Goal: Task Accomplishment & Management: Use online tool/utility

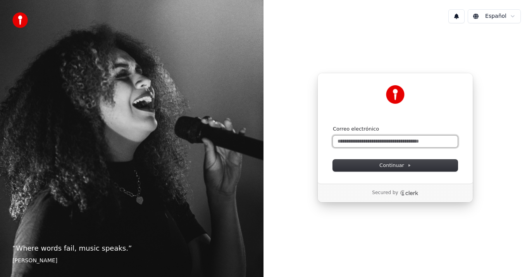
click at [351, 141] on input "Correo electrónico" at bounding box center [395, 142] width 125 height 12
click at [333, 126] on button "submit" at bounding box center [333, 126] width 0 height 0
type input "**********"
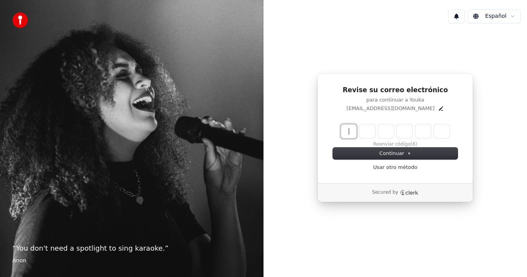
click at [350, 131] on input "Enter verification code" at bounding box center [403, 131] width 124 height 14
type input "******"
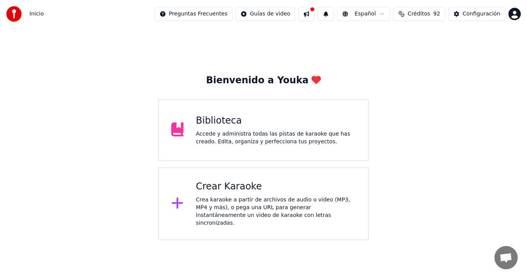
click at [257, 205] on div "Crea karaoke a partir de archivos de audio o video (MP3, MP4 y más), o pega una…" at bounding box center [276, 211] width 160 height 31
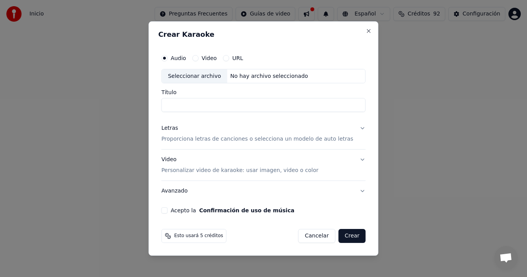
click at [192, 76] on div "Seleccionar archivo" at bounding box center [195, 76] width 66 height 14
type input "**********"
click at [317, 139] on p "Proporciona letras de canciones o selecciona un modelo de auto letras" at bounding box center [257, 140] width 192 height 8
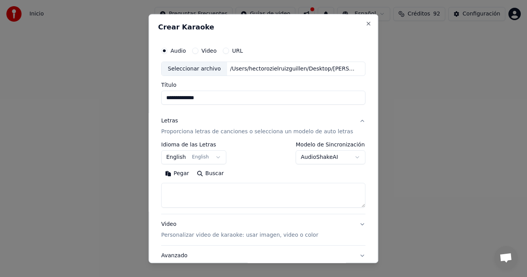
click at [219, 157] on button "English English" at bounding box center [193, 158] width 65 height 14
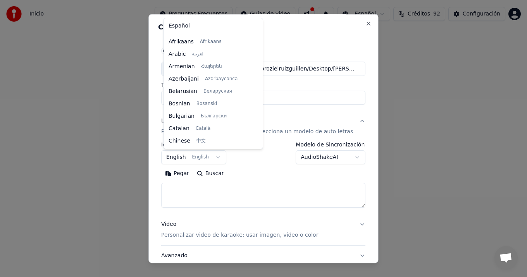
scroll to position [62, 0]
select select "**"
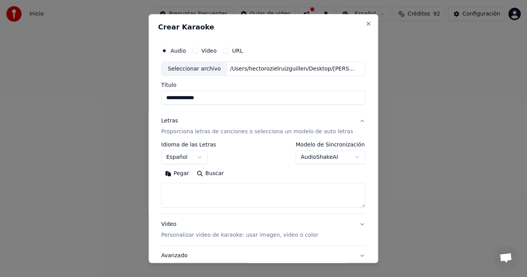
click at [185, 174] on button "Pegar" at bounding box center [177, 174] width 32 height 12
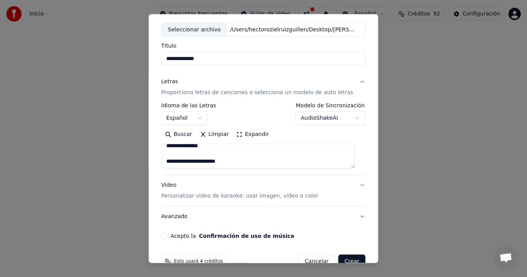
scroll to position [57, 0]
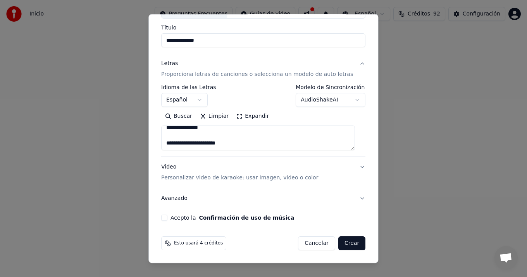
click at [287, 178] on p "Personalizar video de karaoke: usar imagen, video o color" at bounding box center [239, 178] width 157 height 8
type textarea "**********"
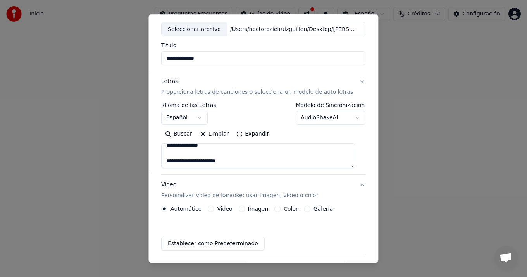
scroll to position [36, 0]
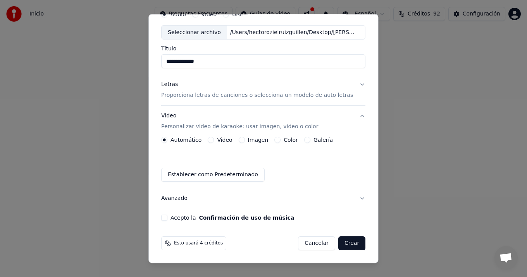
click at [225, 139] on label "Video" at bounding box center [224, 140] width 15 height 5
click at [214, 139] on button "Video" at bounding box center [211, 140] width 6 height 6
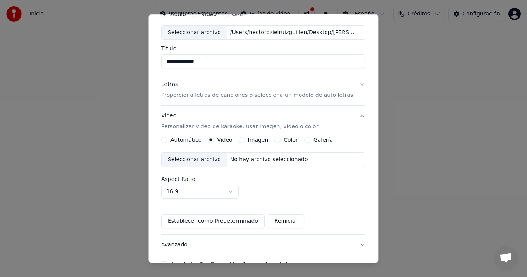
click at [259, 139] on label "Imagen" at bounding box center [258, 140] width 21 height 5
click at [245, 139] on button "Imagen" at bounding box center [242, 140] width 6 height 6
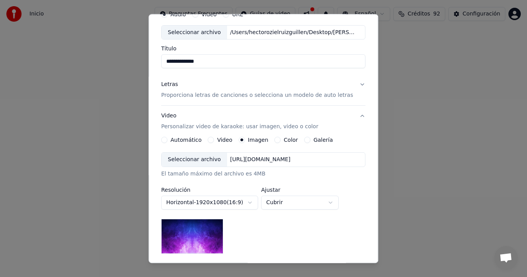
click at [287, 140] on label "Color" at bounding box center [291, 140] width 14 height 5
click at [281, 140] on button "Color" at bounding box center [278, 140] width 6 height 6
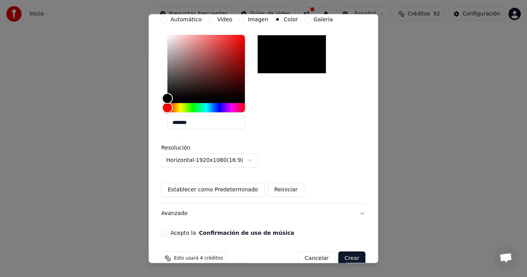
scroll to position [162, 0]
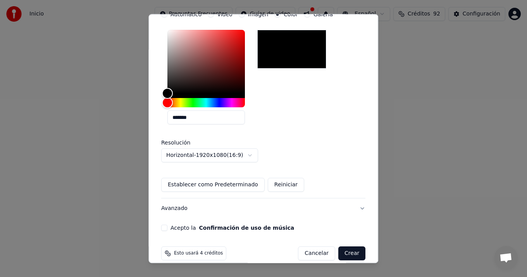
click at [309, 254] on button "Cancelar" at bounding box center [316, 254] width 37 height 14
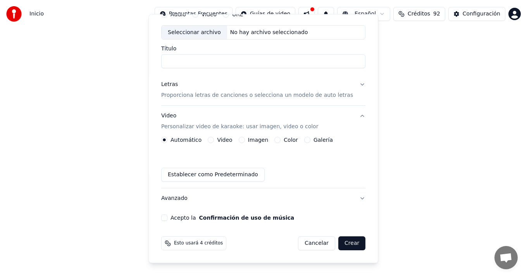
scroll to position [36, 0]
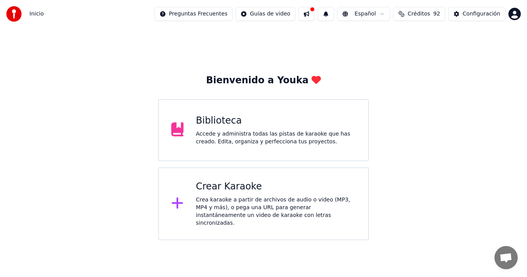
click at [14, 18] on img at bounding box center [14, 14] width 16 height 16
click at [13, 14] on img at bounding box center [14, 14] width 16 height 16
click at [38, 15] on span "Inicio" at bounding box center [36, 14] width 14 height 8
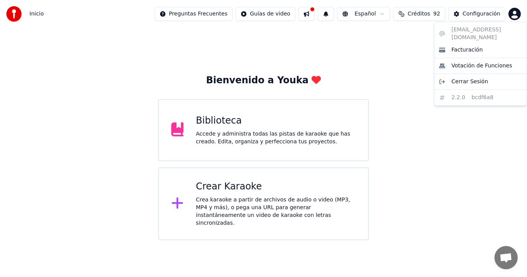
click at [510, 15] on html "Inicio Preguntas Frecuentes Guías de video Español Créditos 92 Configuración Bi…" at bounding box center [263, 120] width 527 height 240
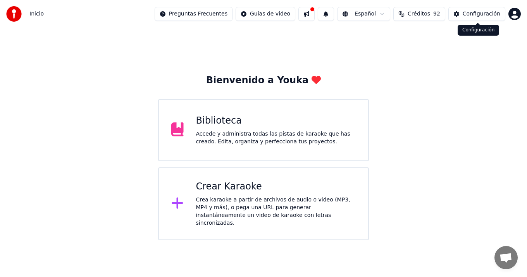
click at [486, 14] on div "Configuración" at bounding box center [482, 14] width 38 height 8
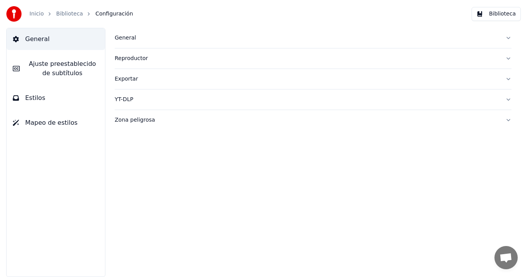
click at [128, 38] on div "General" at bounding box center [307, 38] width 385 height 8
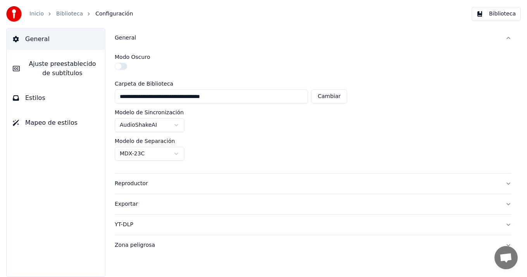
click at [509, 182] on button "Reproductor" at bounding box center [313, 184] width 397 height 20
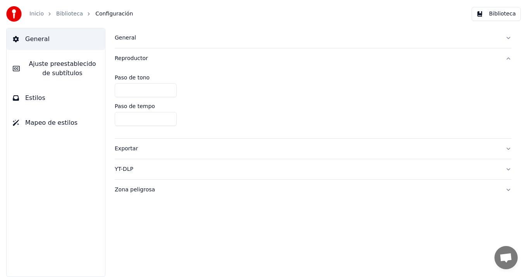
click at [507, 148] on button "Exportar" at bounding box center [313, 149] width 397 height 20
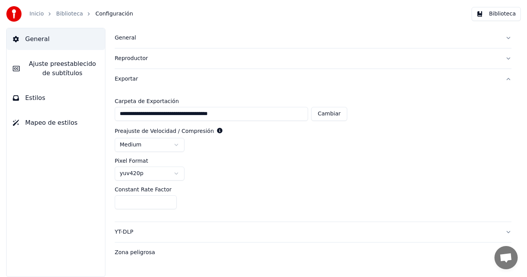
click at [508, 80] on button "Exportar" at bounding box center [313, 79] width 397 height 20
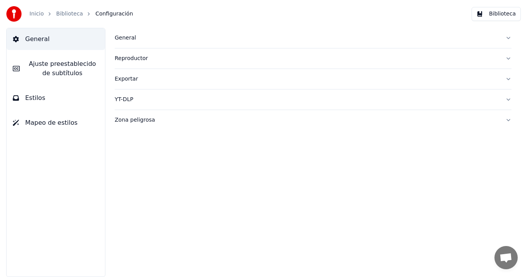
click at [56, 64] on span "Ajuste preestablecido de subtítulos" at bounding box center [62, 68] width 73 height 19
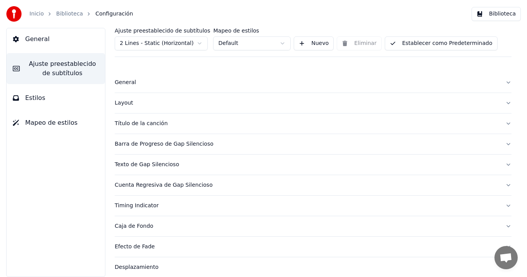
click at [503, 82] on button "General" at bounding box center [313, 82] width 397 height 20
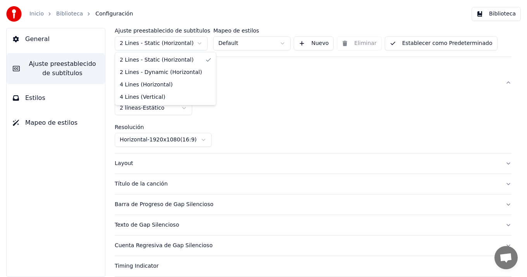
click at [199, 43] on html "Inicio Biblioteca Configuración Biblioteca General Ajuste preestablecido de sub…" at bounding box center [263, 138] width 527 height 277
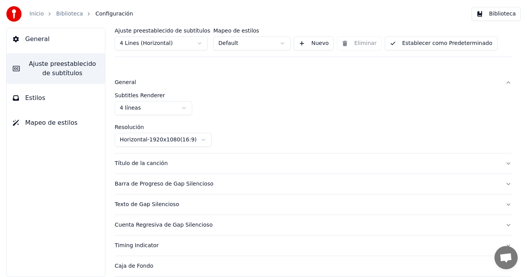
click at [155, 163] on div "Título de la canción" at bounding box center [307, 164] width 385 height 8
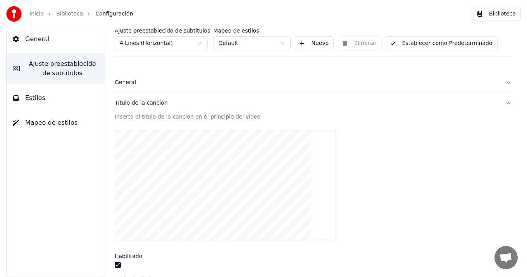
click at [503, 103] on button "Título de la canción" at bounding box center [313, 103] width 397 height 20
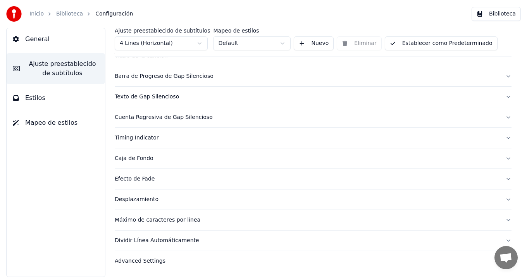
scroll to position [48, 0]
click at [150, 261] on div "Advanced Settings" at bounding box center [307, 261] width 385 height 8
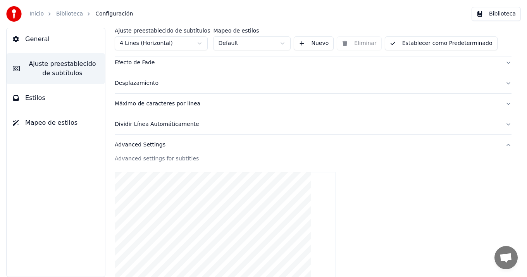
scroll to position [164, 0]
click at [40, 98] on span "Estilos" at bounding box center [35, 97] width 20 height 9
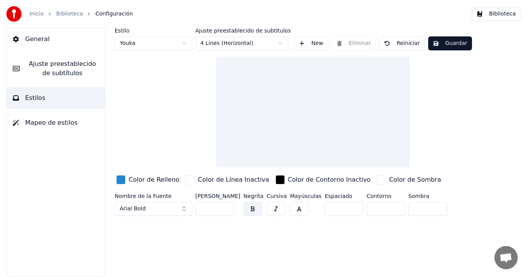
scroll to position [0, 0]
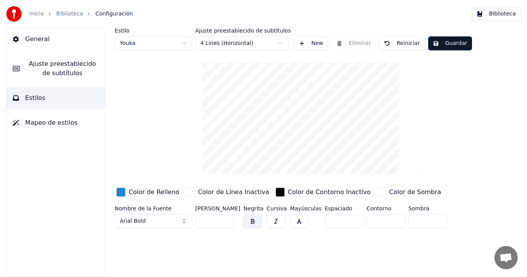
click at [226, 219] on input "**" at bounding box center [214, 221] width 39 height 14
type input "***"
click at [226, 219] on input "***" at bounding box center [214, 221] width 39 height 14
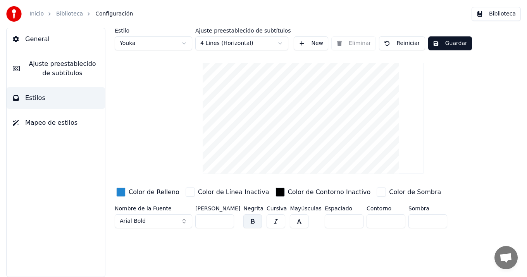
click at [444, 43] on button "Guardar" at bounding box center [450, 43] width 44 height 14
click at [500, 14] on button "Biblioteca" at bounding box center [496, 14] width 49 height 14
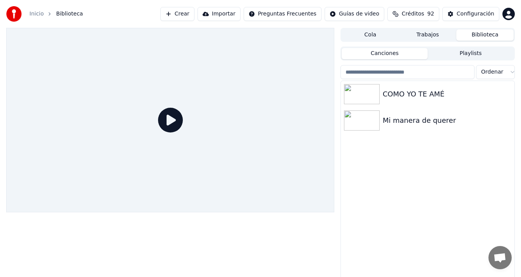
click at [185, 14] on button "Crear" at bounding box center [177, 14] width 34 height 14
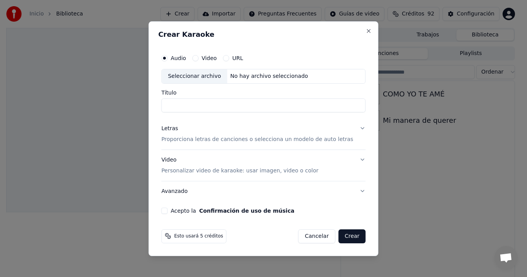
click at [189, 102] on input "Título" at bounding box center [263, 105] width 204 height 14
click at [198, 75] on div "Seleccionar archivo" at bounding box center [195, 76] width 66 height 14
type input "**********"
click at [212, 139] on p "Proporciona letras de canciones o selecciona un modelo de auto letras" at bounding box center [257, 140] width 192 height 8
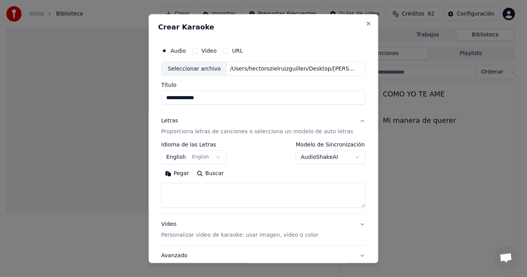
click at [217, 156] on body "**********" at bounding box center [260, 138] width 521 height 277
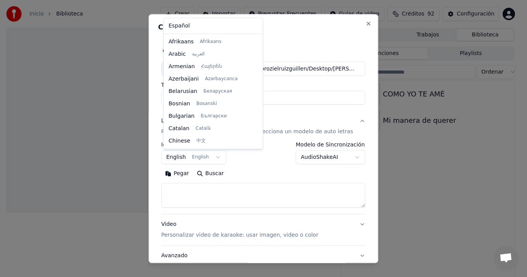
scroll to position [62, 0]
select select "**"
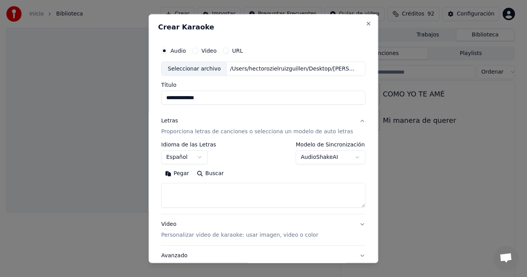
click at [184, 175] on button "Pegar" at bounding box center [177, 174] width 32 height 12
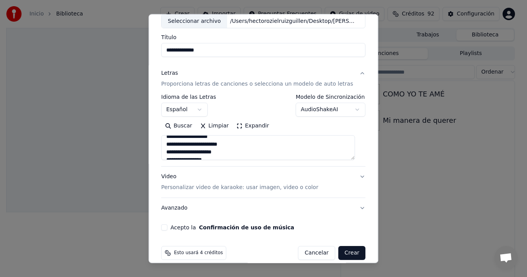
scroll to position [57, 0]
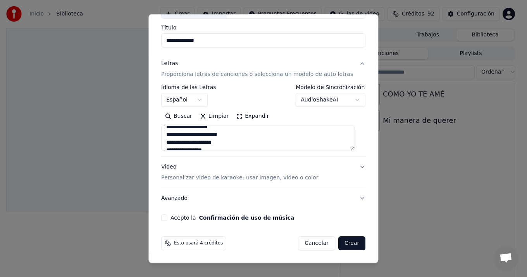
click at [231, 176] on p "Personalizar video de karaoke: usar imagen, video o color" at bounding box center [239, 178] width 157 height 8
type textarea "**********"
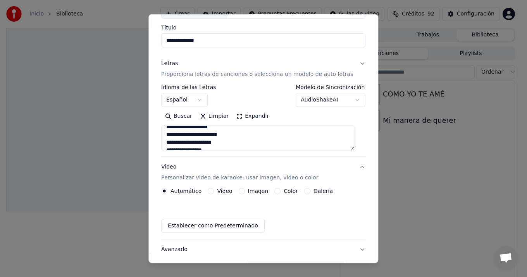
scroll to position [36, 0]
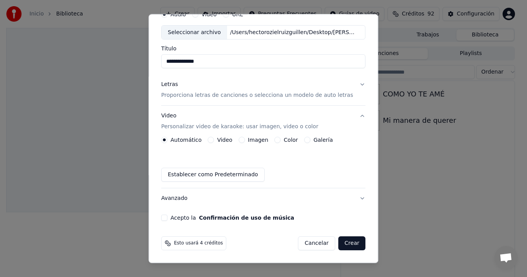
click at [290, 140] on label "Color" at bounding box center [291, 140] width 14 height 5
click at [281, 140] on button "Color" at bounding box center [278, 140] width 6 height 6
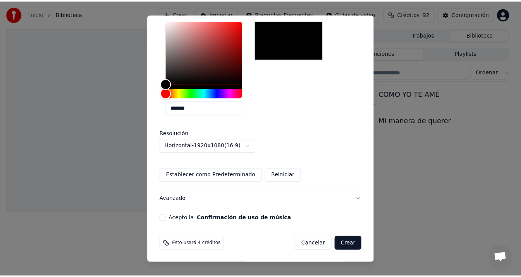
scroll to position [172, 0]
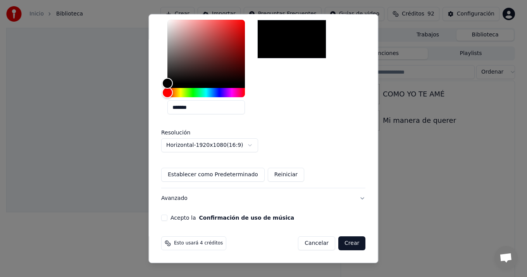
click at [166, 217] on button "Acepto la Confirmación de uso de música" at bounding box center [164, 218] width 6 height 6
click at [343, 243] on button "Crear" at bounding box center [351, 244] width 27 height 14
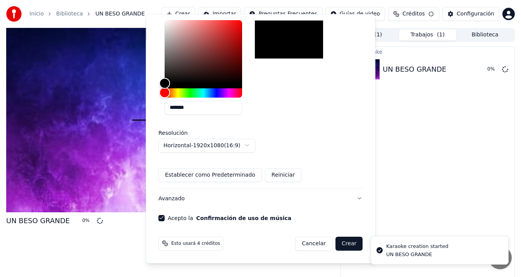
scroll to position [36, 0]
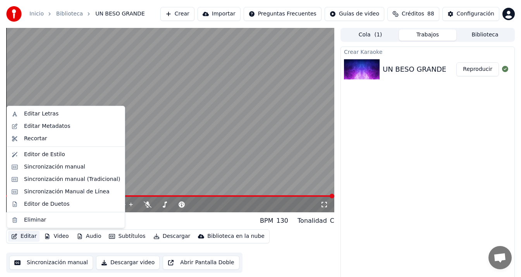
click at [14, 236] on icon "button" at bounding box center [14, 236] width 5 height 5
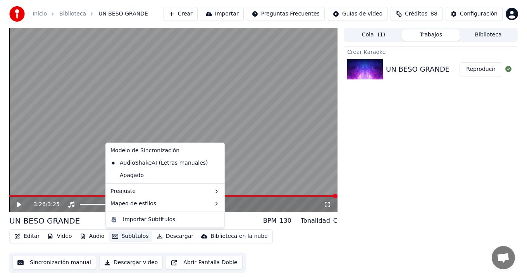
scroll to position [5, 0]
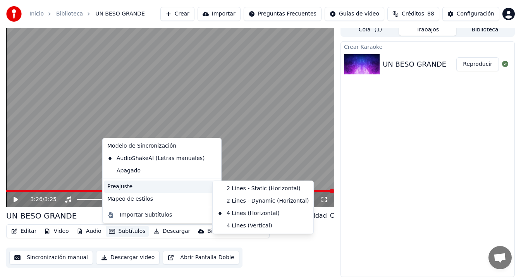
click at [210, 186] on icon at bounding box center [213, 187] width 6 height 6
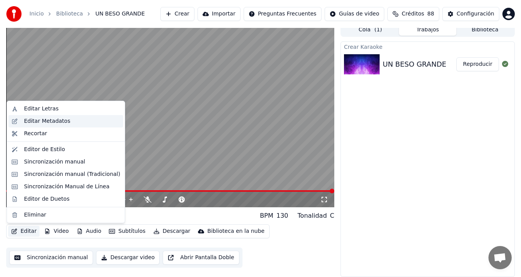
click at [66, 121] on div "Editar Metadatos" at bounding box center [47, 121] width 46 height 8
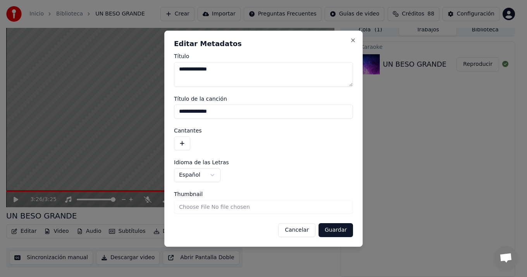
click at [205, 130] on label "Cantantes" at bounding box center [263, 130] width 179 height 5
click at [192, 131] on label "Cantantes" at bounding box center [263, 130] width 179 height 5
click at [183, 143] on button "button" at bounding box center [182, 143] width 16 height 14
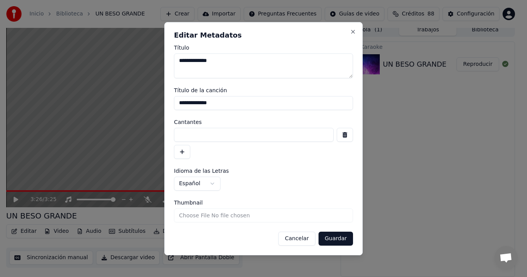
click at [184, 137] on input at bounding box center [254, 135] width 160 height 14
type input "****"
click at [335, 242] on button "Guardar" at bounding box center [336, 239] width 35 height 14
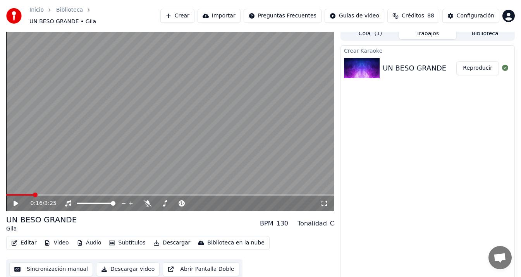
click at [22, 240] on button "Editar" at bounding box center [23, 243] width 31 height 11
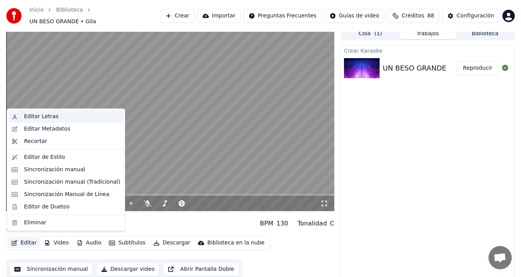
click at [71, 116] on div "Editar Letras" at bounding box center [72, 117] width 96 height 8
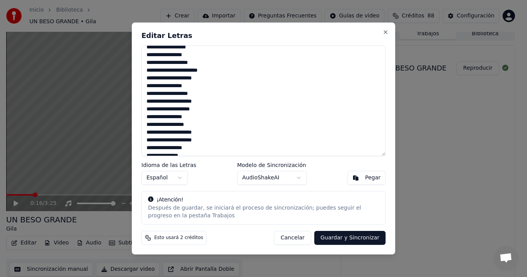
scroll to position [198, 0]
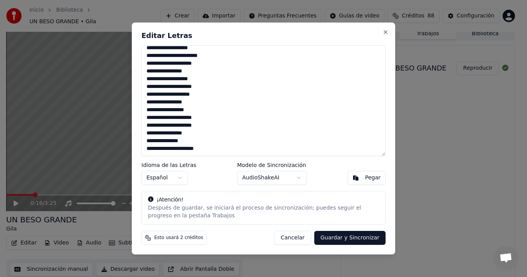
click at [221, 149] on textarea "**********" at bounding box center [263, 100] width 244 height 111
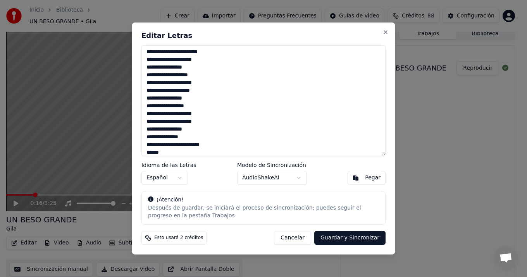
click at [146, 154] on textarea "**********" at bounding box center [263, 100] width 244 height 111
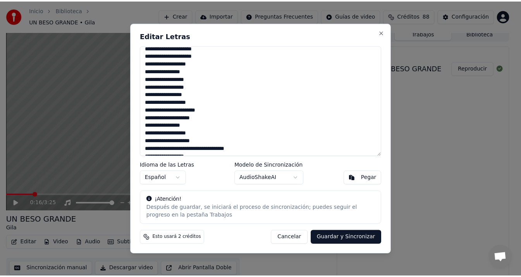
scroll to position [0, 0]
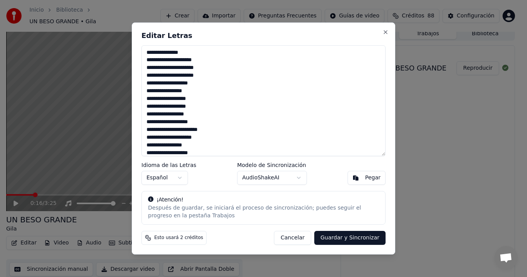
type textarea "**********"
click at [365, 240] on button "Guardar y Sincronizar" at bounding box center [349, 238] width 71 height 14
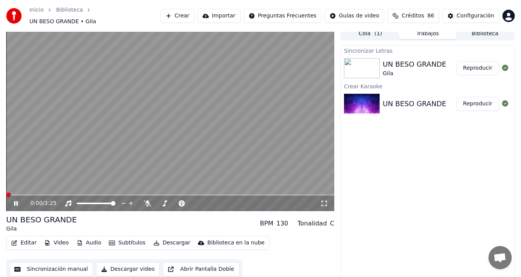
click at [6, 193] on span at bounding box center [8, 195] width 5 height 5
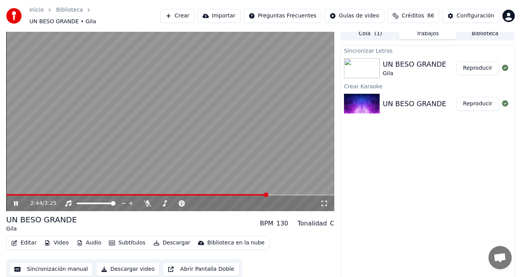
click at [267, 194] on span at bounding box center [170, 195] width 328 height 2
click at [316, 193] on span at bounding box center [313, 195] width 5 height 5
click at [124, 239] on button "Subtítulos" at bounding box center [127, 243] width 43 height 11
click at [27, 238] on button "Editar" at bounding box center [23, 243] width 31 height 11
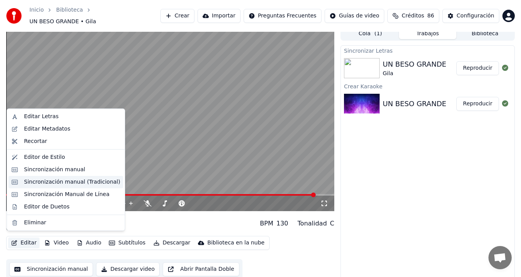
click at [86, 181] on div "Sincronización manual (Tradicional)" at bounding box center [72, 182] width 96 height 8
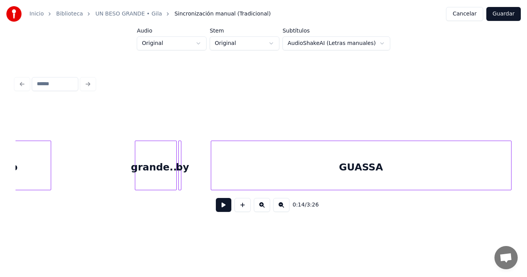
scroll to position [0, 15131]
click at [365, 159] on div "GUASSA" at bounding box center [361, 167] width 300 height 53
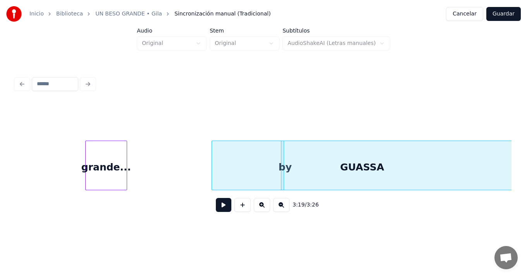
scroll to position [0, 15182]
click at [390, 160] on div "GUASSA" at bounding box center [360, 167] width 300 height 53
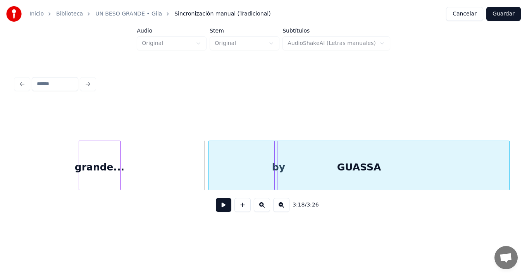
scroll to position [0, 15188]
click at [286, 166] on div "GUASSA" at bounding box center [354, 167] width 300 height 53
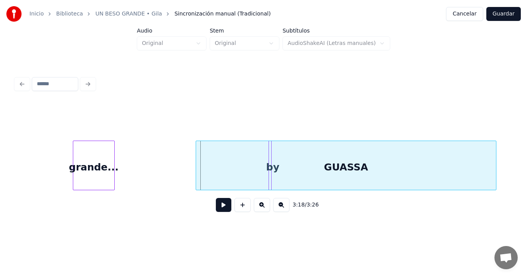
click at [271, 163] on div "GUASSA" at bounding box center [346, 167] width 300 height 53
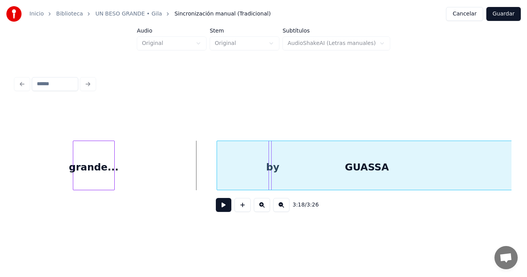
scroll to position [0, 15199]
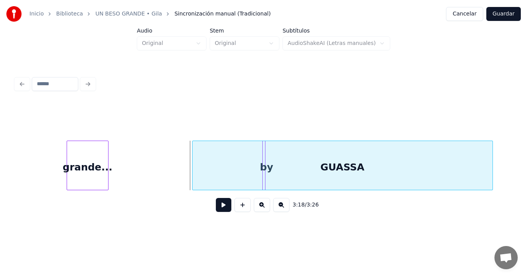
click at [259, 165] on div "GUASSA" at bounding box center [343, 167] width 300 height 53
click at [288, 166] on div at bounding box center [287, 165] width 2 height 49
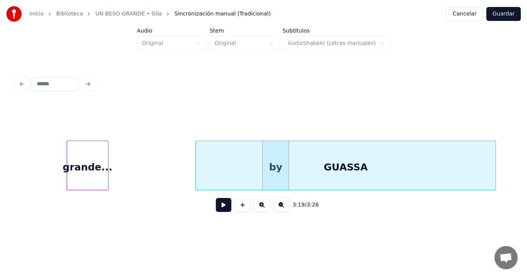
click at [277, 165] on div "GUASSA" at bounding box center [346, 167] width 300 height 53
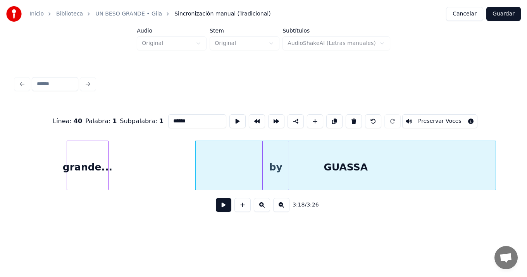
click at [277, 165] on div "GUASSA" at bounding box center [346, 167] width 300 height 53
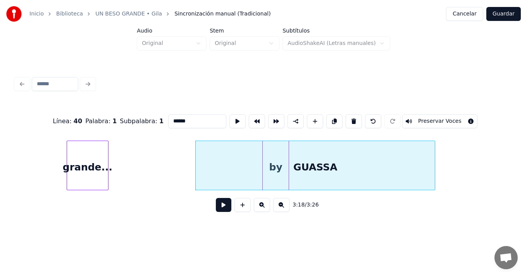
click at [435, 175] on div at bounding box center [434, 165] width 2 height 49
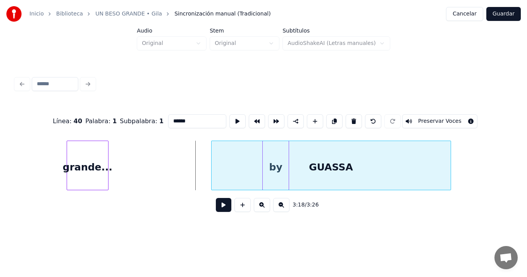
click at [307, 164] on div "GUASSA" at bounding box center [331, 167] width 239 height 53
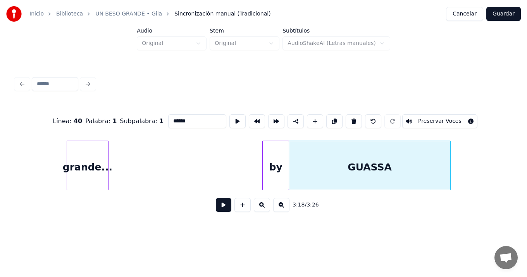
click at [290, 184] on div at bounding box center [290, 165] width 2 height 49
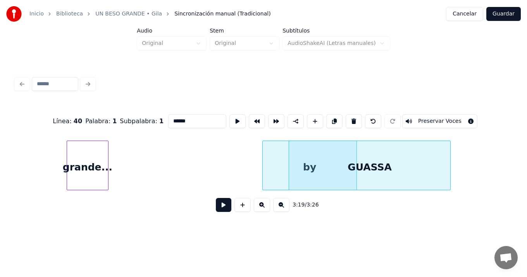
click at [355, 185] on div at bounding box center [355, 165] width 2 height 49
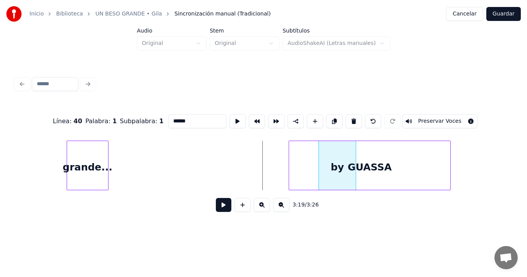
click at [320, 179] on div at bounding box center [320, 165] width 2 height 49
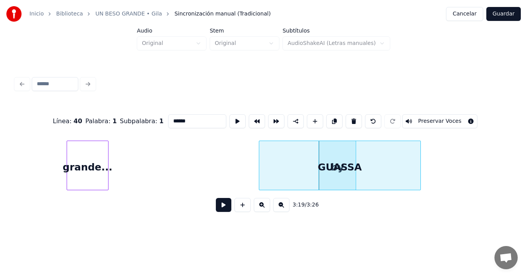
click at [335, 150] on div "GUASSA" at bounding box center [340, 167] width 162 height 53
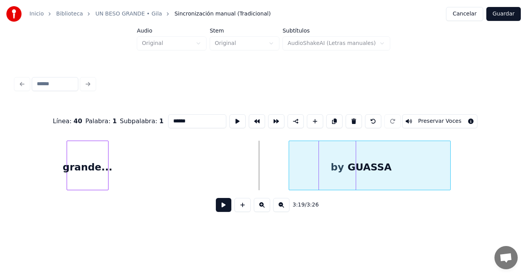
click at [366, 155] on div "GUASSA" at bounding box center [370, 167] width 162 height 53
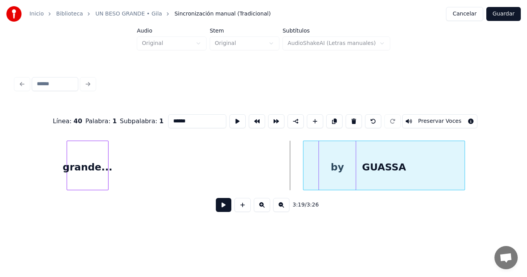
click at [352, 157] on div "GUASSA" at bounding box center [385, 167] width 162 height 53
click at [337, 185] on div "GUASSA" at bounding box center [397, 167] width 162 height 53
click at [334, 153] on div "GUASSA" at bounding box center [395, 167] width 162 height 53
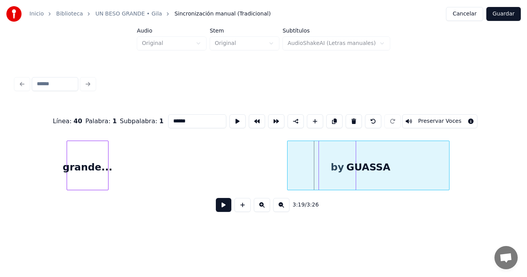
click at [308, 155] on div "GUASSA" at bounding box center [369, 167] width 162 height 53
click at [324, 170] on div at bounding box center [325, 165] width 2 height 49
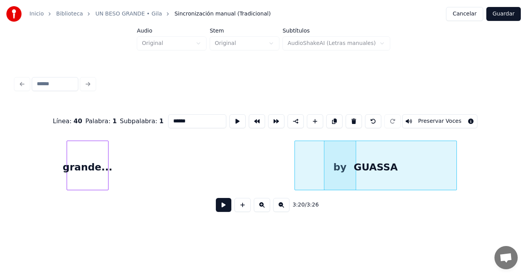
click at [368, 167] on div "GUASSA" at bounding box center [376, 167] width 162 height 53
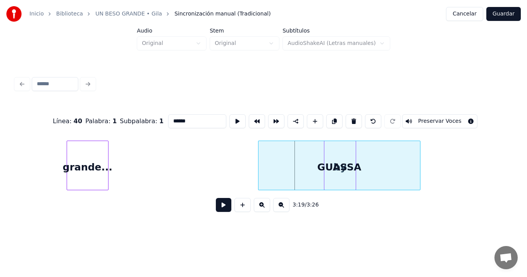
click at [267, 156] on div "GUASSA" at bounding box center [340, 167] width 162 height 53
click at [345, 162] on div "GUASSA" at bounding box center [352, 167] width 162 height 53
click at [338, 151] on div "GUASSA" at bounding box center [352, 167] width 162 height 53
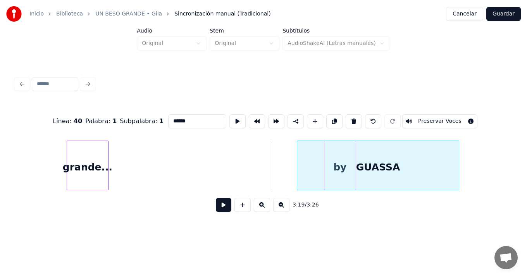
click at [364, 166] on div "GUASSA" at bounding box center [378, 167] width 162 height 53
click at [341, 165] on div "GUASSA" at bounding box center [384, 167] width 162 height 53
click at [332, 173] on div "GUASSA" at bounding box center [383, 167] width 162 height 53
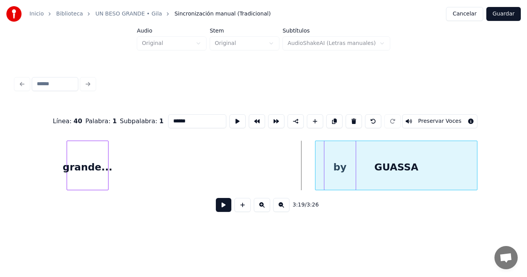
click at [344, 175] on div "GUASSA" at bounding box center [397, 167] width 162 height 53
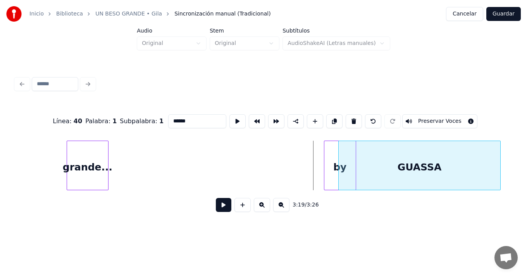
click at [366, 176] on div "GUASSA" at bounding box center [420, 167] width 162 height 53
click at [326, 153] on div at bounding box center [325, 165] width 2 height 49
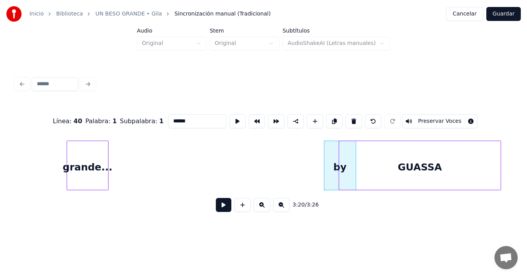
type input "**"
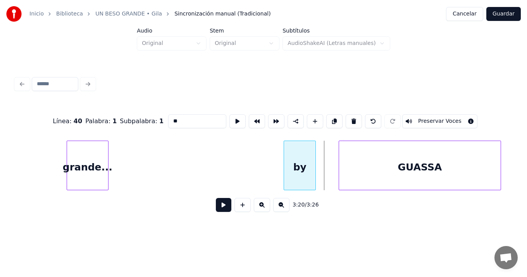
click at [290, 154] on div "by" at bounding box center [299, 167] width 31 height 53
click at [390, 164] on div at bounding box center [391, 165] width 2 height 49
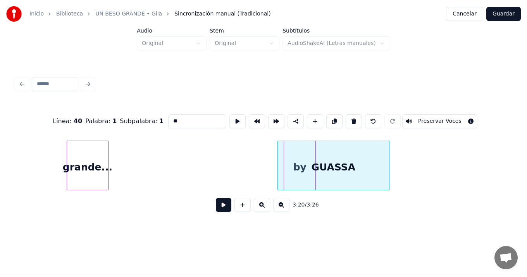
click at [326, 163] on div "GUASSA" at bounding box center [333, 167] width 111 height 53
click at [231, 117] on button at bounding box center [237, 121] width 16 height 14
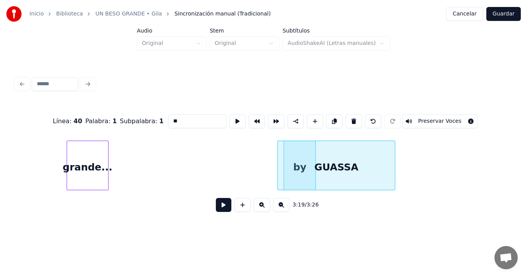
click at [394, 167] on div at bounding box center [394, 165] width 2 height 49
click at [223, 207] on button at bounding box center [224, 205] width 16 height 14
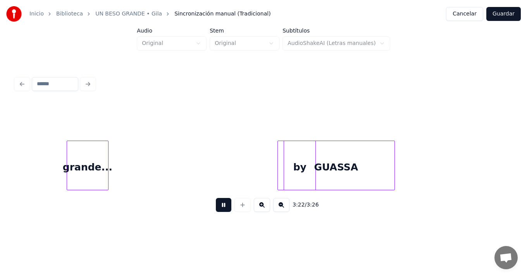
scroll to position [0, 15492]
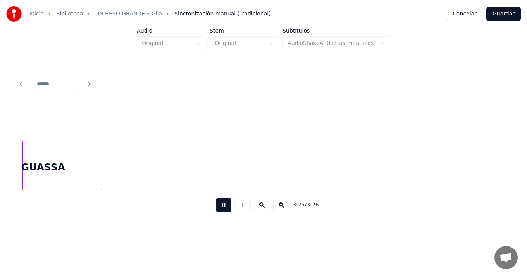
click at [216, 198] on button at bounding box center [224, 205] width 16 height 14
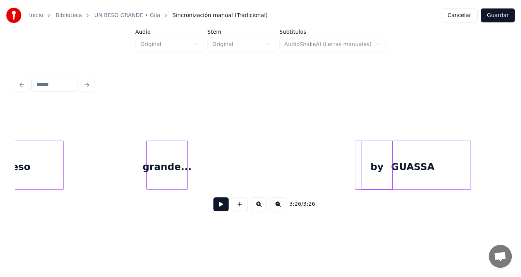
scroll to position [0, 15142]
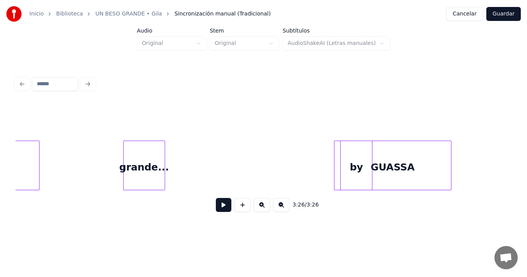
click at [503, 16] on button "Guardar" at bounding box center [504, 14] width 35 height 14
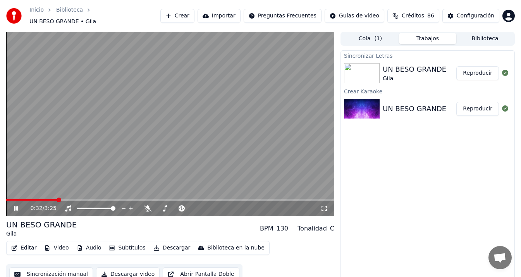
click at [295, 199] on span at bounding box center [170, 200] width 328 height 2
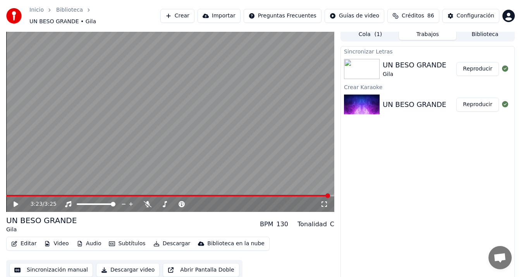
scroll to position [5, 0]
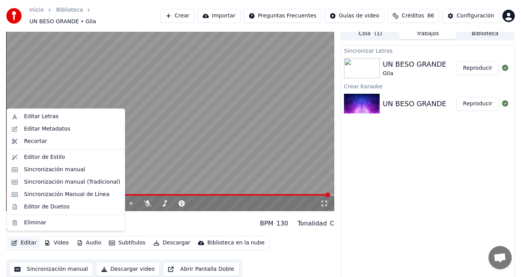
click at [29, 240] on button "Editar" at bounding box center [23, 243] width 31 height 11
click at [99, 181] on div "Sincronización manual (Tradicional)" at bounding box center [72, 182] width 96 height 8
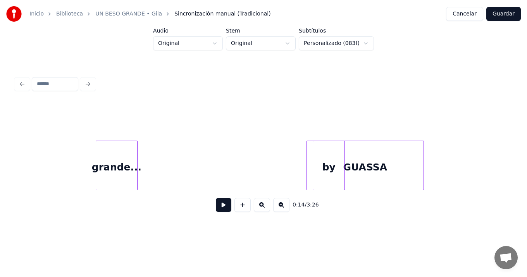
scroll to position [0, 15182]
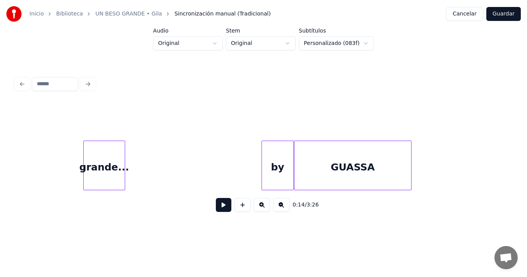
click at [282, 154] on div "by" at bounding box center [277, 167] width 31 height 53
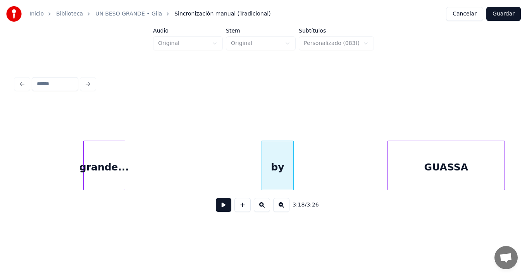
click at [443, 156] on div "GUASSA" at bounding box center [446, 167] width 117 height 53
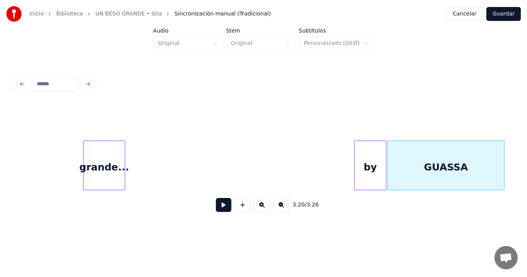
click at [377, 158] on div "by" at bounding box center [370, 167] width 31 height 53
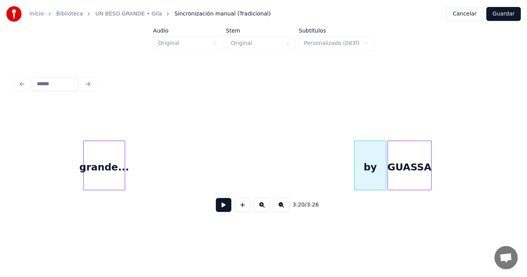
click at [430, 172] on div at bounding box center [430, 165] width 2 height 49
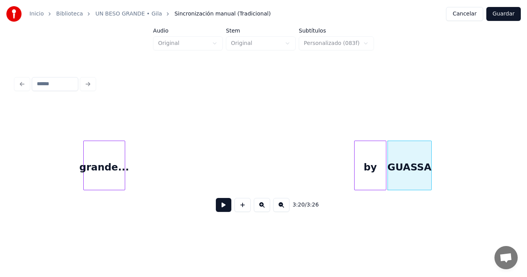
click at [224, 209] on button at bounding box center [224, 205] width 16 height 14
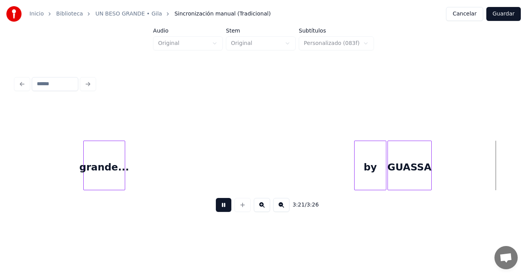
click at [224, 209] on button at bounding box center [224, 205] width 16 height 14
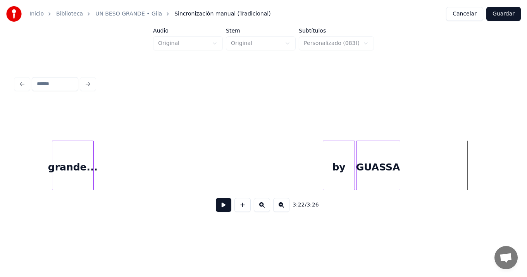
scroll to position [0, 15201]
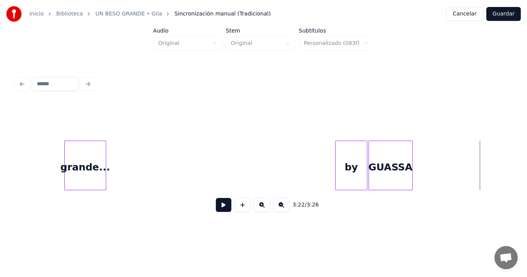
click at [223, 208] on button at bounding box center [224, 205] width 16 height 14
click at [216, 198] on button at bounding box center [224, 205] width 16 height 14
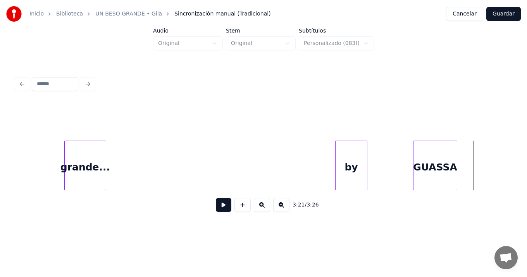
click at [431, 155] on div "GUASSA" at bounding box center [435, 167] width 43 height 53
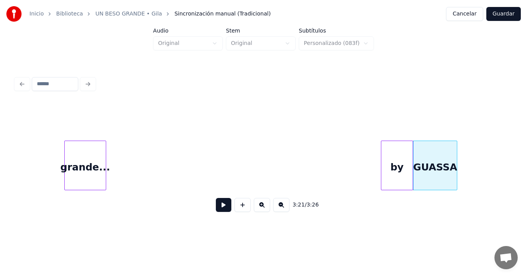
click at [391, 151] on div "by" at bounding box center [396, 167] width 31 height 53
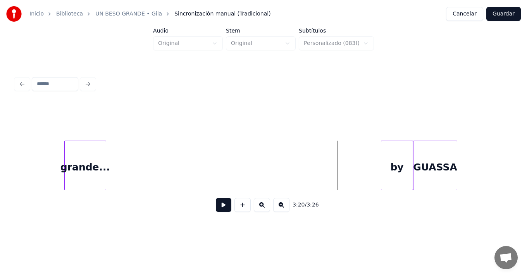
click at [222, 205] on button at bounding box center [224, 205] width 16 height 14
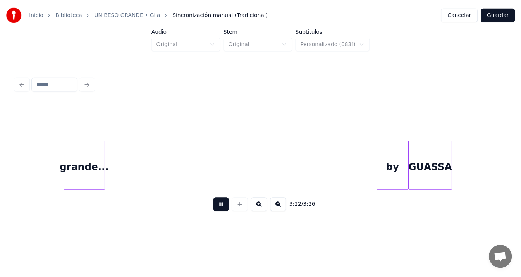
scroll to position [0, 15492]
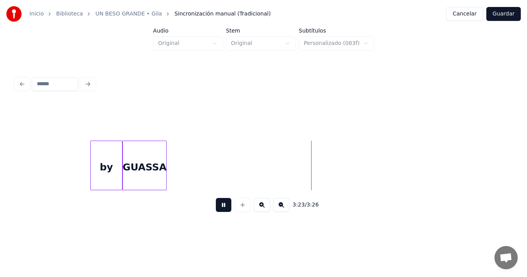
click at [216, 198] on button at bounding box center [224, 205] width 16 height 14
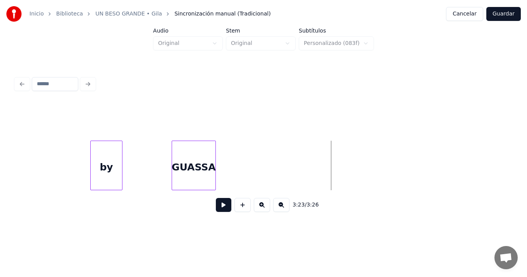
click at [200, 155] on div "GUASSA" at bounding box center [193, 167] width 43 height 53
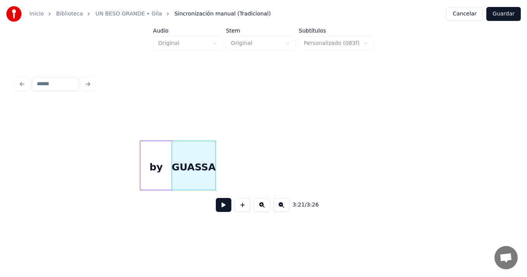
click at [157, 157] on div "by" at bounding box center [155, 167] width 31 height 53
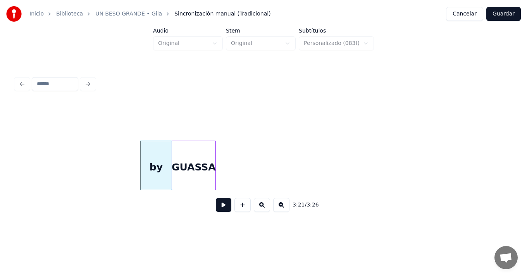
click at [506, 12] on button "Guardar" at bounding box center [504, 14] width 35 height 14
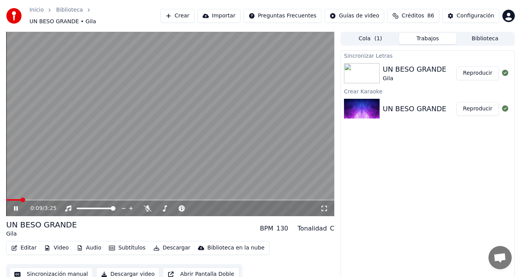
click at [292, 199] on span at bounding box center [170, 200] width 328 height 2
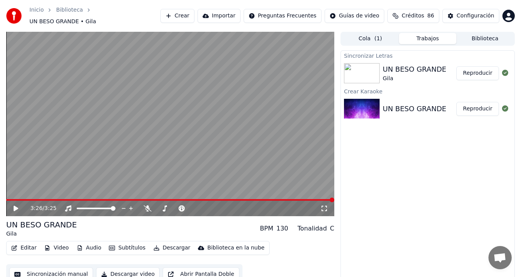
click at [14, 206] on icon at bounding box center [16, 208] width 5 height 5
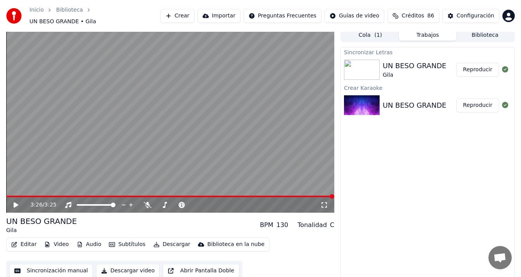
scroll to position [5, 0]
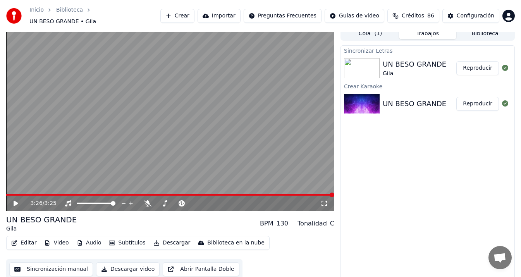
click at [122, 265] on button "Descargar video" at bounding box center [128, 269] width 64 height 14
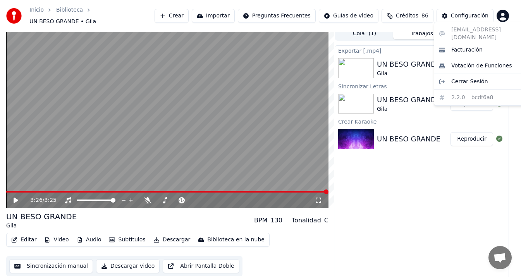
click at [507, 15] on html "Inicio Biblioteca UN BESO GRANDE • Gila Crear Importar Preguntas Frecuentes Guí…" at bounding box center [260, 133] width 521 height 277
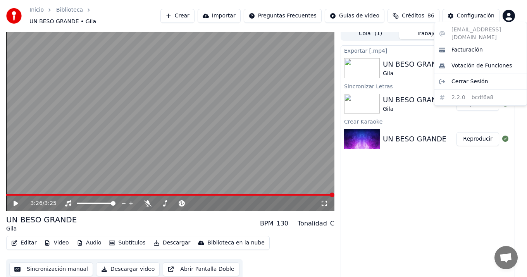
click at [507, 15] on html "Inicio Biblioteca UN BESO GRANDE • Gila Crear Importar Preguntas Frecuentes Guí…" at bounding box center [263, 133] width 527 height 277
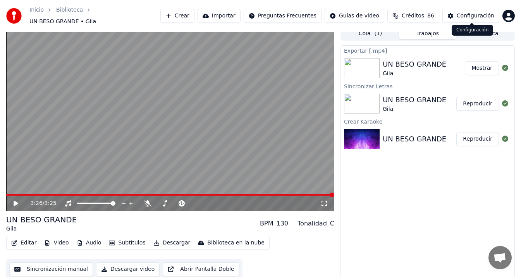
click at [466, 13] on div "Configuración" at bounding box center [476, 16] width 38 height 8
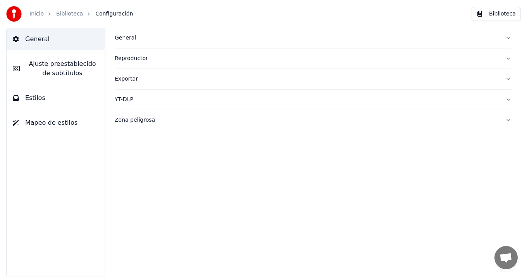
click at [74, 62] on span "Ajuste preestablecido de subtítulos" at bounding box center [62, 68] width 73 height 19
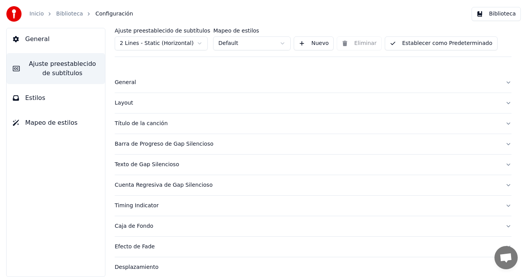
click at [503, 123] on button "Título de la canción" at bounding box center [313, 124] width 397 height 20
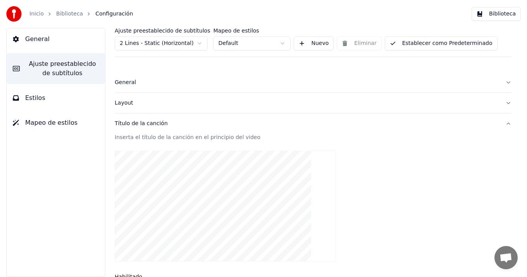
click at [503, 123] on button "Título de la canción" at bounding box center [313, 124] width 397 height 20
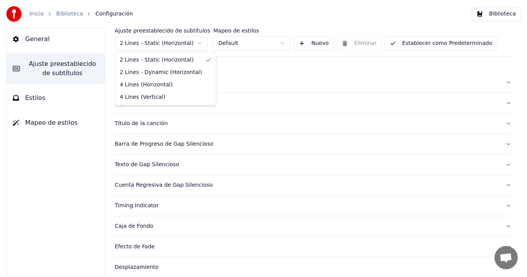
click at [200, 43] on html "Inicio Biblioteca Configuración Biblioteca General Ajuste preestablecido de sub…" at bounding box center [263, 138] width 527 height 277
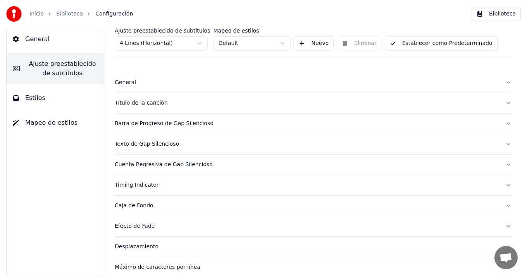
click at [438, 44] on button "Establecer como Predeterminado" at bounding box center [441, 43] width 113 height 14
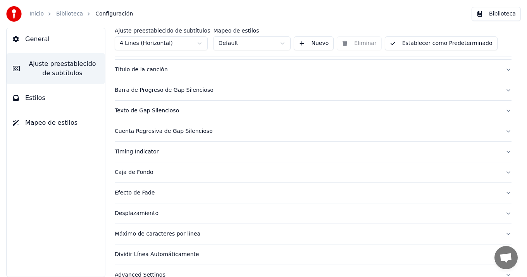
scroll to position [48, 0]
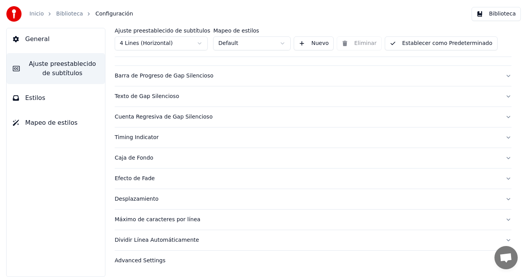
click at [157, 261] on div "Advanced Settings" at bounding box center [307, 261] width 385 height 8
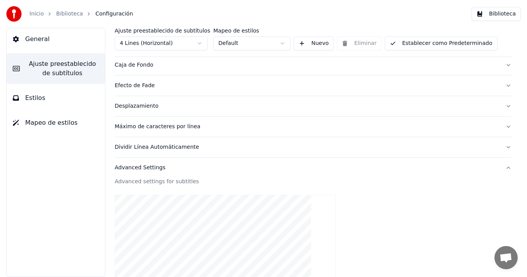
scroll to position [207, 0]
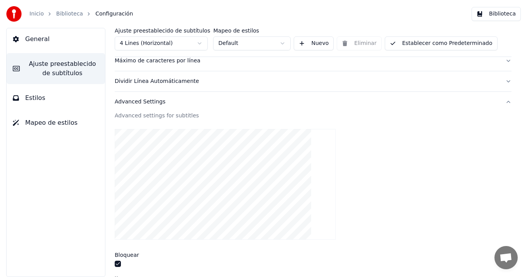
click at [503, 102] on button "Advanced Settings" at bounding box center [313, 102] width 397 height 20
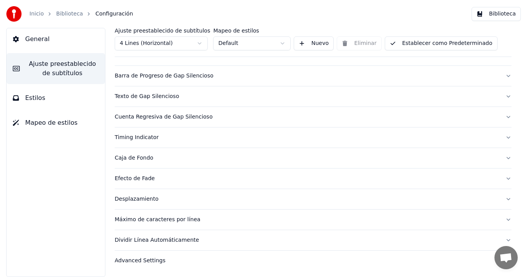
click at [59, 123] on span "Mapeo de estilos" at bounding box center [51, 122] width 52 height 9
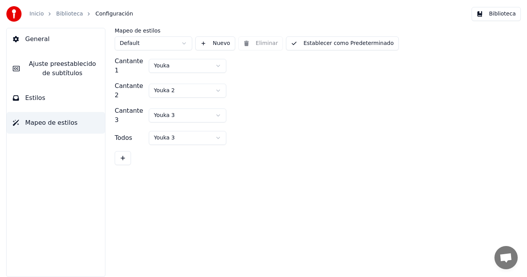
click at [60, 99] on button "Estilos" at bounding box center [56, 98] width 98 height 22
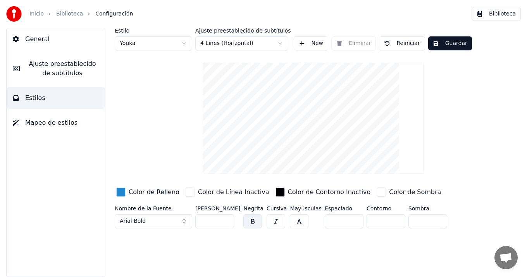
click at [227, 220] on input "***" at bounding box center [214, 221] width 39 height 14
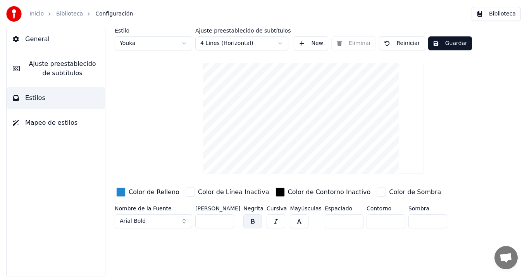
click at [227, 220] on input "***" at bounding box center [214, 221] width 39 height 14
type input "***"
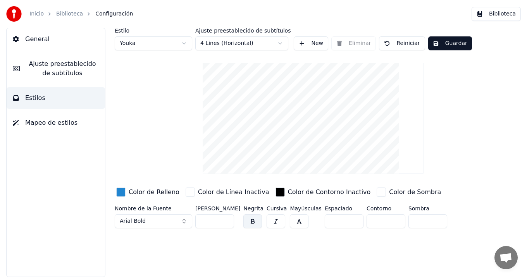
click at [227, 220] on input "***" at bounding box center [214, 221] width 39 height 14
click at [449, 45] on button "Guardar" at bounding box center [450, 43] width 44 height 14
click at [497, 13] on button "Biblioteca" at bounding box center [496, 14] width 49 height 14
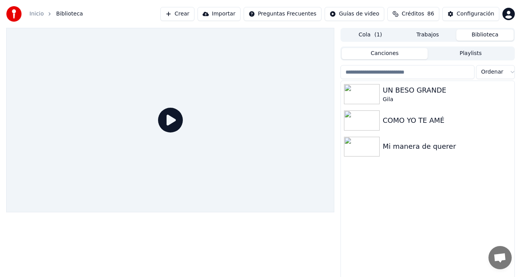
click at [176, 14] on button "Crear" at bounding box center [177, 14] width 34 height 14
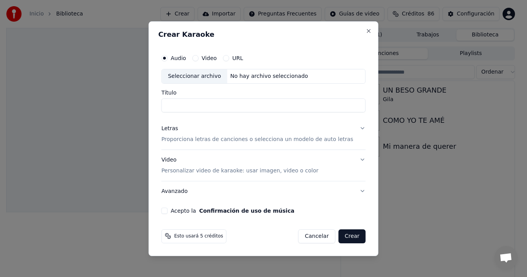
click at [189, 76] on div "Seleccionar archivo" at bounding box center [195, 76] width 66 height 14
type input "**********"
click at [174, 93] on label "Título" at bounding box center [263, 92] width 204 height 5
click at [174, 98] on input "**********" at bounding box center [263, 105] width 204 height 14
click at [174, 93] on label "Título" at bounding box center [263, 92] width 204 height 5
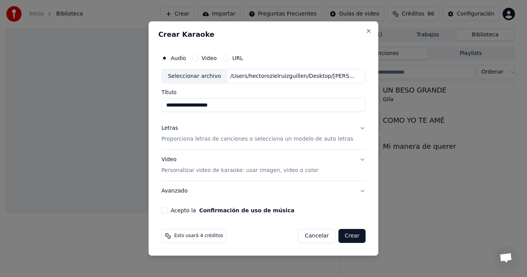
click at [174, 98] on input "**********" at bounding box center [263, 105] width 204 height 14
click at [357, 128] on button "Letras Proporciona letras de canciones o selecciona un modelo de auto letras" at bounding box center [263, 134] width 204 height 31
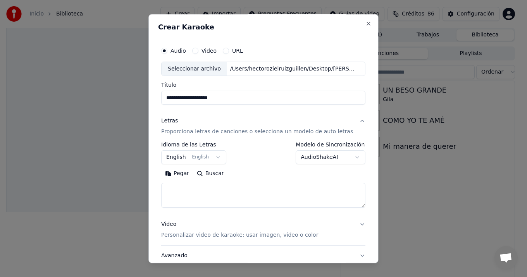
click at [217, 156] on button "English English" at bounding box center [193, 158] width 65 height 14
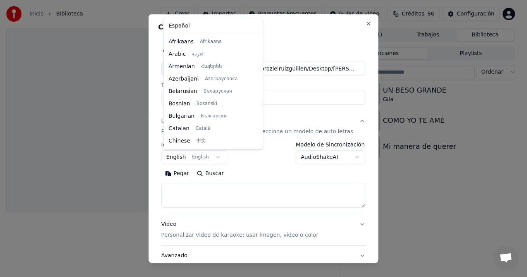
scroll to position [62, 0]
select select "**"
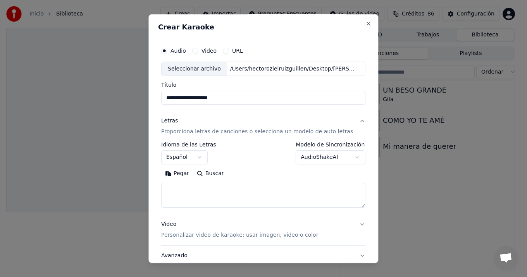
click at [170, 173] on button "Pegar" at bounding box center [177, 174] width 32 height 12
type textarea "**********"
click at [215, 173] on button "Limpiar" at bounding box center [214, 174] width 36 height 12
click at [180, 173] on button "Pegar" at bounding box center [177, 174] width 32 height 12
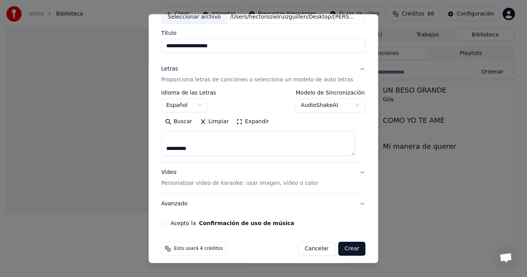
scroll to position [52, 0]
click at [354, 172] on button "Video Personalizar video de karaoke: usar imagen, video o color" at bounding box center [263, 177] width 204 height 31
type textarea "**********"
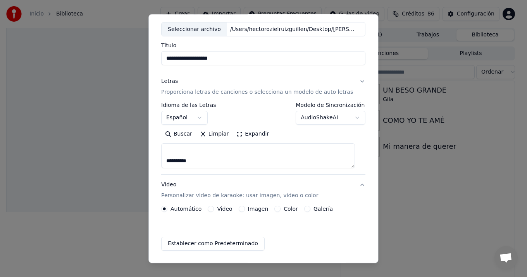
scroll to position [36, 0]
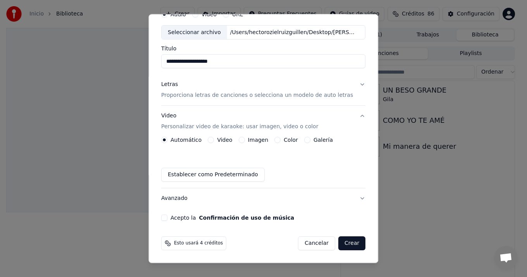
click at [290, 139] on label "Color" at bounding box center [291, 140] width 14 height 5
click at [281, 139] on button "Color" at bounding box center [278, 140] width 6 height 6
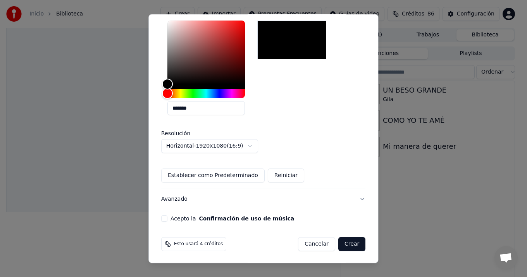
scroll to position [172, 0]
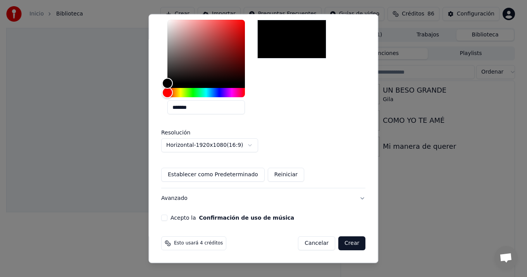
click at [355, 198] on button "Avanzado" at bounding box center [263, 199] width 204 height 20
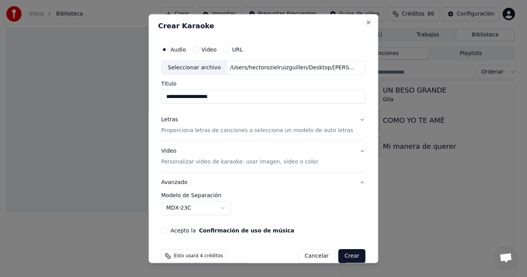
scroll to position [0, 0]
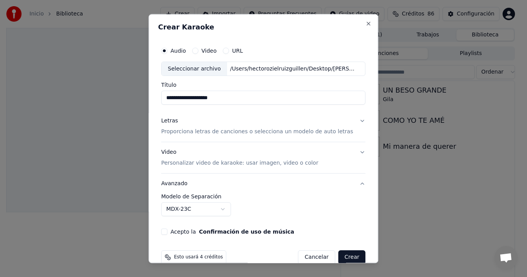
click at [165, 98] on input "**********" at bounding box center [263, 98] width 204 height 14
click at [175, 84] on label "Título" at bounding box center [263, 85] width 204 height 5
click at [175, 91] on input "**********" at bounding box center [263, 98] width 204 height 14
click at [175, 84] on label "Título" at bounding box center [263, 85] width 204 height 5
click at [175, 91] on input "**********" at bounding box center [263, 98] width 204 height 14
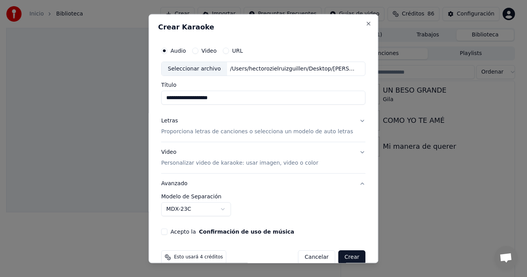
click at [205, 132] on p "Proporciona letras de canciones o selecciona un modelo de auto letras" at bounding box center [257, 132] width 192 height 8
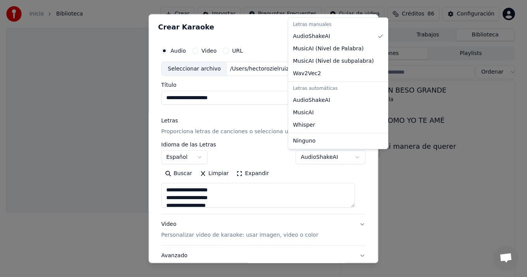
click at [349, 157] on body "**********" at bounding box center [260, 138] width 521 height 277
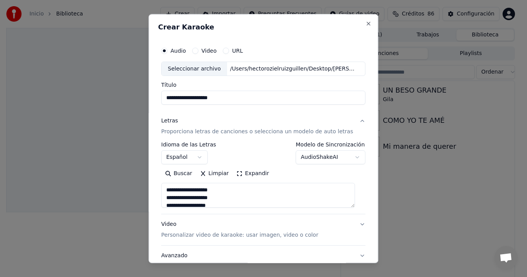
click at [355, 257] on button "Avanzado" at bounding box center [263, 256] width 204 height 20
type textarea "**********"
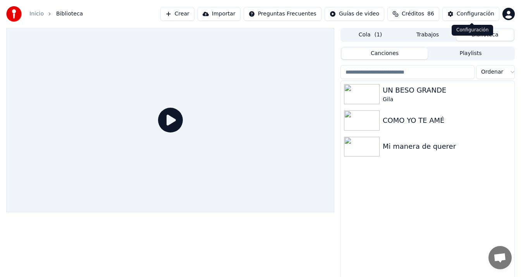
click at [460, 13] on div "Configuración" at bounding box center [476, 14] width 38 height 8
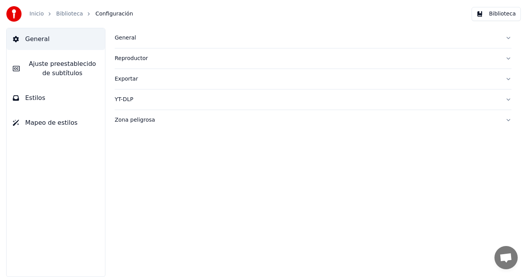
click at [74, 63] on span "Ajuste preestablecido de subtítulos" at bounding box center [62, 68] width 73 height 19
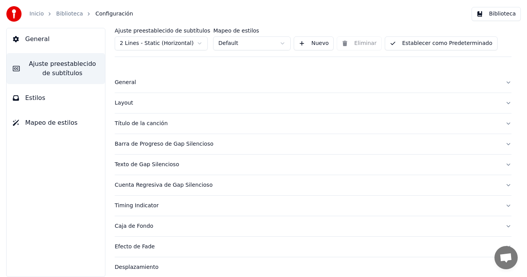
click at [150, 124] on div "Título de la canción" at bounding box center [307, 124] width 385 height 8
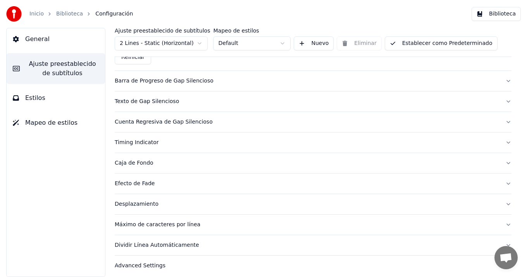
scroll to position [494, 0]
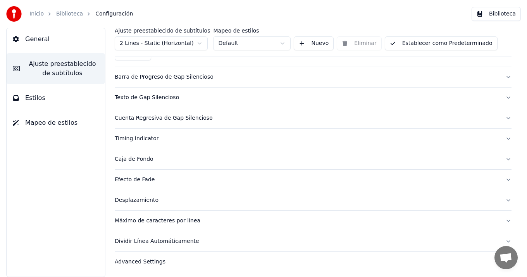
click at [146, 261] on div "Advanced Settings" at bounding box center [307, 262] width 385 height 8
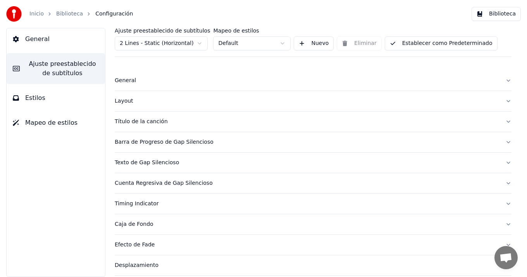
scroll to position [0, 0]
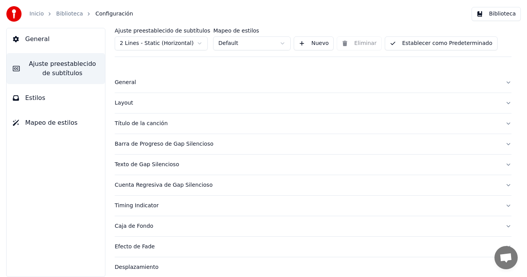
click at [503, 123] on button "Título de la canción" at bounding box center [313, 124] width 397 height 20
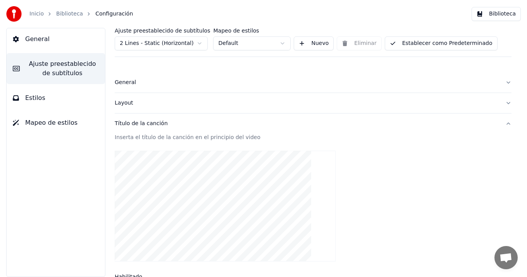
click at [235, 195] on video at bounding box center [225, 206] width 221 height 111
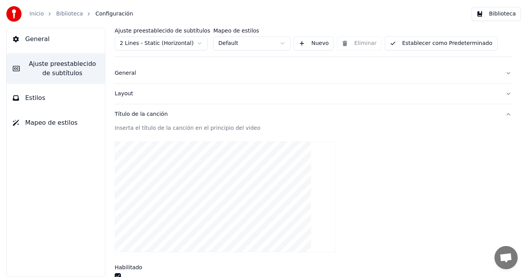
scroll to position [12, 0]
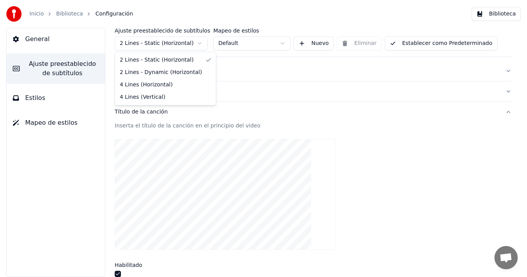
click at [200, 43] on html "Inicio Biblioteca Configuración Biblioteca General Ajuste preestablecido de sub…" at bounding box center [263, 138] width 527 height 277
type input "***"
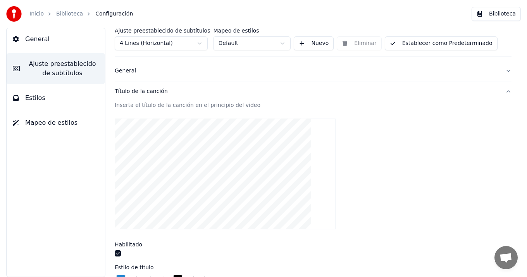
click at [238, 106] on div "Inserta el título de la canción en el principio del video" at bounding box center [313, 106] width 397 height 8
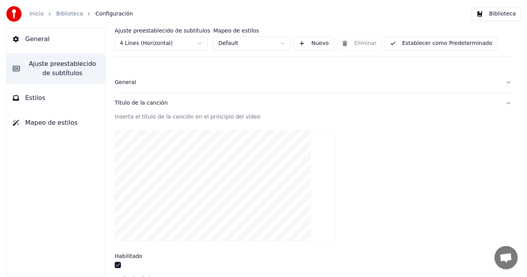
scroll to position [2, 0]
click at [68, 102] on button "Estilos" at bounding box center [56, 98] width 98 height 22
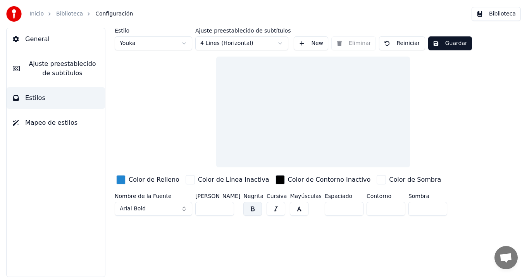
scroll to position [0, 0]
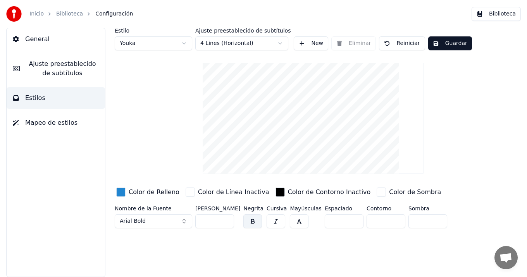
click at [40, 38] on span "General" at bounding box center [37, 39] width 24 height 9
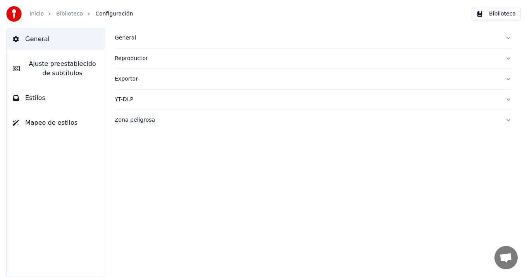
click at [130, 37] on div "General" at bounding box center [307, 38] width 385 height 8
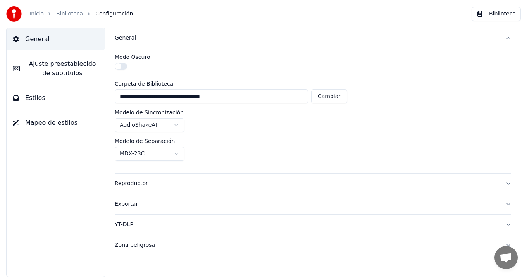
click at [51, 95] on button "Estilos" at bounding box center [56, 98] width 98 height 22
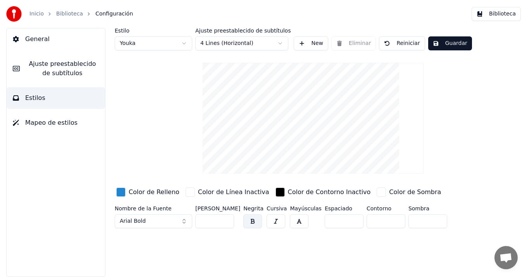
click at [79, 66] on span "Ajuste preestablecido de subtítulos" at bounding box center [62, 68] width 73 height 19
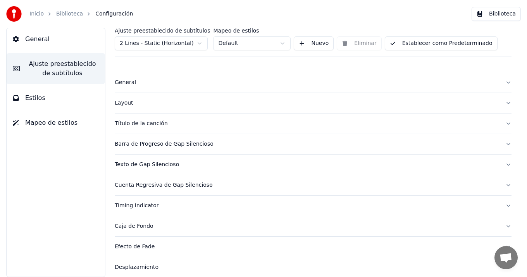
click at [124, 102] on div "Layout" at bounding box center [307, 103] width 385 height 8
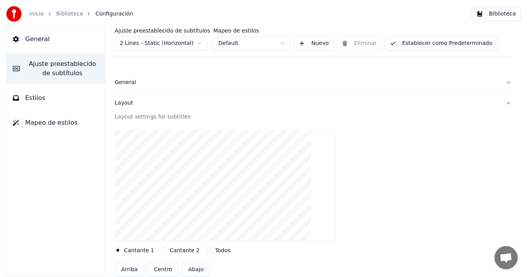
click at [124, 102] on div "Layout" at bounding box center [307, 103] width 385 height 8
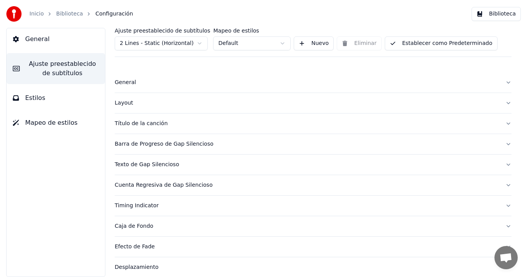
click at [79, 120] on button "Mapeo de estilos" at bounding box center [56, 123] width 98 height 22
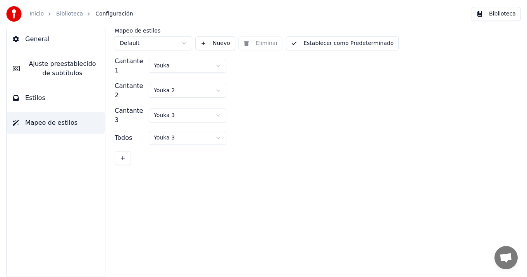
click at [71, 100] on button "Estilos" at bounding box center [56, 98] width 98 height 22
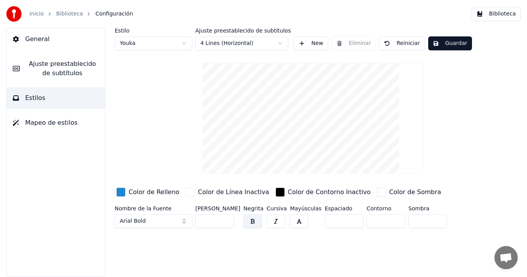
click at [183, 42] on html "Inicio Biblioteca Configuración Biblioteca General Ajuste preestablecido de sub…" at bounding box center [263, 138] width 527 height 277
click at [281, 43] on html "Inicio Biblioteca Configuración Biblioteca General Ajuste preestablecido de sub…" at bounding box center [263, 138] width 527 height 277
click at [177, 87] on html "Inicio Biblioteca Configuración Biblioteca General Ajuste preestablecido de sub…" at bounding box center [263, 138] width 527 height 277
click at [41, 97] on span "Estilos" at bounding box center [35, 97] width 20 height 9
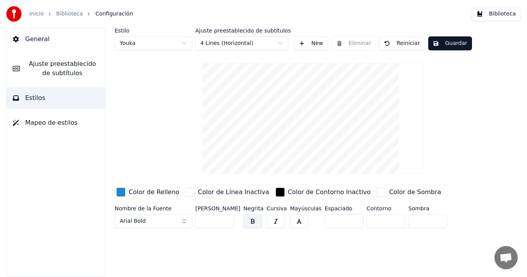
click at [58, 122] on span "Mapeo de estilos" at bounding box center [51, 122] width 52 height 9
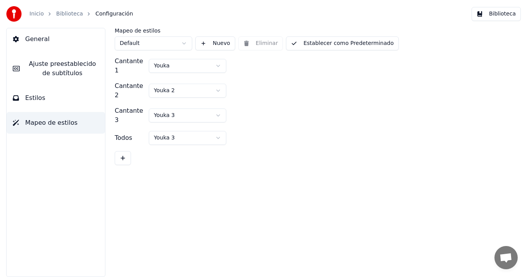
click at [68, 66] on span "Ajuste preestablecido de subtítulos" at bounding box center [62, 68] width 73 height 19
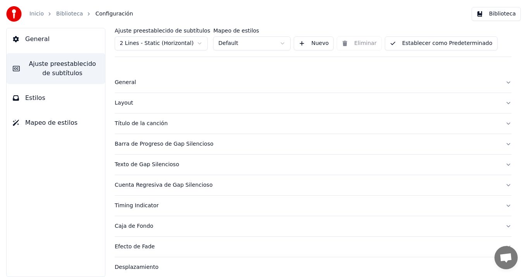
click at [498, 14] on button "Biblioteca" at bounding box center [496, 14] width 49 height 14
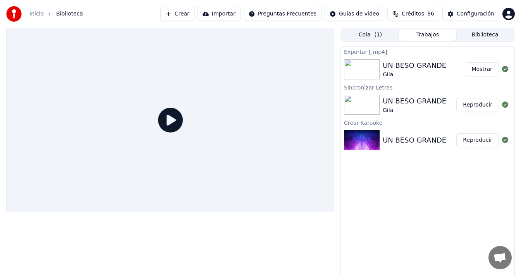
click at [422, 35] on button "Trabajos" at bounding box center [427, 34] width 57 height 11
click at [366, 35] on button "Cola ( 1 )" at bounding box center [370, 34] width 57 height 11
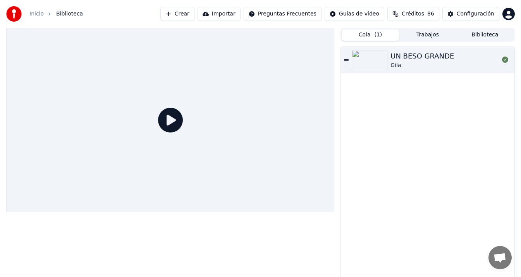
click at [463, 15] on div "Configuración" at bounding box center [476, 14] width 38 height 8
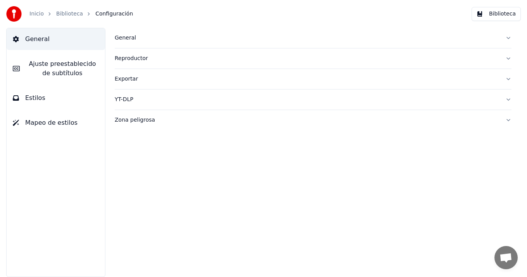
click at [463, 15] on div "Inicio Biblioteca Configuración Biblioteca" at bounding box center [263, 14] width 527 height 28
click at [506, 36] on button "General" at bounding box center [313, 38] width 397 height 20
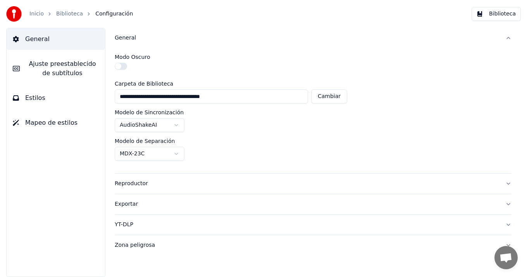
click at [508, 38] on button "General" at bounding box center [313, 38] width 397 height 20
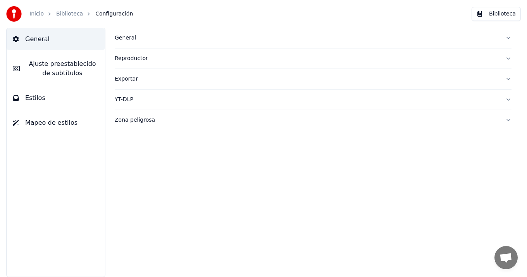
click at [70, 66] on span "Ajuste preestablecido de subtítulos" at bounding box center [62, 68] width 73 height 19
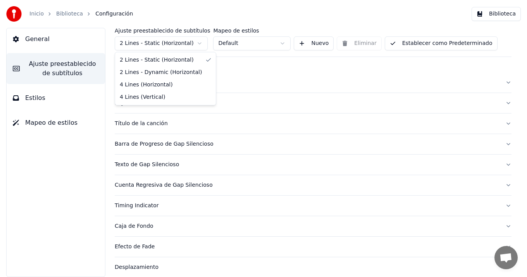
click at [200, 42] on html "Inicio Biblioteca Configuración Biblioteca General Ajuste preestablecido de sub…" at bounding box center [263, 138] width 527 height 277
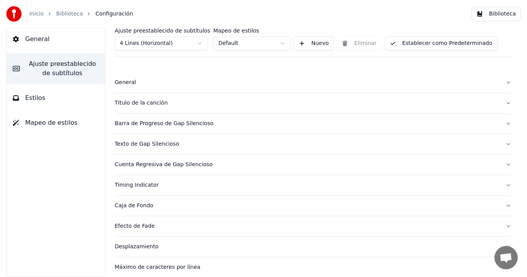
click at [435, 43] on button "Establecer como Predeterminado" at bounding box center [441, 43] width 113 height 14
click at [280, 44] on html "Inicio Biblioteca Configuración Biblioteca General Ajuste preestablecido de sub…" at bounding box center [263, 138] width 527 height 277
click at [83, 64] on span "Ajuste preestablecido de subtítulos" at bounding box center [62, 68] width 73 height 19
click at [42, 70] on span "Ajuste preestablecido de subtítulos" at bounding box center [62, 68] width 73 height 19
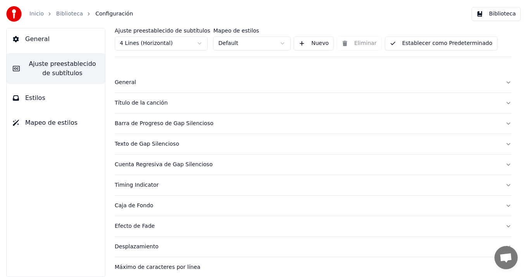
click at [48, 98] on button "Estilos" at bounding box center [56, 98] width 98 height 22
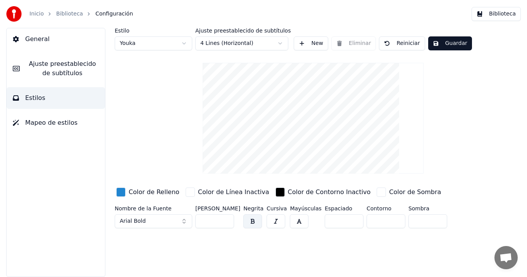
click at [111, 14] on span "Configuración" at bounding box center [114, 14] width 38 height 8
click at [29, 39] on span "General" at bounding box center [37, 39] width 24 height 9
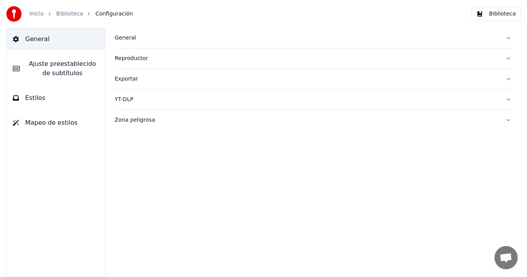
click at [38, 12] on link "Inicio" at bounding box center [36, 14] width 14 height 8
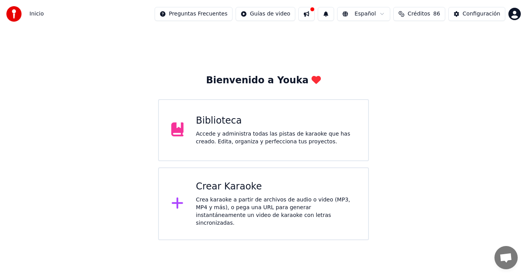
click at [312, 16] on button at bounding box center [306, 14] width 16 height 14
click at [140, 45] on div "Bienvenido a Youka Biblioteca Accede y administra todas las pistas de karaoke q…" at bounding box center [263, 134] width 527 height 212
click at [235, 136] on div "Accede y administra todas las pistas de karaoke que has creado. Edita, organiza…" at bounding box center [276, 138] width 160 height 16
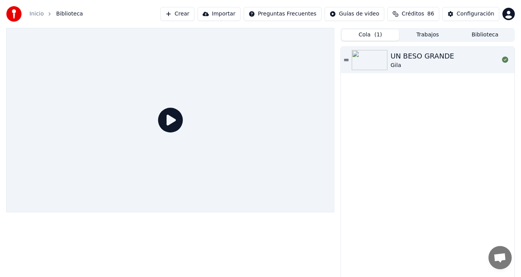
click at [38, 15] on link "Inicio" at bounding box center [36, 14] width 14 height 8
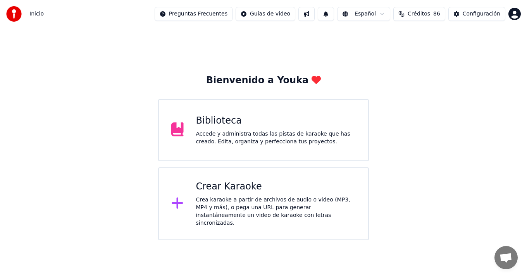
click at [228, 191] on div "Crear Karaoke" at bounding box center [276, 187] width 160 height 12
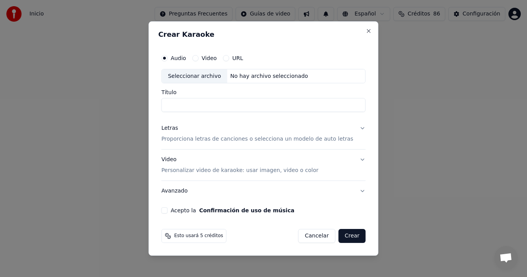
click at [358, 190] on button "Avanzado" at bounding box center [263, 191] width 204 height 20
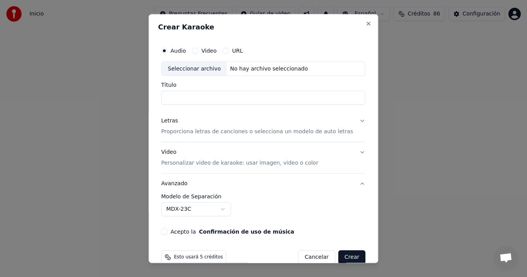
scroll to position [14, 0]
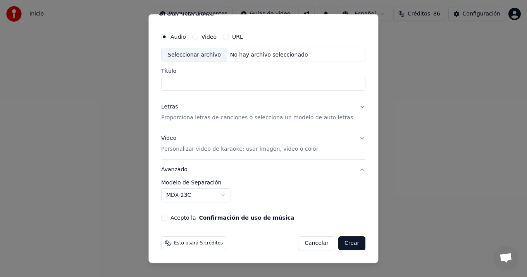
click at [352, 171] on button "Avanzado" at bounding box center [263, 170] width 204 height 20
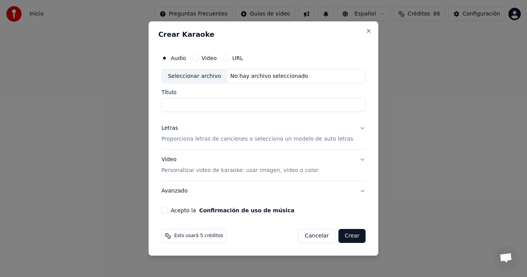
click at [356, 159] on button "Video Personalizar video de karaoke: usar imagen, video o color" at bounding box center [263, 165] width 204 height 31
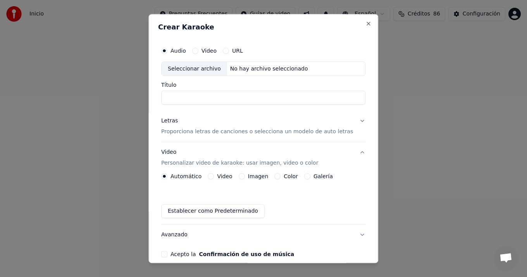
click at [290, 175] on label "Color" at bounding box center [291, 176] width 14 height 5
click at [281, 175] on button "Color" at bounding box center [278, 177] width 6 height 6
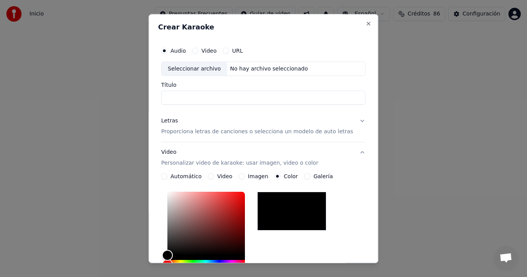
click at [224, 174] on label "Video" at bounding box center [224, 176] width 15 height 5
click at [214, 174] on button "Video" at bounding box center [211, 177] width 6 height 6
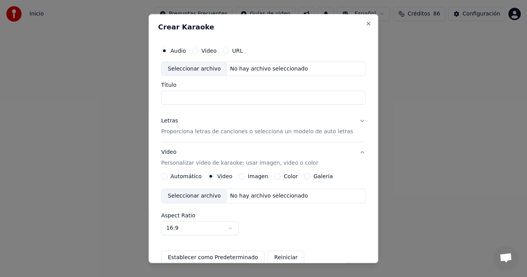
click at [258, 176] on label "Imagen" at bounding box center [258, 176] width 21 height 5
click at [245, 176] on button "Imagen" at bounding box center [242, 177] width 6 height 6
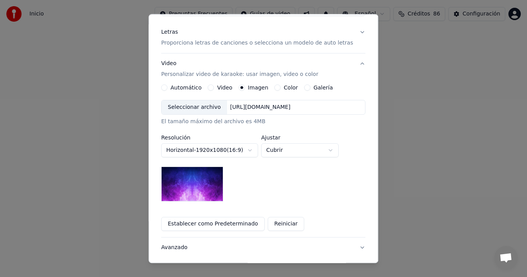
scroll to position [90, 0]
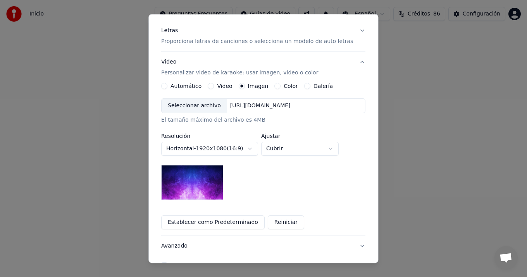
click at [187, 86] on label "Automático" at bounding box center [186, 86] width 31 height 5
click at [167, 86] on button "Automático" at bounding box center [164, 86] width 6 height 6
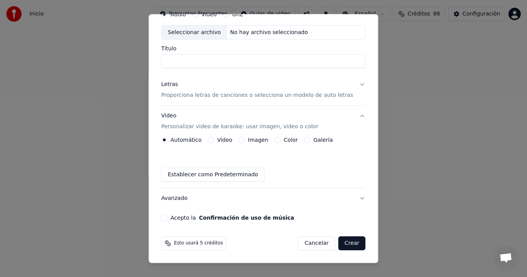
click at [292, 139] on label "Color" at bounding box center [291, 140] width 14 height 5
click at [281, 139] on button "Color" at bounding box center [278, 140] width 6 height 6
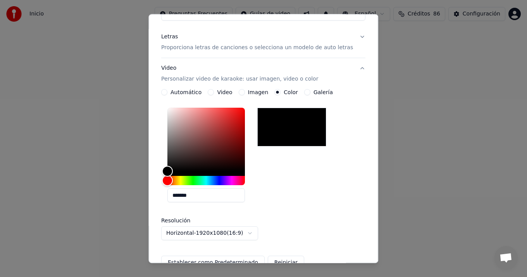
scroll to position [77, 0]
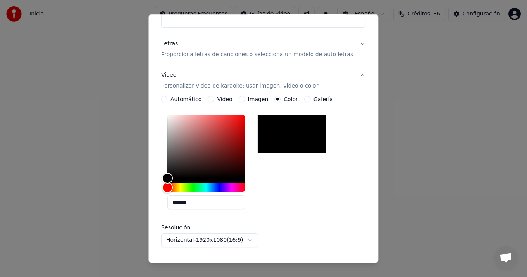
click at [322, 99] on label "Galería" at bounding box center [323, 99] width 19 height 5
click at [311, 99] on button "Galería" at bounding box center [307, 100] width 6 height 6
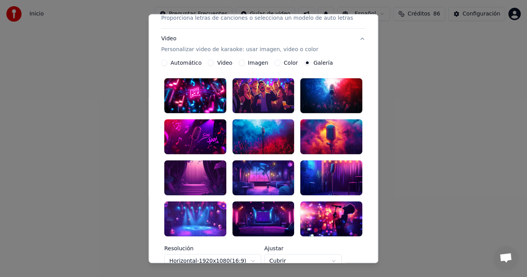
scroll to position [59, 0]
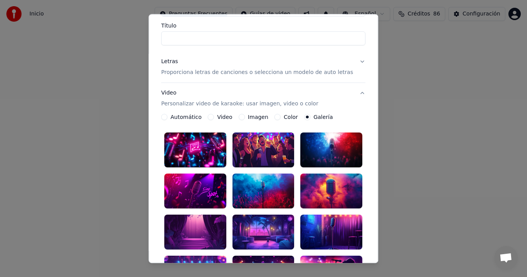
click at [290, 116] on label "Color" at bounding box center [291, 117] width 14 height 5
click at [281, 116] on button "Color" at bounding box center [278, 117] width 6 height 6
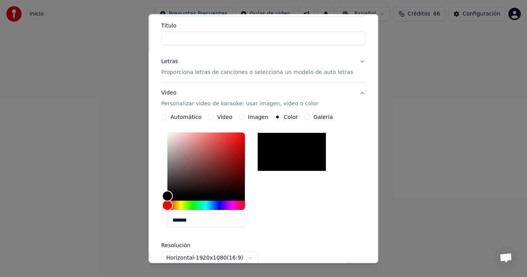
scroll to position [0, 0]
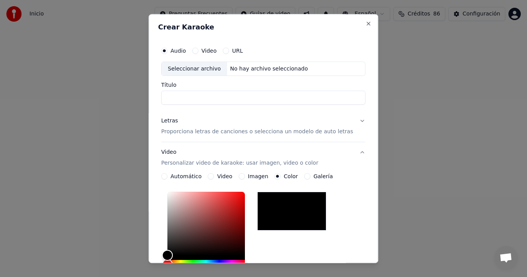
click at [172, 96] on input "Título" at bounding box center [263, 98] width 204 height 14
click at [354, 120] on button "Letras Proporciona letras de canciones o selecciona un modelo de auto letras" at bounding box center [263, 126] width 204 height 31
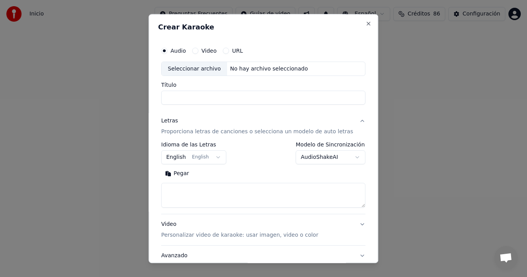
click at [258, 93] on input "Título" at bounding box center [263, 98] width 204 height 14
click at [212, 95] on input "Título" at bounding box center [263, 98] width 204 height 14
click at [366, 23] on button "Close" at bounding box center [369, 24] width 6 height 6
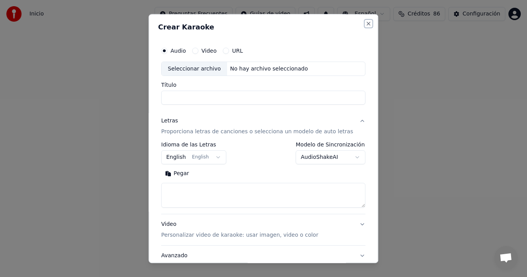
select select
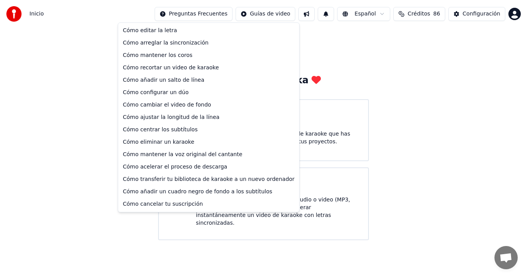
click at [206, 14] on html "Inicio Preguntas Frecuentes Guías de video Español Créditos 86 Configuración Bi…" at bounding box center [263, 120] width 527 height 240
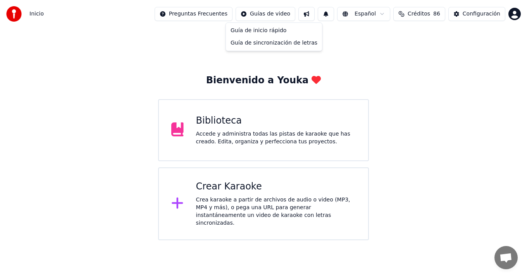
click at [275, 14] on html "Inicio Preguntas Frecuentes Guías de video Español Créditos 86 Configuración Bi…" at bounding box center [263, 120] width 527 height 240
click at [278, 31] on div "Guía de inicio rápido" at bounding box center [274, 30] width 93 height 12
click at [268, 15] on html "Inicio Preguntas Frecuentes Guías de video Español Créditos 86 Configuración Bi…" at bounding box center [263, 120] width 527 height 240
click at [221, 130] on div "Accede y administra todas las pistas de karaoke que has creado. Edita, organiza…" at bounding box center [276, 138] width 160 height 16
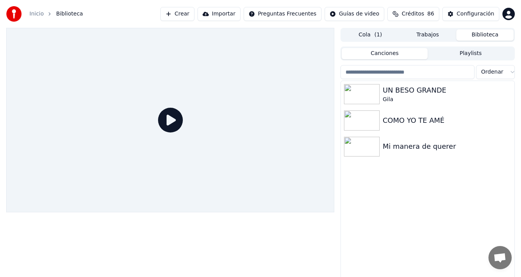
click at [478, 35] on button "Biblioteca" at bounding box center [485, 34] width 57 height 11
click at [508, 11] on html "Inicio Biblioteca Crear Importar Preguntas Frecuentes Guías de video Créditos 8…" at bounding box center [260, 138] width 521 height 277
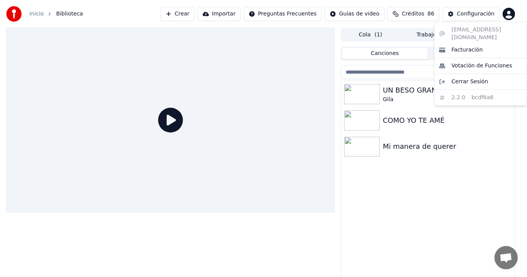
click at [508, 11] on html "Inicio Biblioteca Crear Importar Preguntas Frecuentes Guías de video Créditos 8…" at bounding box center [263, 138] width 527 height 277
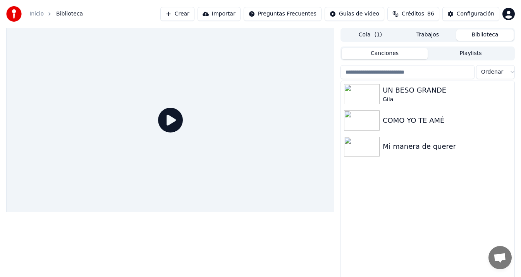
click at [39, 14] on link "Inicio" at bounding box center [36, 14] width 14 height 8
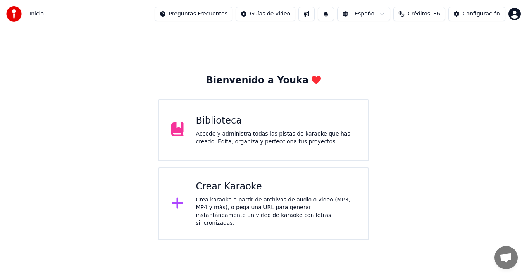
click at [171, 12] on html "Inicio Preguntas Frecuentes Guías de video Español Créditos 86 Configuración Bi…" at bounding box center [263, 120] width 527 height 240
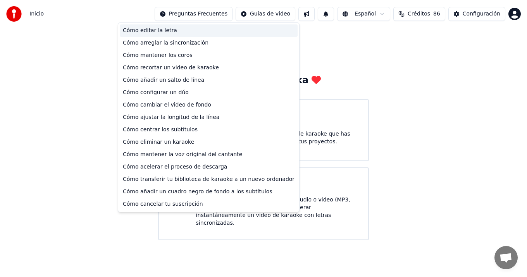
click at [170, 29] on div "Cómo editar la letra" at bounding box center [209, 30] width 178 height 12
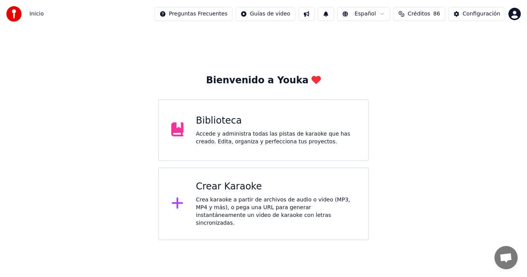
click at [231, 214] on div "Crea karaoke a partir de archivos de audio o video (MP3, MP4 y más), o pega una…" at bounding box center [276, 211] width 160 height 31
click at [475, 13] on div "Configuración" at bounding box center [482, 14] width 38 height 8
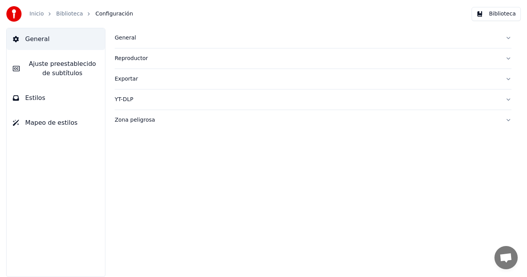
click at [133, 58] on div "Reproductor" at bounding box center [307, 59] width 385 height 8
click at [125, 36] on div "General" at bounding box center [307, 38] width 385 height 8
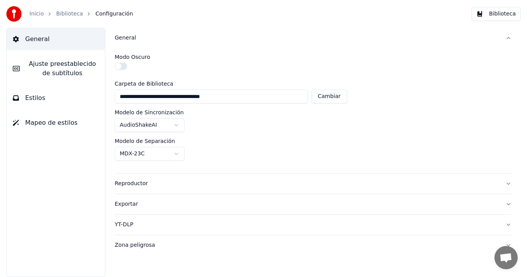
click at [128, 244] on div "Zona peligrosa" at bounding box center [307, 246] width 385 height 8
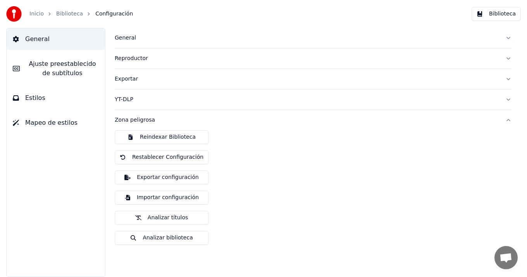
click at [167, 218] on button "Analizar títulos" at bounding box center [162, 218] width 94 height 14
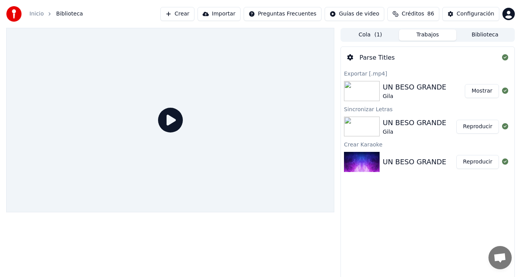
click at [350, 58] on icon at bounding box center [350, 57] width 6 height 6
click at [351, 57] on icon at bounding box center [350, 57] width 6 height 6
click at [465, 15] on div "Configuración" at bounding box center [476, 14] width 38 height 8
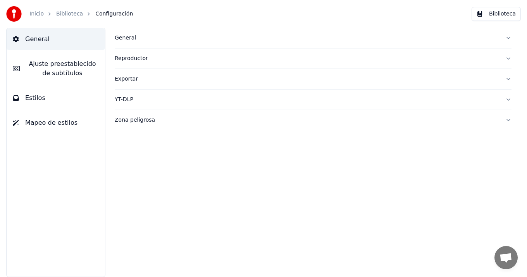
click at [139, 121] on div "Zona peligrosa" at bounding box center [307, 120] width 385 height 8
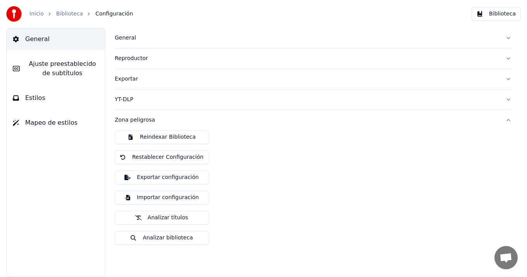
click at [136, 121] on div "Zona peligrosa" at bounding box center [307, 120] width 385 height 8
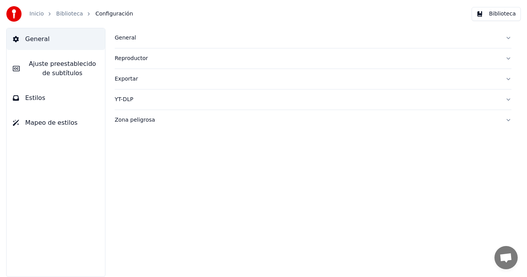
click at [72, 67] on span "Ajuste preestablecido de subtítulos" at bounding box center [62, 68] width 73 height 19
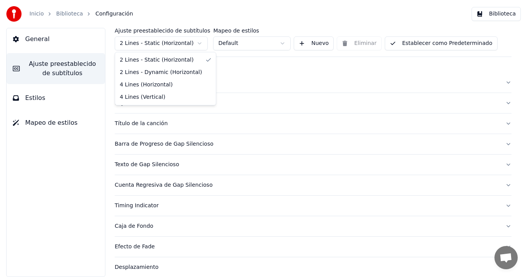
click at [200, 42] on html "Inicio Biblioteca Configuración Biblioteca General Ajuste preestablecido de sub…" at bounding box center [263, 138] width 527 height 277
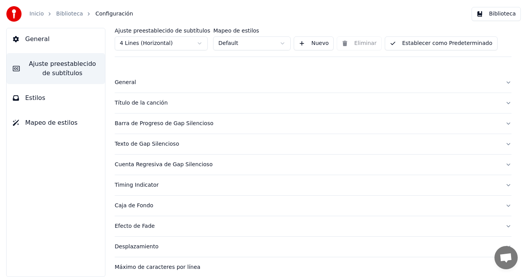
click at [280, 43] on html "Inicio Biblioteca Configuración Biblioteca General Ajuste preestablecido de sub…" at bounding box center [263, 138] width 527 height 277
click at [301, 43] on button "Nuevo" at bounding box center [314, 43] width 40 height 14
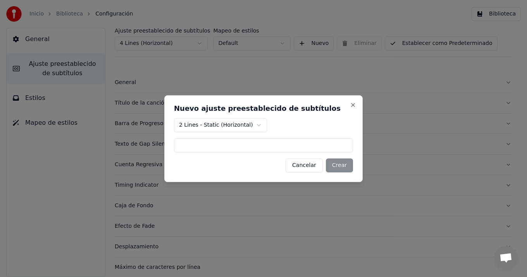
click at [305, 167] on button "Cancelar" at bounding box center [304, 166] width 37 height 14
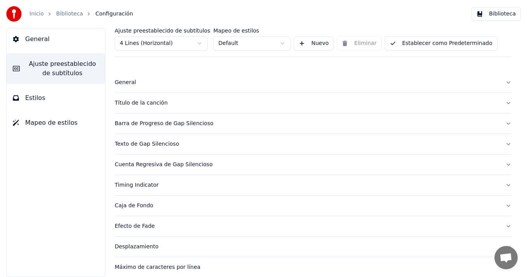
click at [135, 84] on div "General" at bounding box center [307, 83] width 385 height 8
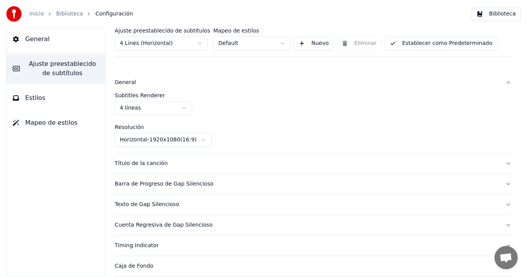
click at [503, 82] on button "General" at bounding box center [313, 82] width 397 height 20
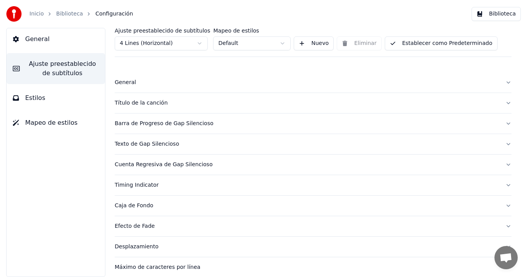
click at [142, 102] on div "Título de la canción" at bounding box center [307, 103] width 385 height 8
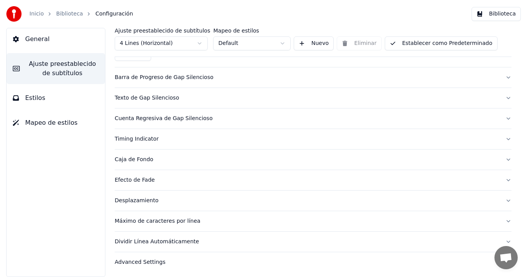
scroll to position [473, 0]
click at [151, 262] on div "Advanced Settings" at bounding box center [307, 262] width 385 height 8
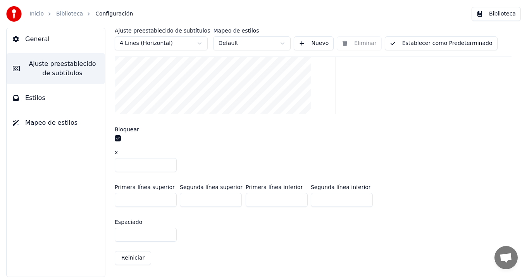
scroll to position [0, 0]
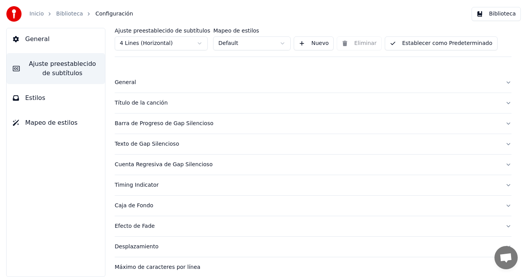
click at [149, 104] on div "Título de la canción" at bounding box center [307, 103] width 385 height 8
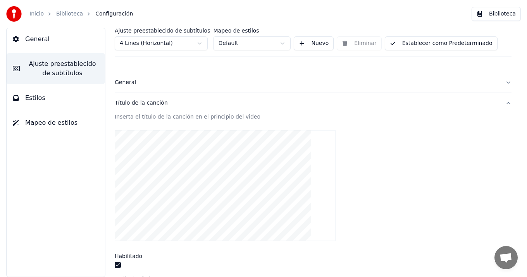
click at [414, 155] on div at bounding box center [313, 185] width 397 height 123
click at [17, 14] on img at bounding box center [14, 14] width 16 height 16
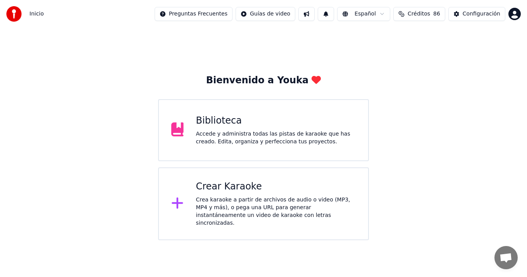
click at [220, 200] on div "Crea karaoke a partir de archivos de audio o video (MP3, MP4 y más), o pega una…" at bounding box center [276, 211] width 160 height 31
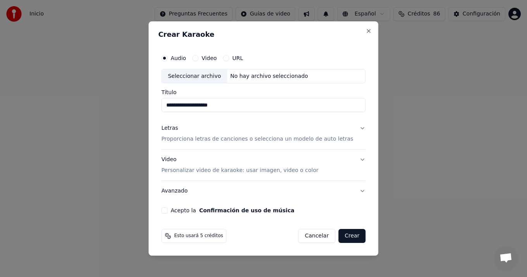
type input "**********"
click at [199, 208] on button "Confirmación de uso de música" at bounding box center [246, 210] width 95 height 5
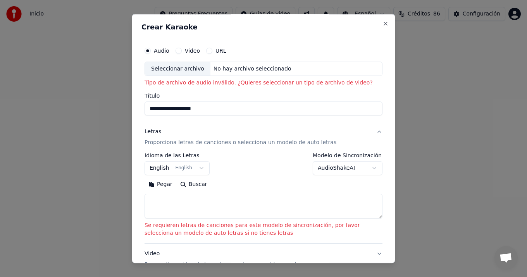
click at [181, 70] on div "Seleccionar archivo" at bounding box center [178, 69] width 66 height 14
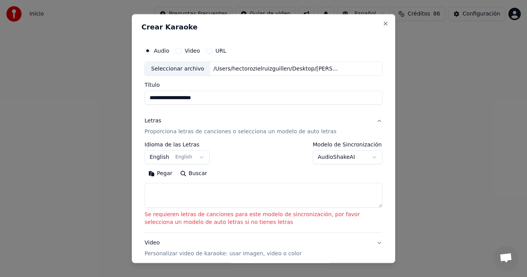
click at [223, 98] on input "**********" at bounding box center [264, 98] width 238 height 14
click button "Pegar" at bounding box center [161, 174] width 32 height 12
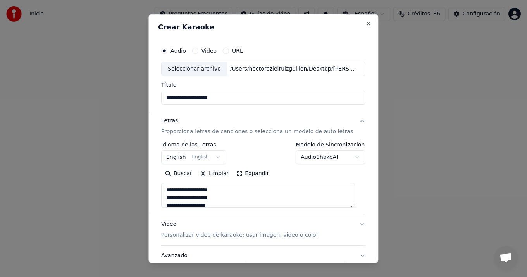
click at [354, 121] on button "Letras Proporciona letras de canciones o selecciona un modelo de auto letras" at bounding box center [263, 126] width 204 height 31
type textarea "**********"
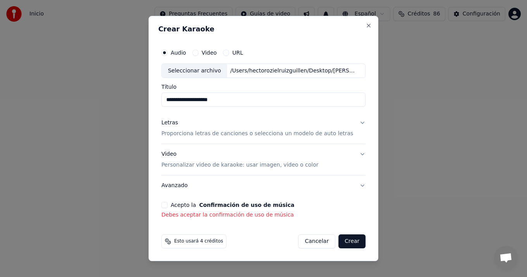
click at [238, 100] on input "**********" at bounding box center [263, 100] width 204 height 14
click at [199, 202] on button "Confirmación de uso de música" at bounding box center [246, 204] width 95 height 5
click at [247, 101] on input "**********" at bounding box center [263, 100] width 204 height 14
type input "**********"
click at [199, 202] on button "Confirmación de uso de música" at bounding box center [246, 204] width 95 height 5
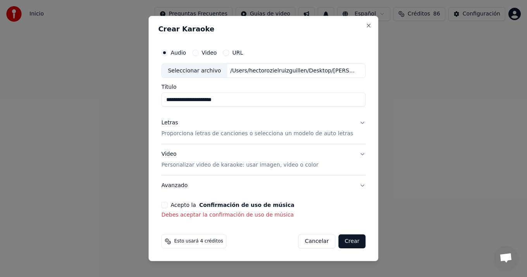
click at [199, 202] on button "Confirmación de uso de música" at bounding box center [246, 204] width 95 height 5
click at [356, 184] on button "Avanzado" at bounding box center [263, 186] width 204 height 20
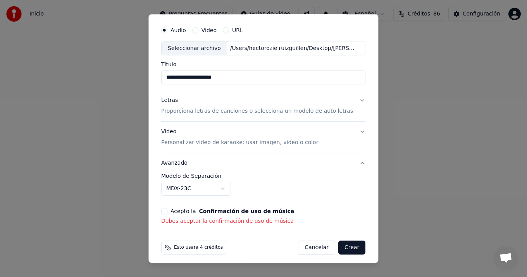
scroll to position [25, 0]
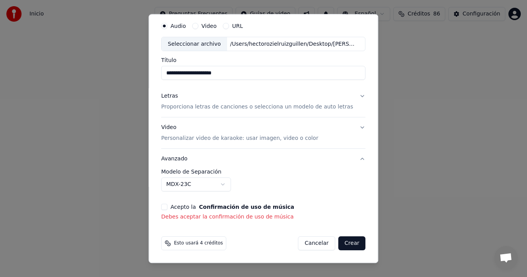
click at [167, 207] on button "Acepto la Confirmación de uso de música" at bounding box center [164, 207] width 6 height 6
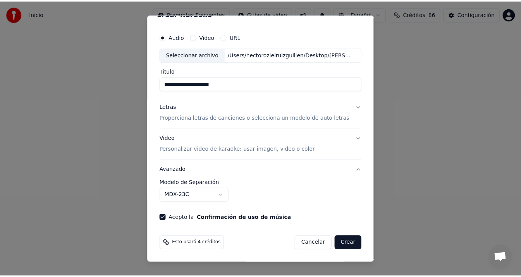
scroll to position [14, 0]
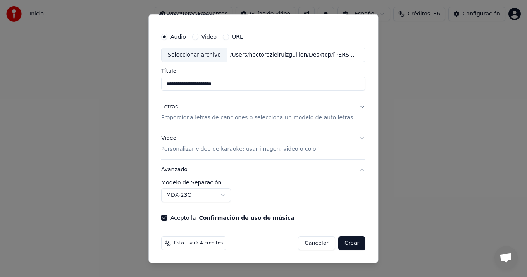
click at [349, 244] on button "Crear" at bounding box center [351, 244] width 27 height 14
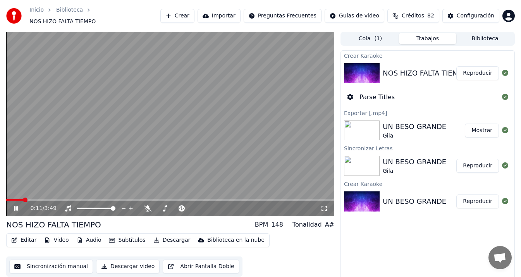
scroll to position [5, 0]
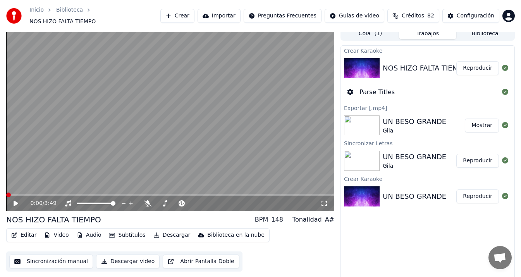
click at [6, 193] on span at bounding box center [8, 195] width 5 height 5
click at [19, 230] on button "Editar" at bounding box center [23, 235] width 31 height 11
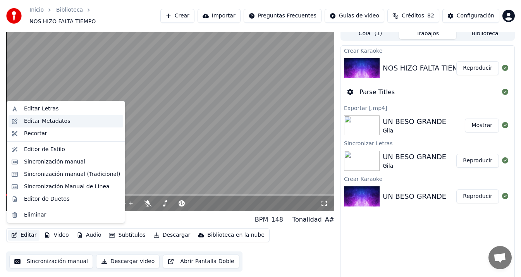
click at [69, 120] on div "Editar Metadatos" at bounding box center [72, 121] width 96 height 8
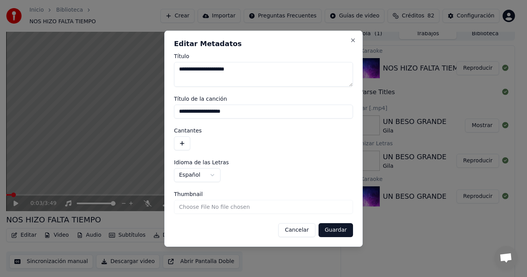
click at [182, 143] on button "button" at bounding box center [182, 143] width 16 height 14
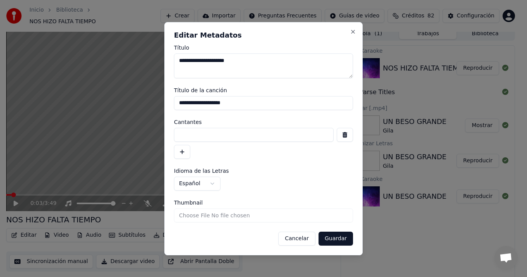
click at [184, 134] on input at bounding box center [254, 135] width 160 height 14
type input "****"
click at [326, 237] on button "Guardar" at bounding box center [336, 239] width 35 height 14
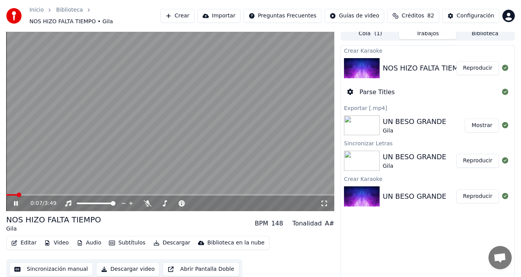
scroll to position [9, 0]
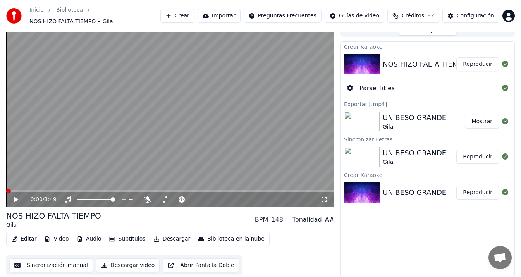
click at [6, 192] on span at bounding box center [8, 191] width 5 height 5
click at [6, 191] on span at bounding box center [8, 191] width 5 height 5
click at [21, 238] on button "Editar" at bounding box center [23, 239] width 31 height 11
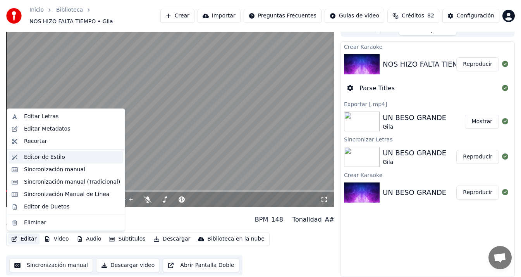
click at [52, 158] on div "Editor de Estilo" at bounding box center [44, 158] width 41 height 8
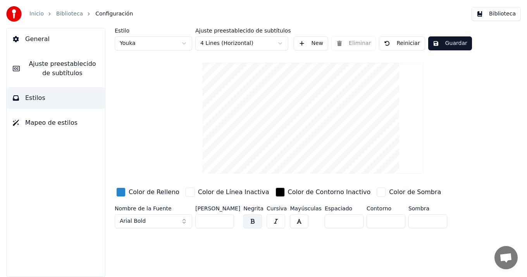
click at [444, 43] on button "Guardar" at bounding box center [450, 43] width 44 height 14
click at [17, 15] on img at bounding box center [14, 14] width 16 height 16
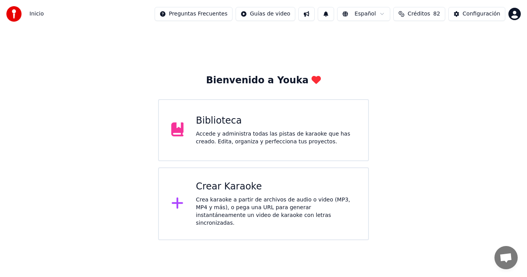
click at [214, 120] on div "Biblioteca" at bounding box center [276, 121] width 160 height 12
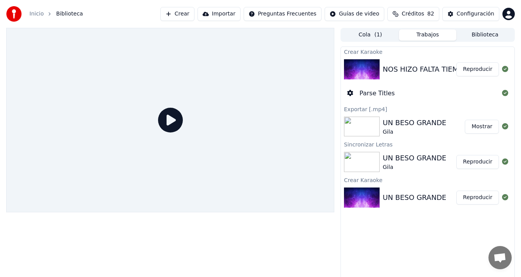
click at [368, 65] on img at bounding box center [362, 69] width 36 height 20
click at [478, 69] on button "Reproducir" at bounding box center [478, 69] width 43 height 14
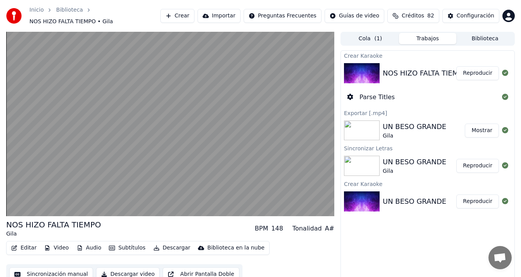
click at [457, 66] on button "Reproducir" at bounding box center [478, 73] width 43 height 14
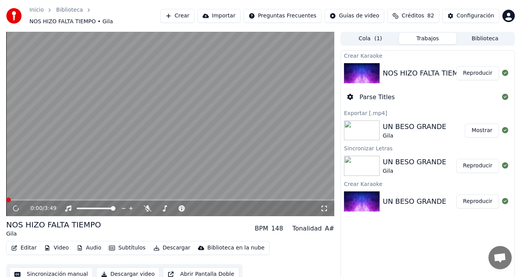
click at [457, 66] on button "Reproducir" at bounding box center [478, 73] width 43 height 14
click at [57, 247] on button "Video" at bounding box center [56, 248] width 31 height 11
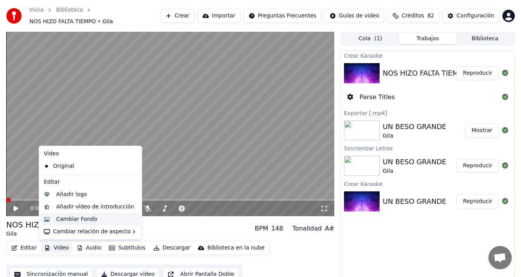
click at [83, 218] on div "Cambiar Fondo" at bounding box center [76, 220] width 41 height 8
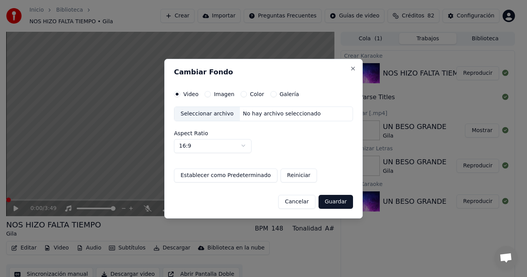
click at [252, 93] on label "Color" at bounding box center [257, 93] width 14 height 5
click at [247, 93] on button "Color" at bounding box center [244, 94] width 6 height 6
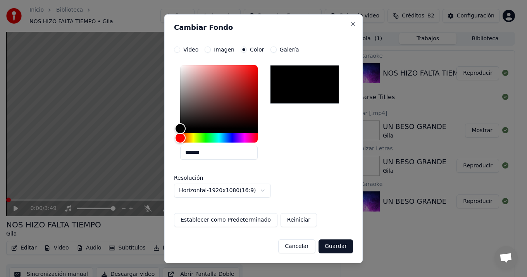
click at [342, 246] on button "Guardar" at bounding box center [336, 247] width 35 height 14
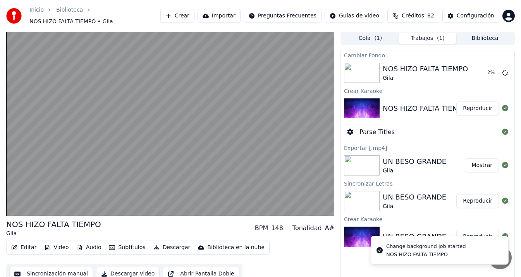
scroll to position [9, 0]
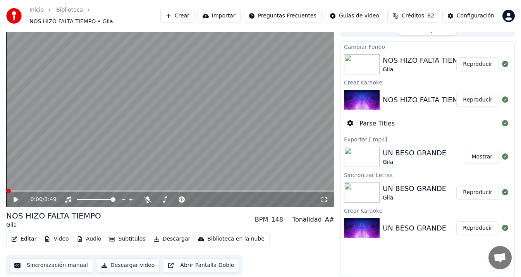
click at [479, 64] on button "Reproducir" at bounding box center [478, 64] width 43 height 14
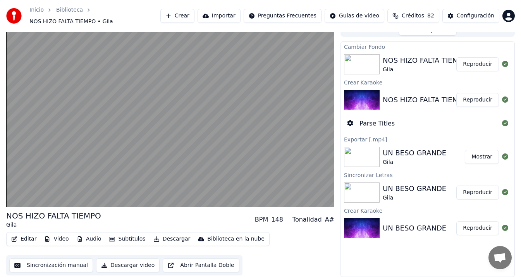
click at [457, 57] on button "Reproducir" at bounding box center [478, 64] width 43 height 14
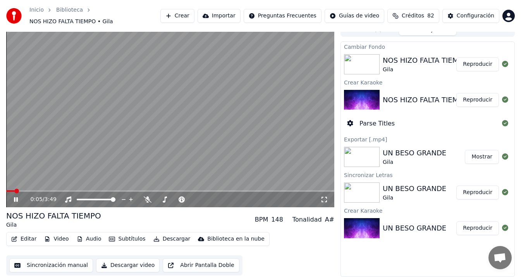
click at [14, 199] on icon at bounding box center [16, 199] width 4 height 5
click at [8, 192] on span at bounding box center [10, 191] width 5 height 5
click at [6, 190] on span at bounding box center [8, 191] width 5 height 5
click at [15, 198] on icon at bounding box center [16, 199] width 5 height 5
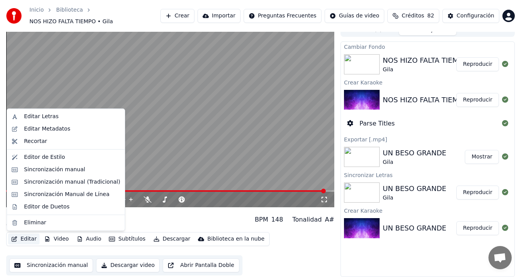
click at [29, 240] on button "Editar" at bounding box center [23, 239] width 31 height 11
click at [74, 183] on div "Sincronización manual (Tradicional)" at bounding box center [72, 182] width 96 height 8
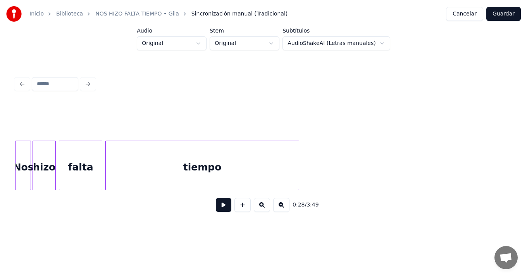
scroll to position [0, 1939]
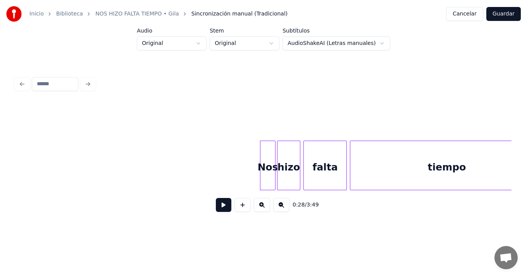
click at [59, 204] on div "0:28 / 3:49" at bounding box center [264, 205] width 484 height 17
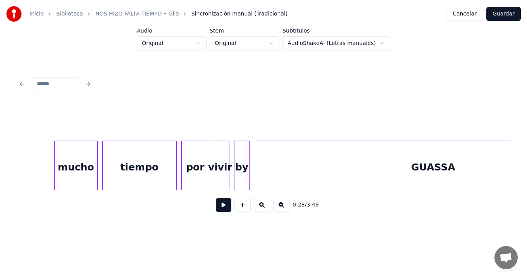
scroll to position [0, 16174]
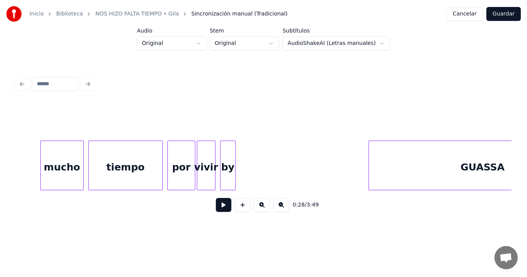
click at [369, 181] on div at bounding box center [370, 165] width 2 height 49
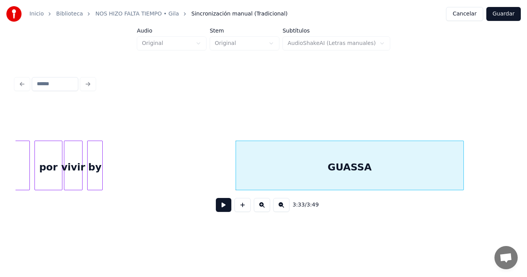
scroll to position [0, 16320]
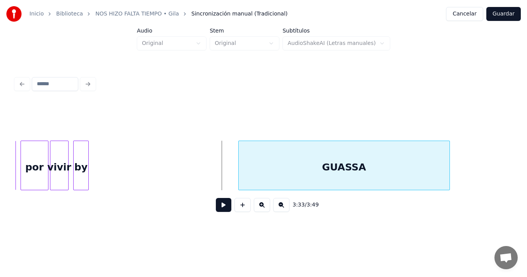
click at [239, 169] on div at bounding box center [240, 165] width 2 height 49
click at [232, 174] on div "by" at bounding box center [230, 167] width 15 height 53
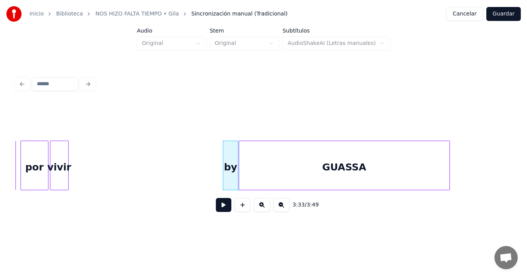
click at [99, 133] on div at bounding box center [264, 121] width 496 height 39
click at [221, 208] on button at bounding box center [224, 205] width 16 height 14
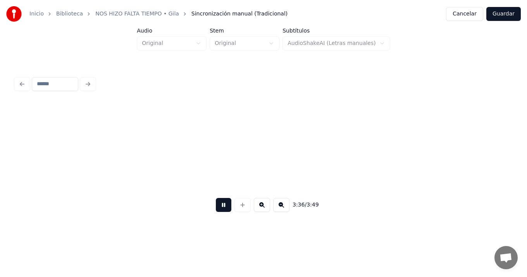
scroll to position [0, 16817]
click at [216, 198] on button at bounding box center [224, 205] width 16 height 14
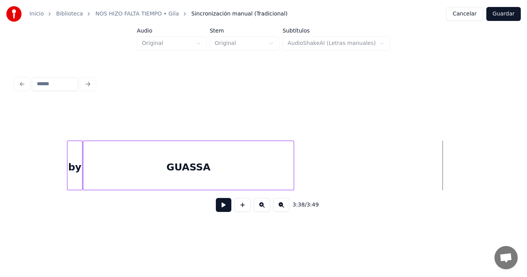
scroll to position [0, 16490]
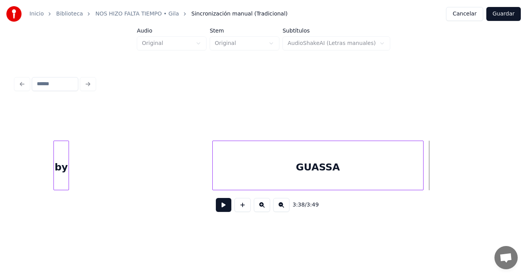
click at [395, 158] on div "GUASSA" at bounding box center [318, 167] width 210 height 53
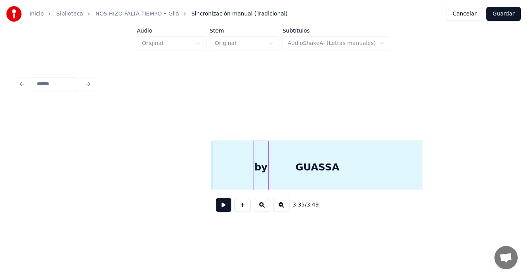
click at [259, 186] on div "by" at bounding box center [261, 167] width 15 height 53
click at [27, 120] on div at bounding box center [264, 121] width 496 height 39
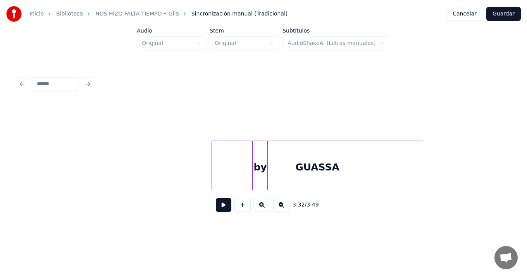
click at [220, 209] on button at bounding box center [224, 205] width 16 height 14
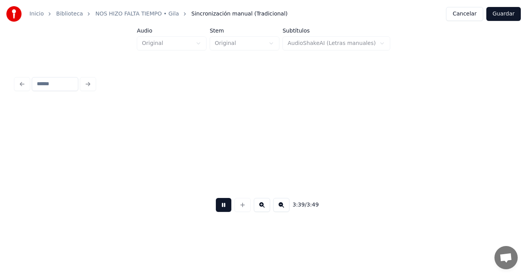
scroll to position [0, 16986]
click at [216, 198] on button at bounding box center [224, 205] width 16 height 14
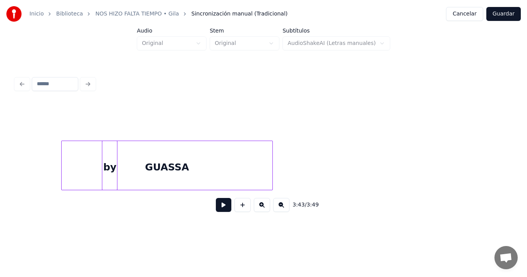
scroll to position [0, 16654]
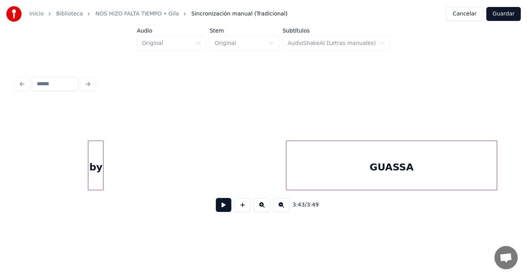
click at [428, 171] on div "GUASSA" at bounding box center [391, 167] width 210 height 53
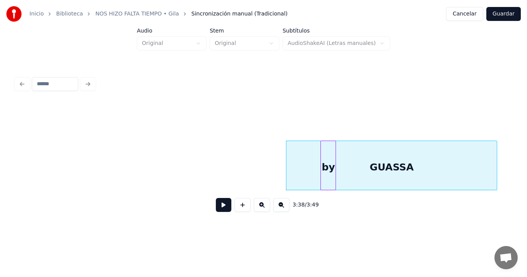
click at [329, 186] on div "by" at bounding box center [328, 167] width 15 height 53
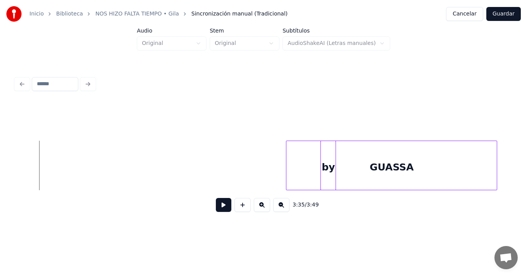
click at [221, 208] on button at bounding box center [224, 205] width 16 height 14
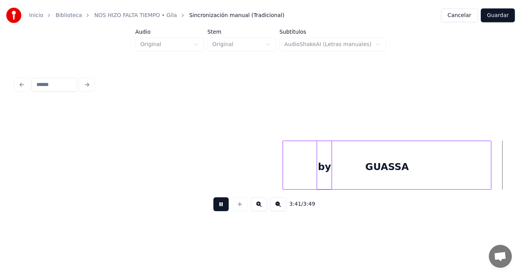
scroll to position [0, 17150]
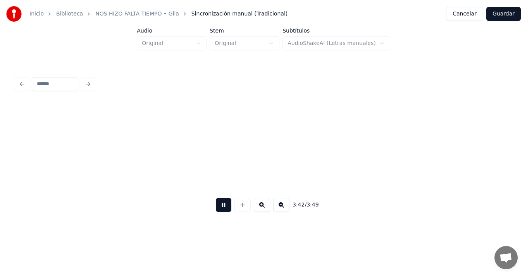
click at [216, 198] on button at bounding box center [224, 205] width 16 height 14
click at [499, 17] on button "Guardar" at bounding box center [504, 14] width 35 height 14
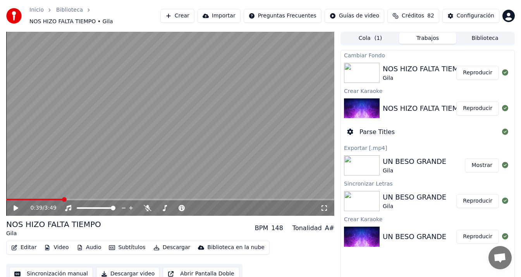
scroll to position [9, 0]
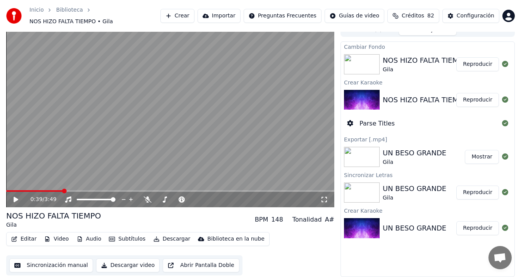
click at [27, 240] on button "Editar" at bounding box center [23, 239] width 31 height 11
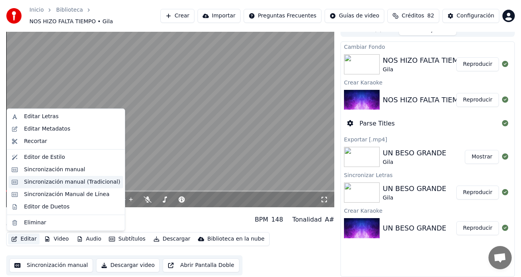
click at [79, 183] on div "Sincronización manual (Tradicional)" at bounding box center [72, 182] width 96 height 8
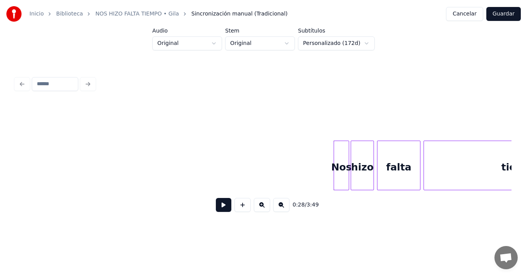
scroll to position [0, 1879]
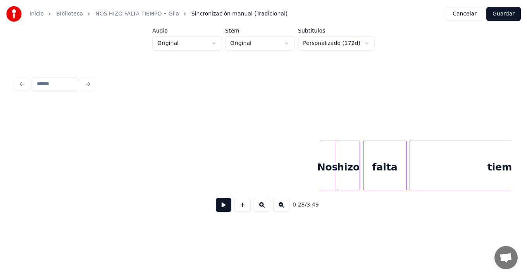
click at [220, 207] on button at bounding box center [224, 205] width 16 height 14
click at [216, 198] on button at bounding box center [224, 205] width 16 height 14
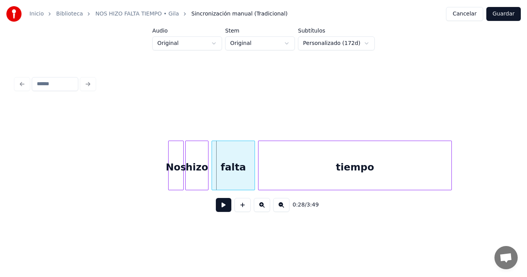
scroll to position [0, 2044]
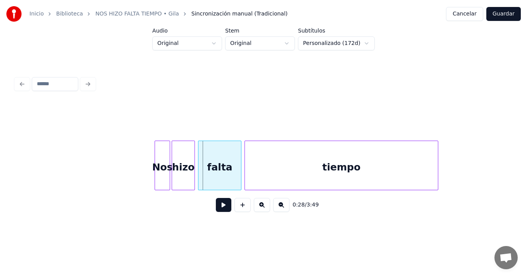
drag, startPoint x: 143, startPoint y: 153, endPoint x: 171, endPoint y: 155, distance: 27.2
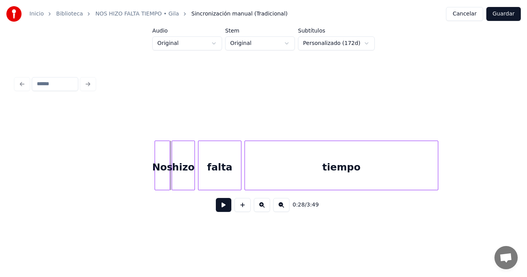
click at [160, 150] on div "Nos" at bounding box center [162, 167] width 15 height 53
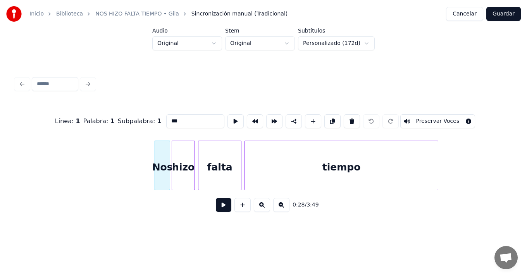
click at [178, 154] on div "hizo" at bounding box center [183, 167] width 22 height 53
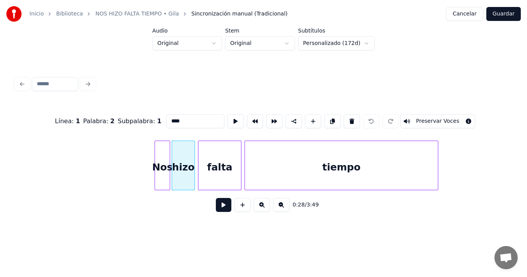
click at [164, 154] on div "Nos" at bounding box center [162, 167] width 15 height 53
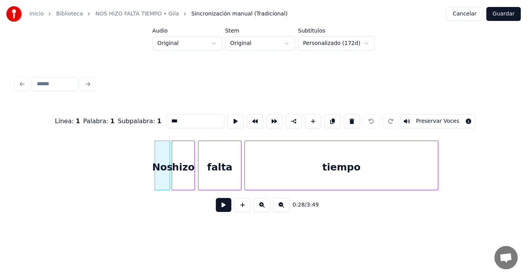
click at [178, 157] on div "hizo" at bounding box center [183, 167] width 22 height 53
type input "****"
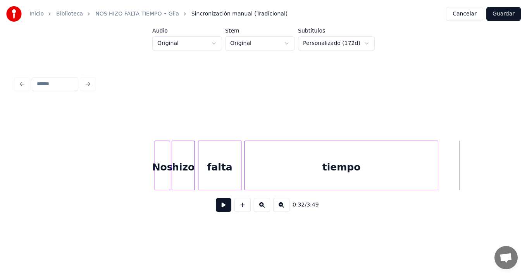
click at [163, 150] on div "Nos" at bounding box center [162, 167] width 15 height 53
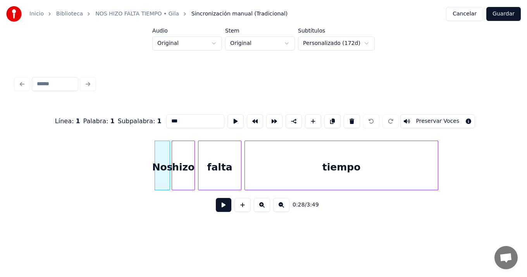
click at [176, 153] on div "hizo" at bounding box center [183, 167] width 22 height 53
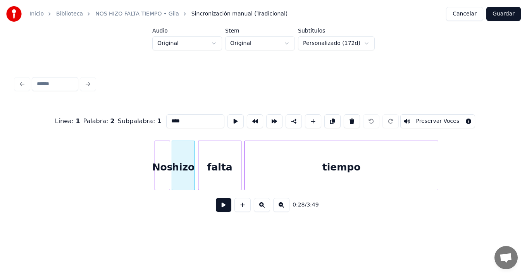
click at [166, 153] on div "Nos" at bounding box center [162, 167] width 15 height 53
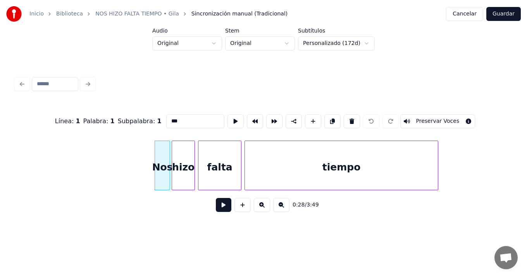
click at [178, 155] on div "hizo" at bounding box center [183, 167] width 22 height 53
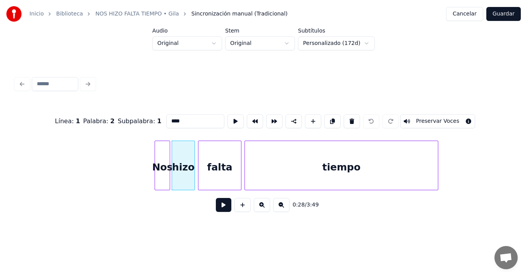
click at [265, 167] on div "tiempo" at bounding box center [341, 167] width 193 height 53
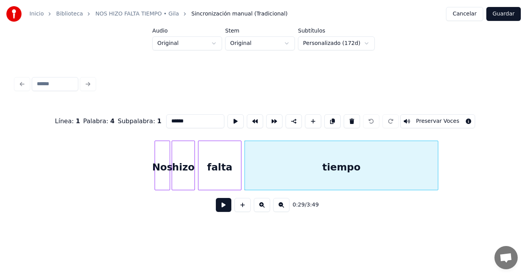
click at [164, 151] on div "Nos" at bounding box center [162, 167] width 15 height 53
type input "***"
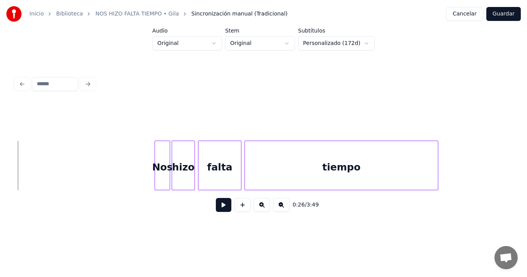
click at [221, 208] on button at bounding box center [224, 205] width 16 height 14
click at [216, 198] on button at bounding box center [224, 205] width 16 height 14
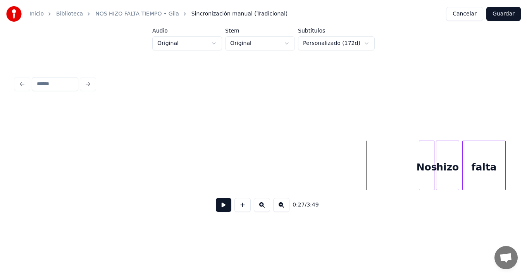
scroll to position [0, 1766]
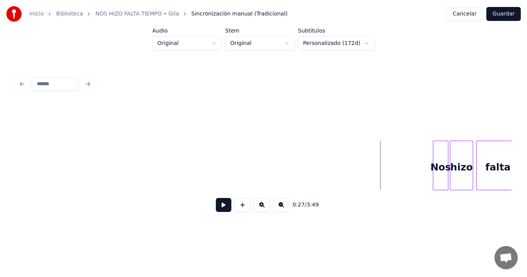
click at [223, 207] on button at bounding box center [224, 205] width 16 height 14
click at [216, 198] on button at bounding box center [224, 205] width 16 height 14
click at [331, 152] on div "Nos" at bounding box center [331, 167] width 15 height 53
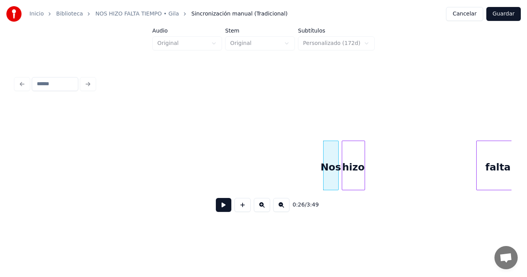
click at [357, 165] on div "hizo" at bounding box center [353, 167] width 22 height 53
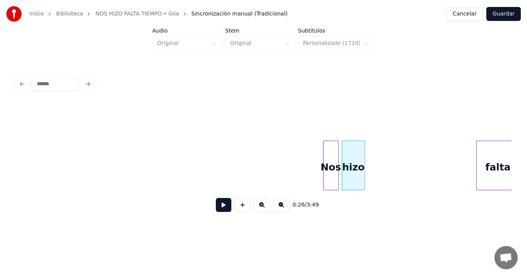
scroll to position [0, 1771]
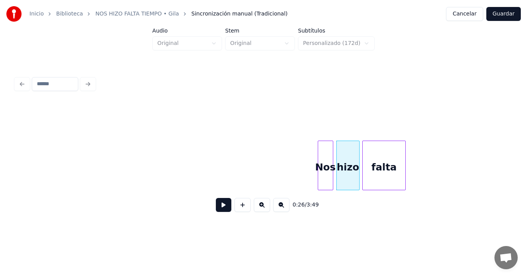
click at [382, 155] on div "falta" at bounding box center [384, 167] width 43 height 53
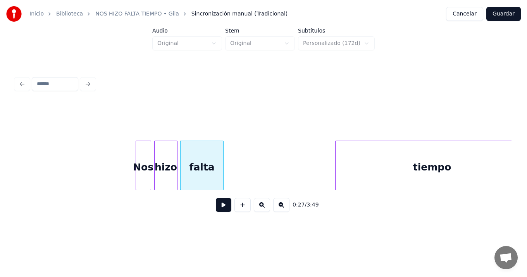
scroll to position [0, 1968]
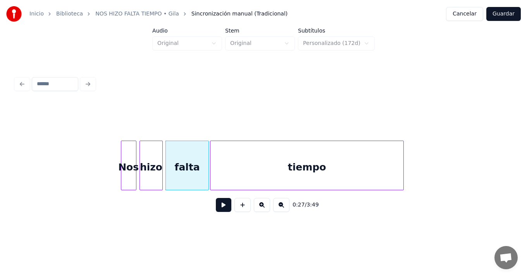
click at [248, 167] on div "tiempo" at bounding box center [306, 167] width 193 height 53
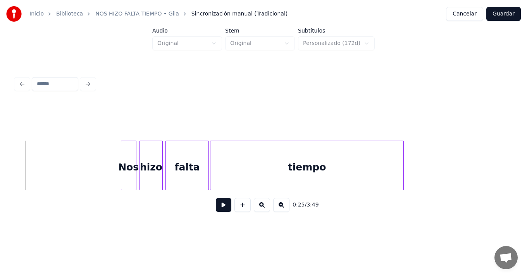
click at [224, 208] on button at bounding box center [224, 205] width 16 height 14
click at [216, 198] on button at bounding box center [224, 205] width 16 height 14
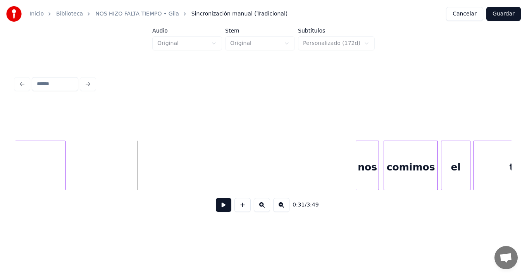
scroll to position [0, 2321]
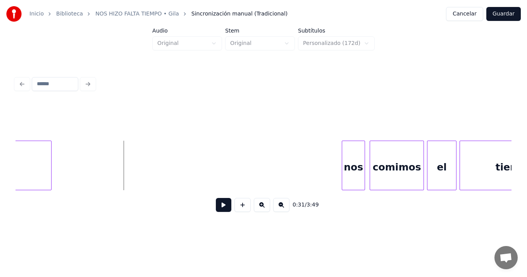
click at [216, 198] on button at bounding box center [224, 205] width 16 height 14
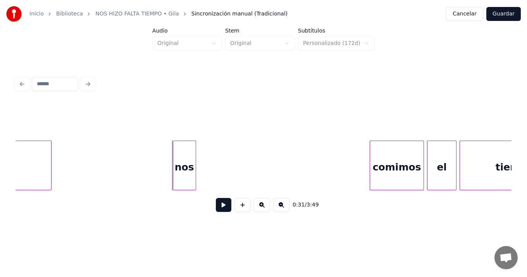
click at [186, 147] on div "nos" at bounding box center [184, 167] width 22 height 53
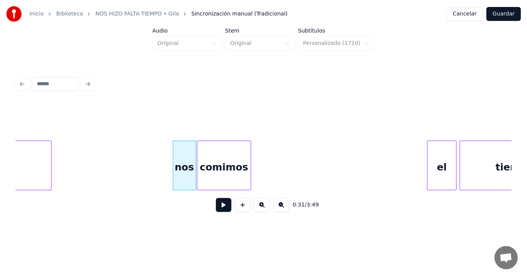
click at [212, 146] on div "comimos" at bounding box center [223, 167] width 53 height 53
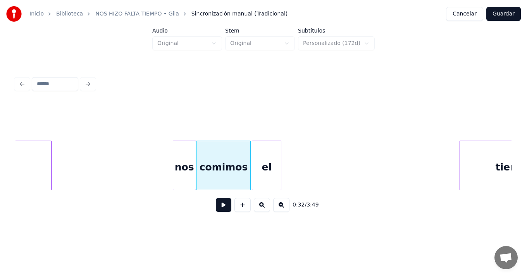
click at [266, 155] on div "el" at bounding box center [266, 167] width 29 height 53
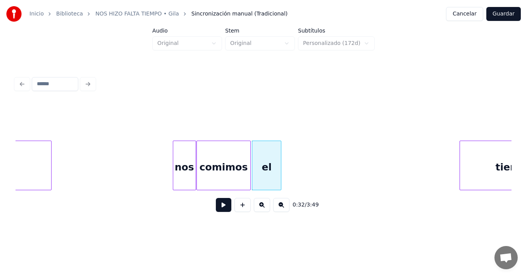
scroll to position [0, 2375]
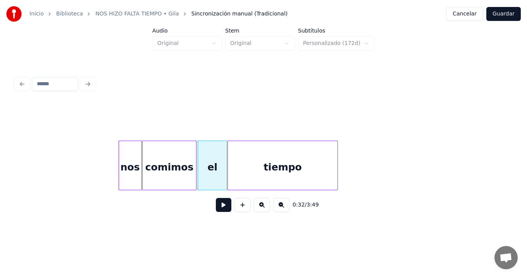
click at [300, 157] on div "tiempo" at bounding box center [282, 167] width 109 height 53
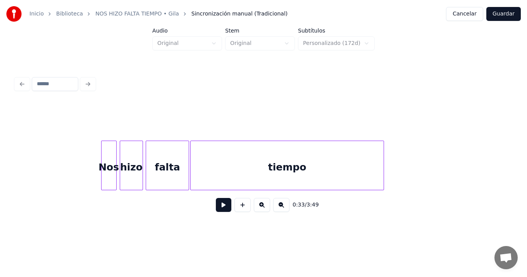
scroll to position [0, 1905]
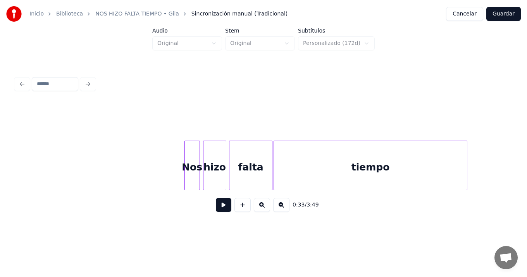
click at [219, 207] on button at bounding box center [224, 205] width 16 height 14
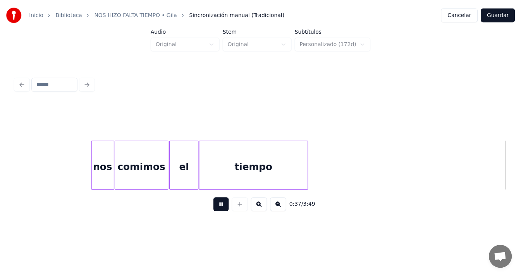
scroll to position [0, 2898]
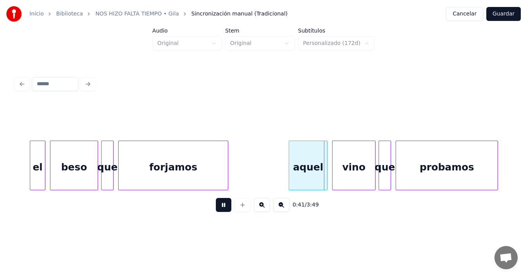
click at [216, 198] on button at bounding box center [224, 205] width 16 height 14
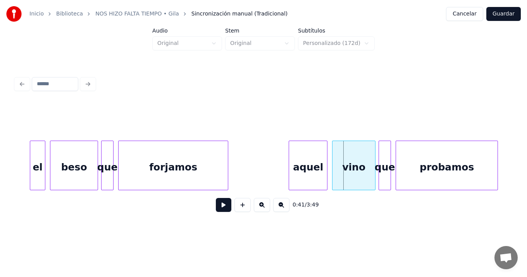
click at [501, 13] on button "Guardar" at bounding box center [504, 14] width 35 height 14
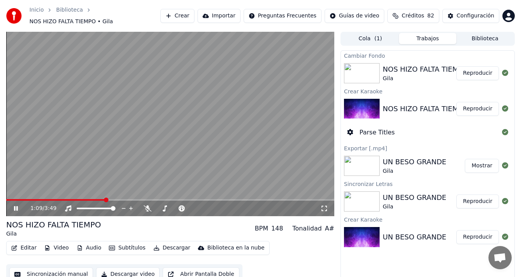
click at [298, 201] on div "1:09 / 3:49" at bounding box center [170, 209] width 328 height 16
click at [297, 200] on span at bounding box center [170, 200] width 328 height 2
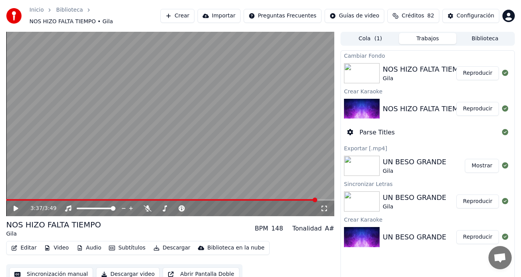
scroll to position [9, 0]
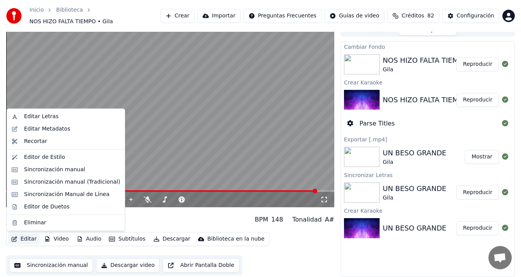
click at [22, 238] on button "Editar" at bounding box center [23, 239] width 31 height 11
click at [75, 181] on div "Sincronización manual (Tradicional)" at bounding box center [72, 182] width 96 height 8
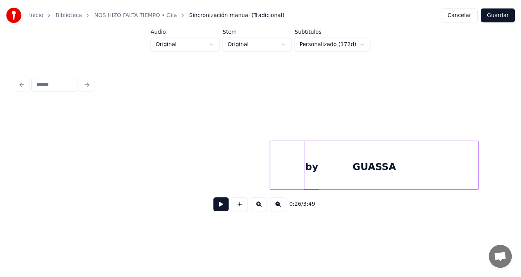
scroll to position [0, 16681]
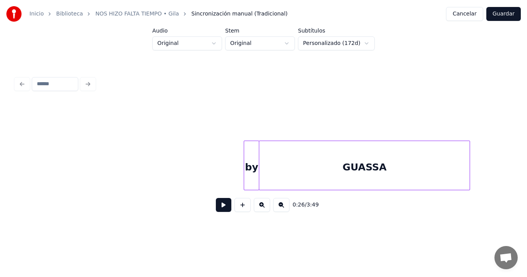
click at [252, 155] on div "by" at bounding box center [251, 167] width 15 height 53
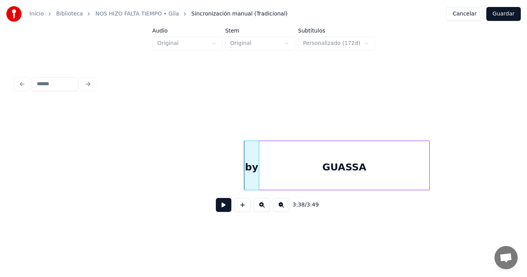
click at [429, 162] on div at bounding box center [428, 165] width 2 height 49
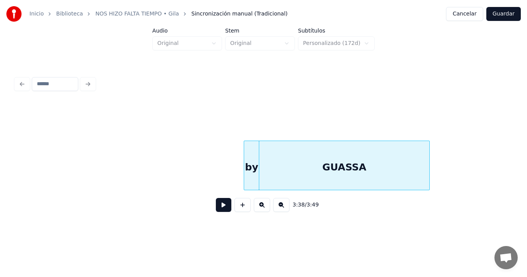
click at [509, 16] on button "Guardar" at bounding box center [504, 14] width 35 height 14
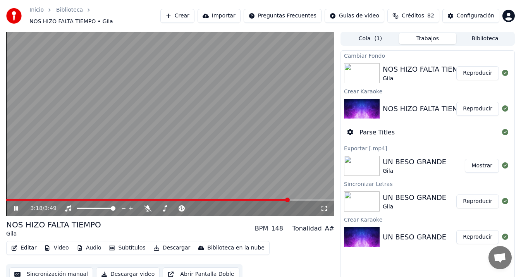
click at [288, 199] on span at bounding box center [170, 200] width 328 height 2
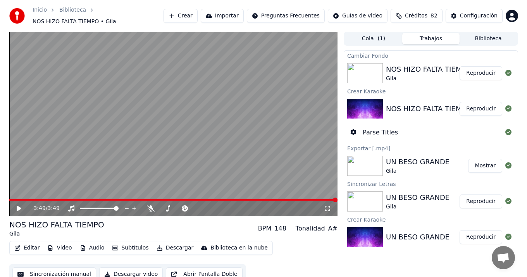
scroll to position [9, 0]
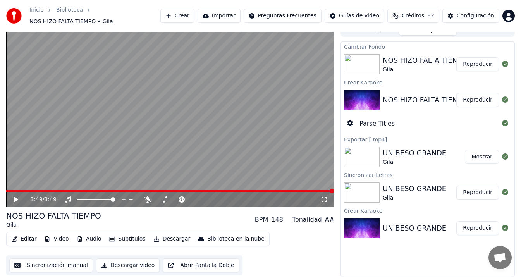
click at [129, 265] on button "Descargar video" at bounding box center [128, 266] width 64 height 14
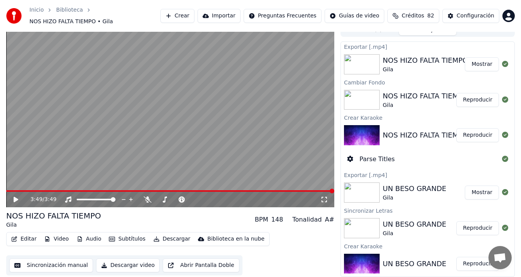
click at [178, 16] on button "Crear" at bounding box center [177, 16] width 34 height 14
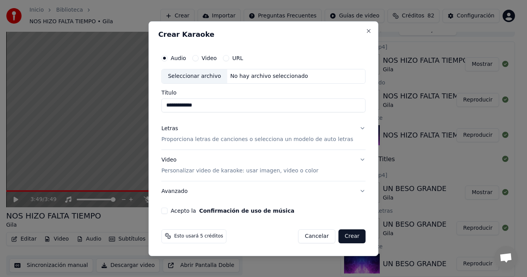
type input "**********"
click at [202, 77] on div "Seleccionar archivo" at bounding box center [195, 76] width 66 height 14
click at [258, 139] on p "Proporciona letras de canciones o selecciona un modelo de auto letras" at bounding box center [257, 140] width 192 height 8
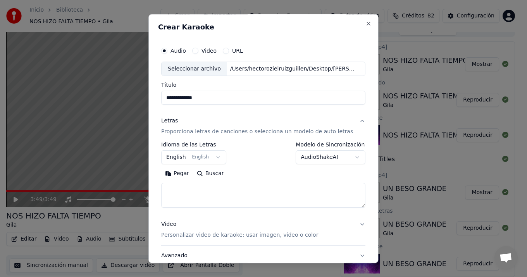
click at [217, 157] on button "English English" at bounding box center [193, 158] width 65 height 14
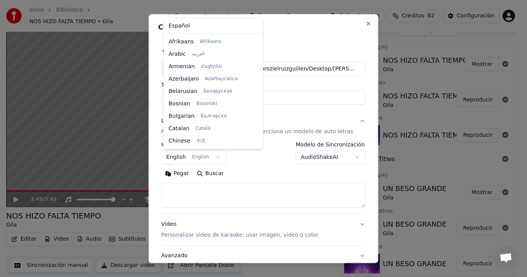
scroll to position [62, 0]
select select "**"
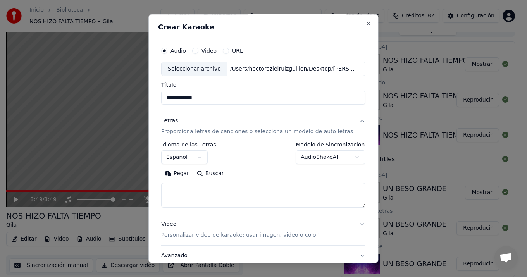
click at [178, 173] on button "Pegar" at bounding box center [177, 174] width 32 height 12
click at [273, 236] on p "Personalizar video de karaoke: usar imagen, video o color" at bounding box center [239, 236] width 157 height 8
type textarea "**********"
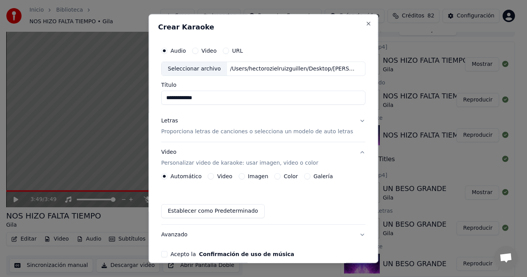
click at [286, 176] on label "Color" at bounding box center [291, 176] width 14 height 5
click at [281, 176] on button "Color" at bounding box center [278, 177] width 6 height 6
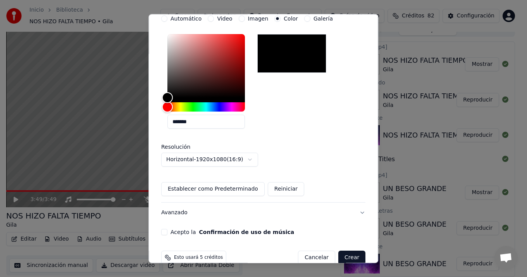
scroll to position [172, 0]
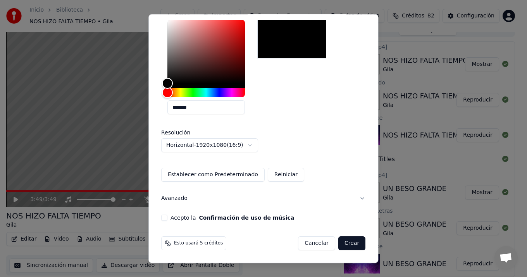
click at [355, 196] on button "Avanzado" at bounding box center [263, 199] width 204 height 20
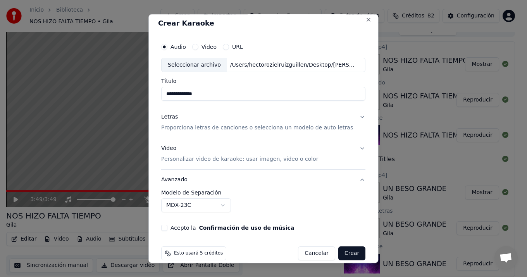
scroll to position [0, 0]
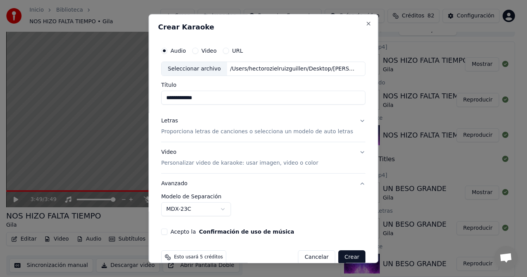
click at [347, 256] on button "Crear" at bounding box center [351, 258] width 27 height 14
click at [167, 233] on button "Acepto la Confirmación de uso de música" at bounding box center [164, 232] width 6 height 6
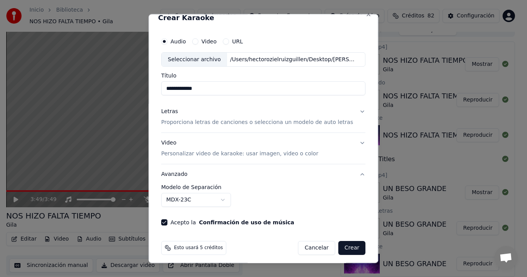
scroll to position [14, 0]
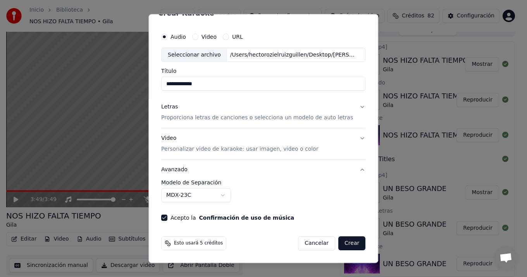
click at [346, 244] on button "Crear" at bounding box center [351, 244] width 27 height 14
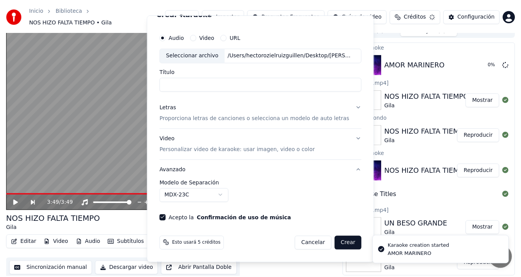
scroll to position [7, 0]
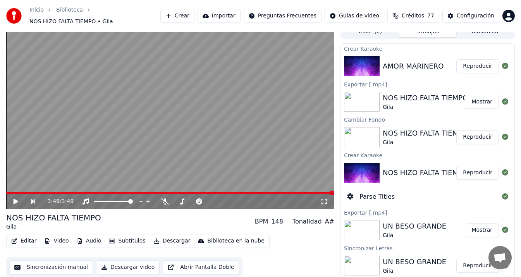
click at [14, 202] on icon at bounding box center [16, 201] width 5 height 5
click at [14, 202] on icon at bounding box center [20, 201] width 17 height 6
click at [468, 65] on button "Reproducir" at bounding box center [478, 66] width 43 height 14
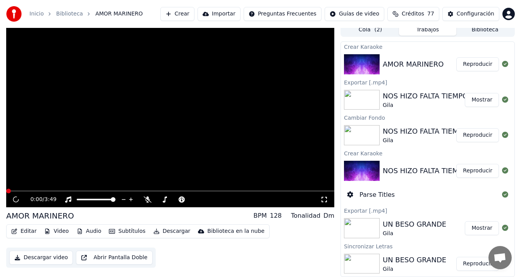
scroll to position [3, 0]
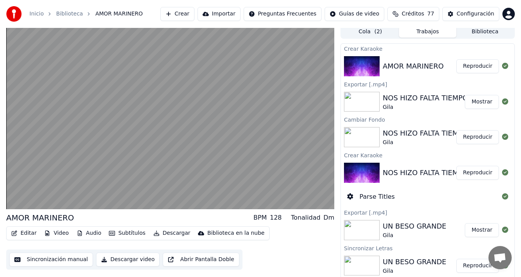
click at [457, 59] on button "Reproducir" at bounding box center [478, 66] width 43 height 14
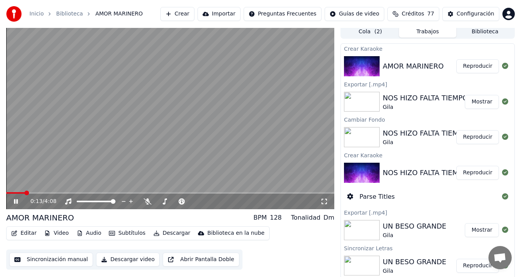
click at [16, 200] on icon at bounding box center [16, 201] width 4 height 5
click at [24, 232] on button "Editar" at bounding box center [23, 233] width 31 height 11
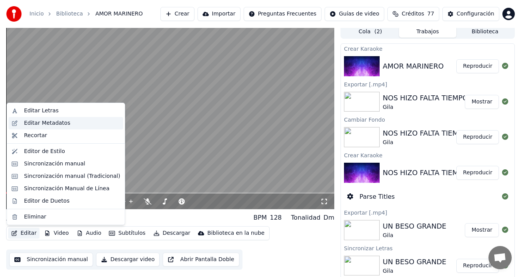
click at [63, 124] on div "Editar Metadatos" at bounding box center [47, 123] width 46 height 8
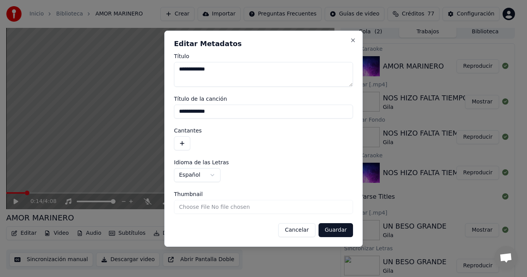
click at [181, 143] on button "button" at bounding box center [182, 143] width 16 height 14
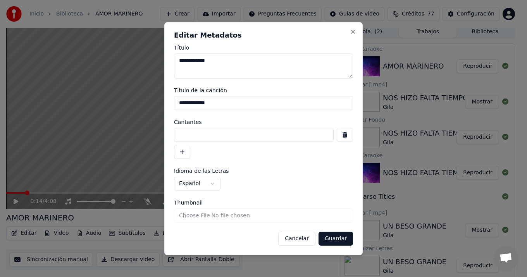
click at [195, 134] on input at bounding box center [254, 135] width 160 height 14
type input "****"
click at [335, 237] on button "Guardar" at bounding box center [336, 239] width 35 height 14
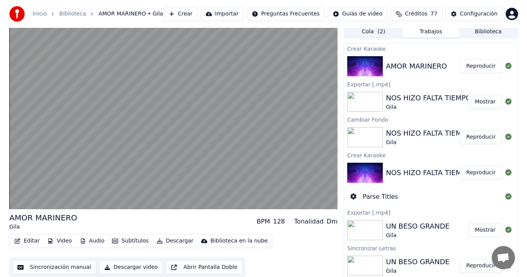
scroll to position [5, 0]
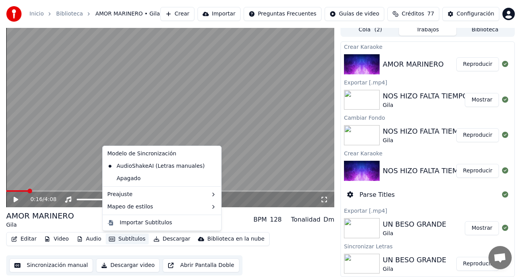
click at [123, 240] on button "Subtítulos" at bounding box center [127, 239] width 43 height 11
click at [210, 207] on icon at bounding box center [213, 207] width 6 height 6
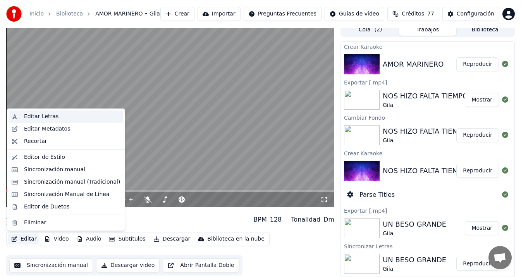
click at [50, 117] on div "Editar Letras" at bounding box center [41, 117] width 35 height 8
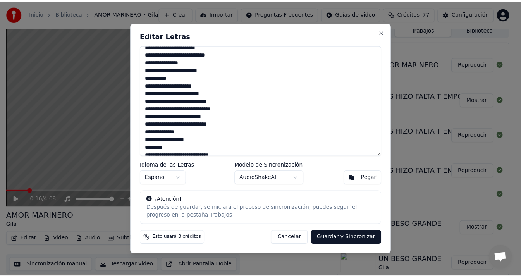
scroll to position [128, 0]
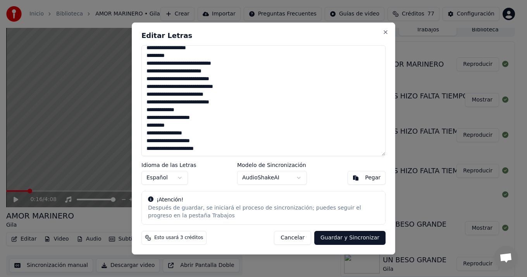
click at [294, 238] on button "Cancelar" at bounding box center [292, 238] width 37 height 14
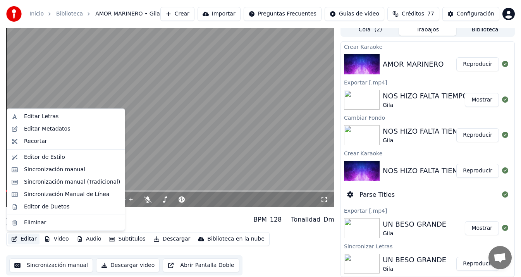
click at [26, 238] on button "Editar" at bounding box center [23, 239] width 31 height 11
click at [57, 129] on div "Editar Metadatos" at bounding box center [47, 129] width 46 height 8
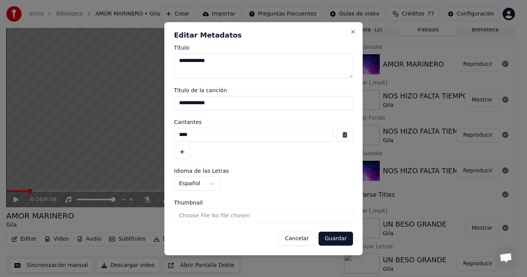
click at [302, 241] on button "Cancelar" at bounding box center [296, 239] width 37 height 14
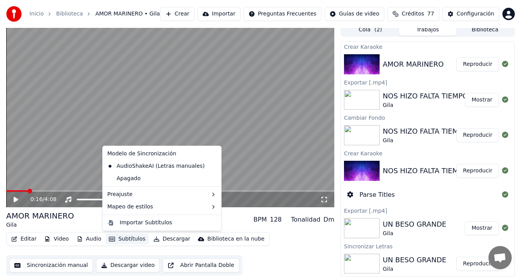
click at [117, 242] on button "Subtítulos" at bounding box center [127, 239] width 43 height 11
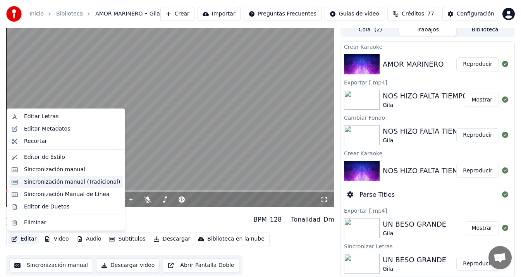
click at [81, 183] on div "Sincronización manual (Tradicional)" at bounding box center [72, 182] width 96 height 8
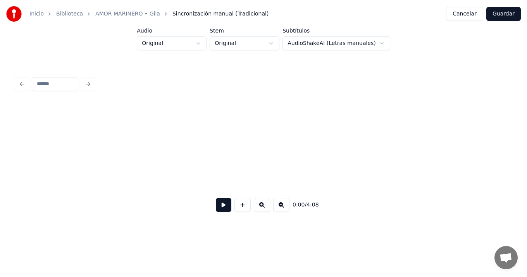
scroll to position [0, 2138]
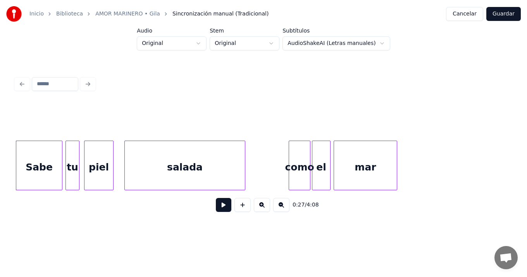
click at [460, 15] on button "Cancelar" at bounding box center [464, 14] width 37 height 14
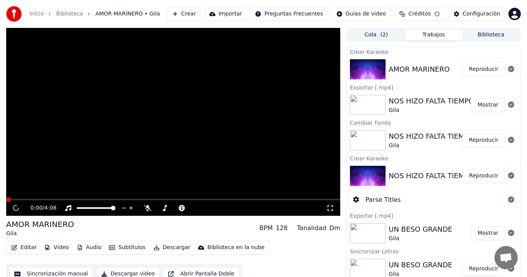
scroll to position [5, 0]
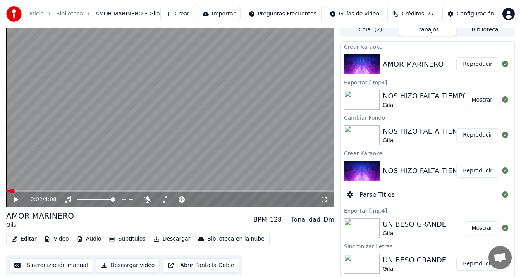
click at [281, 192] on div "0:02 / 4:08" at bounding box center [170, 200] width 328 height 16
click at [279, 191] on span at bounding box center [170, 191] width 328 height 2
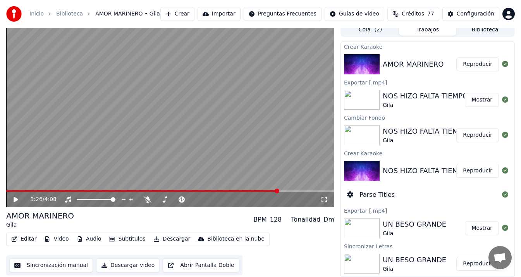
click at [293, 190] on span at bounding box center [170, 191] width 328 height 2
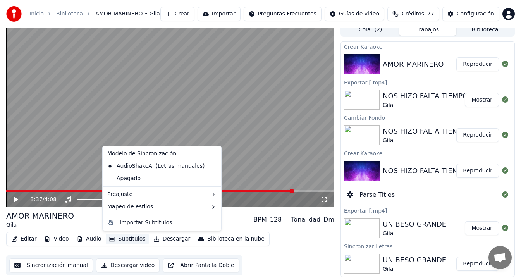
click at [129, 238] on button "Subtítulos" at bounding box center [127, 239] width 43 height 11
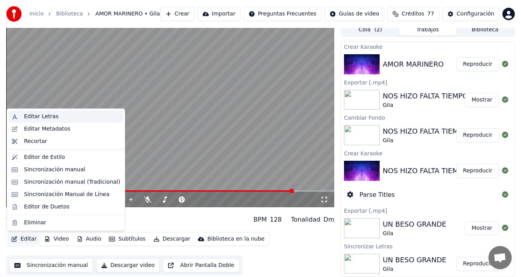
click at [60, 117] on div "Editar Letras" at bounding box center [72, 117] width 96 height 8
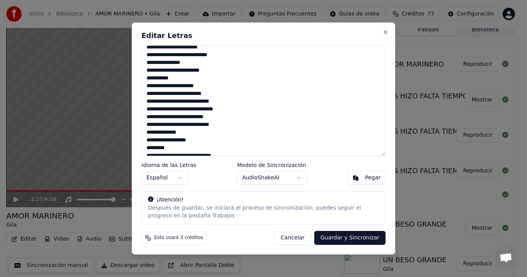
scroll to position [128, 0]
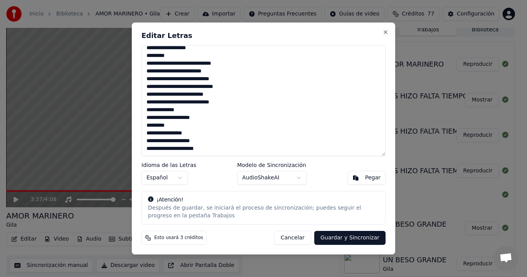
click at [217, 151] on textarea "**********" at bounding box center [263, 100] width 244 height 111
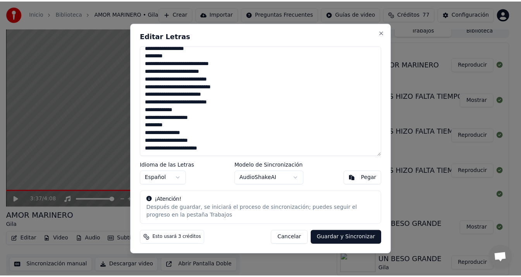
scroll to position [148, 0]
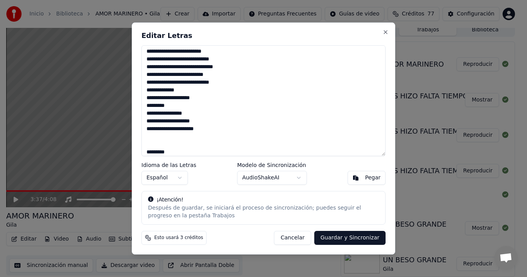
type textarea "**********"
click at [352, 237] on button "Guardar y Sincronizar" at bounding box center [349, 238] width 71 height 14
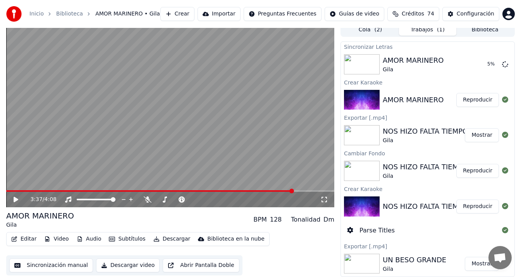
click at [120, 239] on button "Subtítulos" at bounding box center [127, 239] width 43 height 11
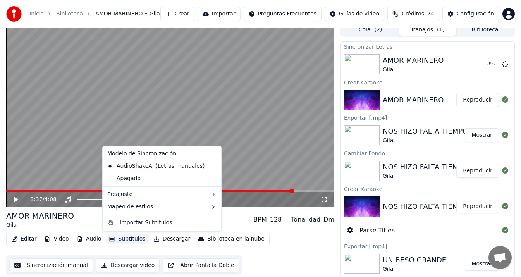
click at [91, 219] on div "AMOR MARINERO Gila BPM 128 Tonalidad Dm" at bounding box center [170, 219] width 328 height 19
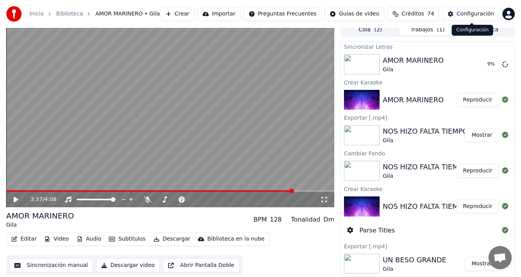
click at [472, 11] on div "Configuración" at bounding box center [476, 14] width 38 height 8
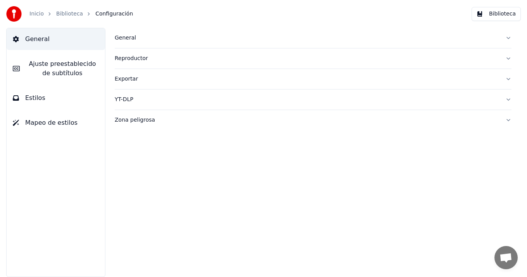
click at [55, 67] on span "Ajuste preestablecido de subtítulos" at bounding box center [62, 68] width 73 height 19
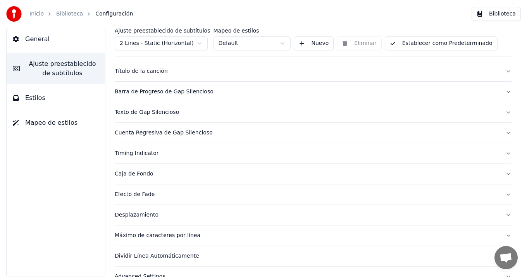
scroll to position [68, 0]
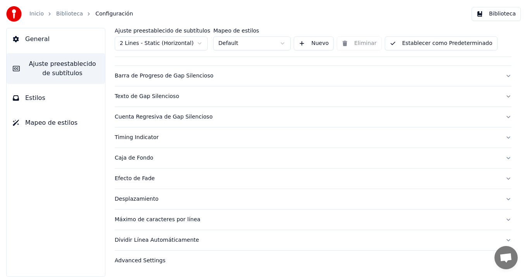
click at [65, 100] on button "Estilos" at bounding box center [56, 98] width 98 height 22
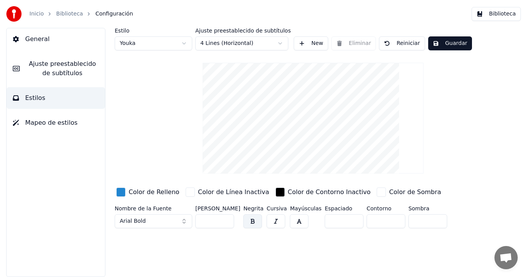
scroll to position [0, 0]
click at [226, 220] on input "***" at bounding box center [214, 221] width 39 height 14
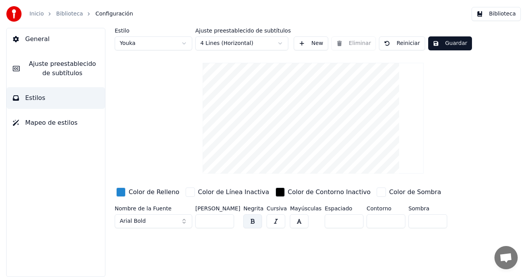
click at [226, 220] on input "***" at bounding box center [214, 221] width 39 height 14
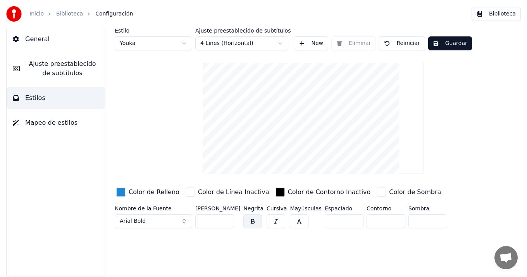
type input "***"
click at [226, 220] on input "***" at bounding box center [214, 221] width 39 height 14
click at [447, 47] on button "Guardar" at bounding box center [450, 43] width 44 height 14
click at [448, 45] on button "Guardar" at bounding box center [450, 43] width 44 height 14
click at [71, 15] on link "Biblioteca" at bounding box center [69, 14] width 27 height 8
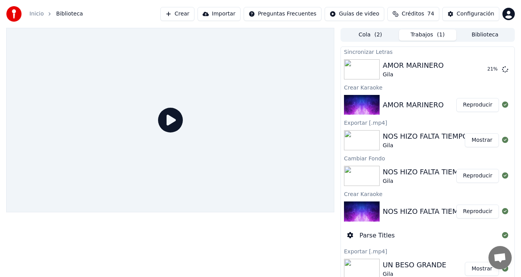
click at [423, 33] on button "Trabajos ( 1 )" at bounding box center [427, 34] width 57 height 11
click at [471, 68] on button "Reproducir" at bounding box center [478, 69] width 43 height 14
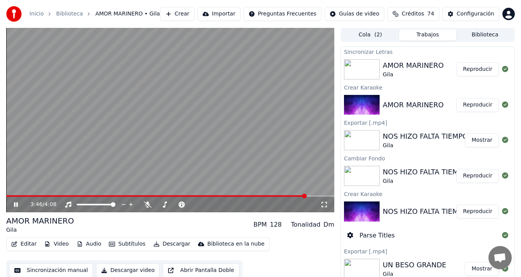
click at [457, 62] on button "Reproducir" at bounding box center [478, 69] width 43 height 14
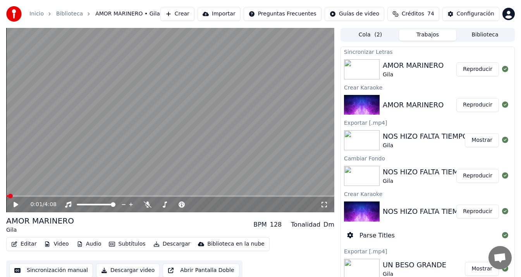
click at [457, 62] on button "Reproducir" at bounding box center [478, 69] width 43 height 14
click at [17, 206] on icon at bounding box center [16, 204] width 4 height 5
click at [26, 243] on button "Editar" at bounding box center [23, 244] width 31 height 11
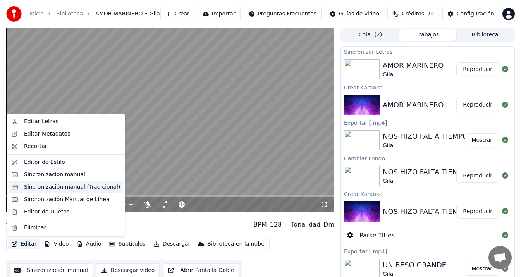
click at [86, 188] on div "Sincronización manual (Tradicional)" at bounding box center [72, 187] width 96 height 8
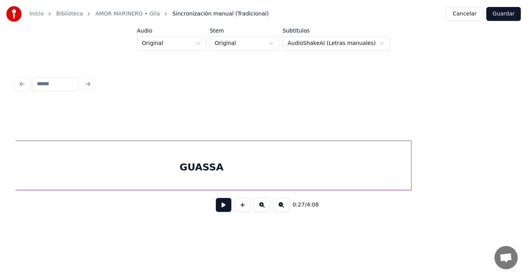
scroll to position [0, 17524]
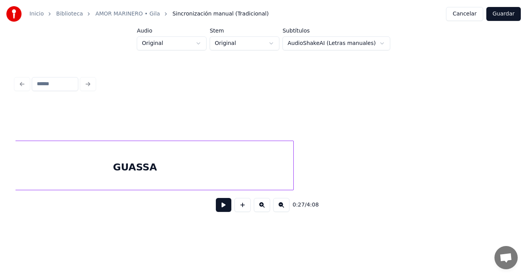
click at [292, 163] on div at bounding box center [292, 165] width 2 height 49
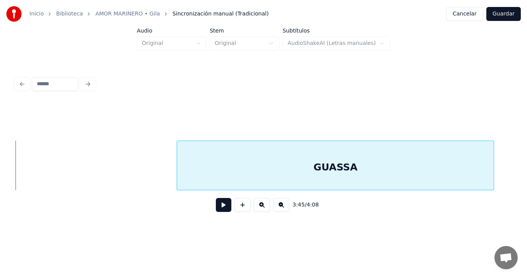
click at [284, 174] on div "GUASSA" at bounding box center [335, 167] width 317 height 53
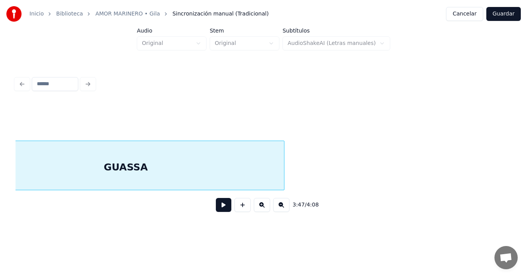
scroll to position [0, 17552]
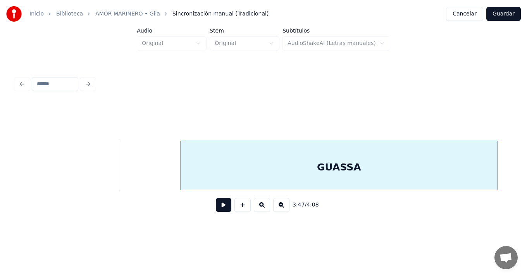
click at [397, 155] on div "GUASSA" at bounding box center [339, 167] width 317 height 53
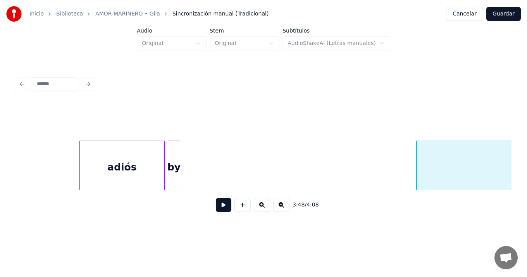
scroll to position [0, 17270]
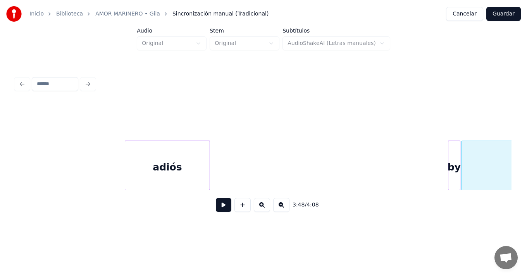
click at [455, 159] on div "by" at bounding box center [455, 167] width 12 height 53
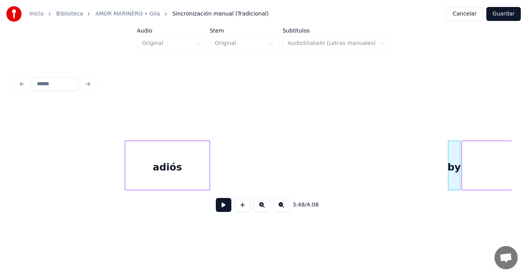
click at [222, 209] on button at bounding box center [224, 205] width 16 height 14
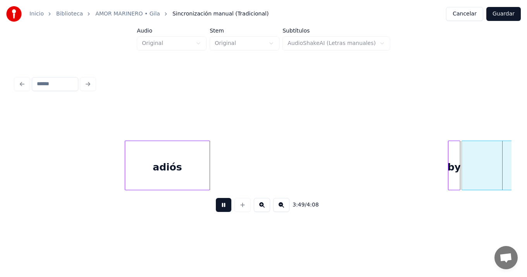
scroll to position [0, 17767]
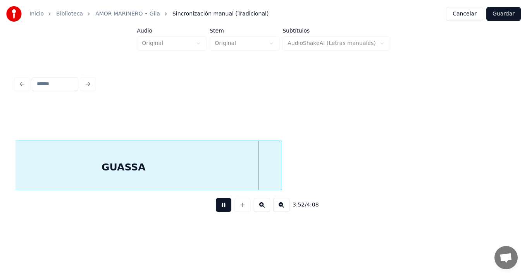
click at [216, 198] on button at bounding box center [224, 205] width 16 height 14
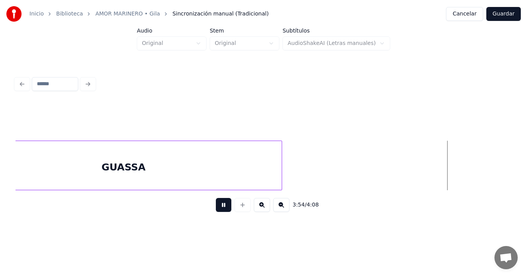
click at [216, 198] on button at bounding box center [224, 205] width 16 height 14
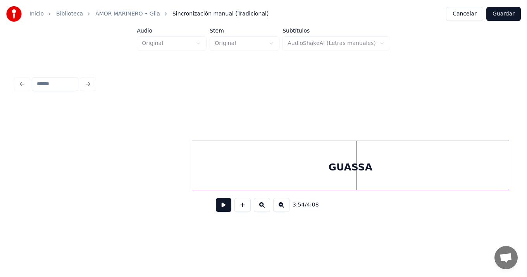
scroll to position [0, 17874]
click at [445, 183] on div "GUASSA" at bounding box center [353, 167] width 317 height 53
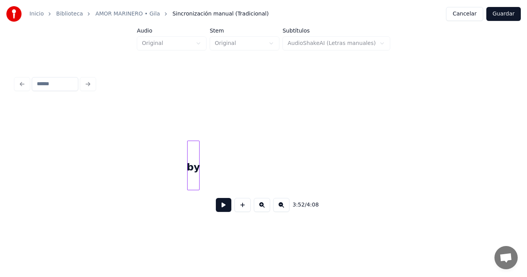
scroll to position [0, 17651]
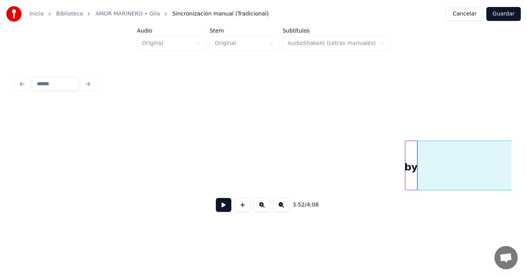
click at [414, 174] on div "by" at bounding box center [411, 167] width 12 height 53
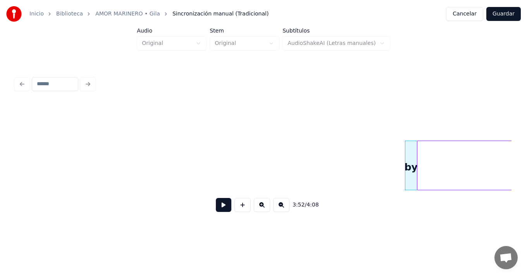
click at [224, 206] on button at bounding box center [224, 205] width 16 height 14
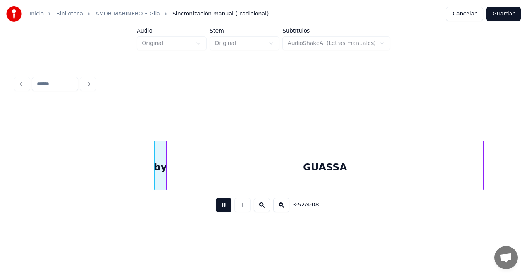
scroll to position [0, 17917]
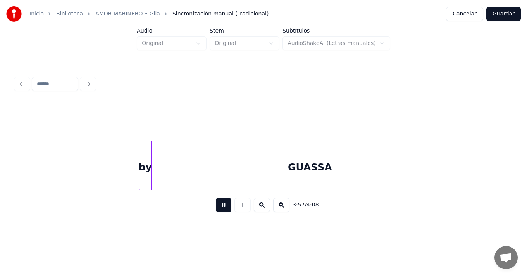
click at [216, 198] on button at bounding box center [224, 205] width 16 height 14
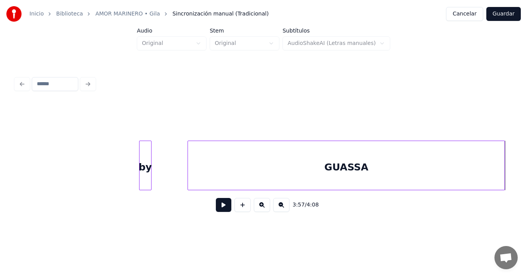
click at [428, 163] on div "GUASSA" at bounding box center [346, 167] width 317 height 53
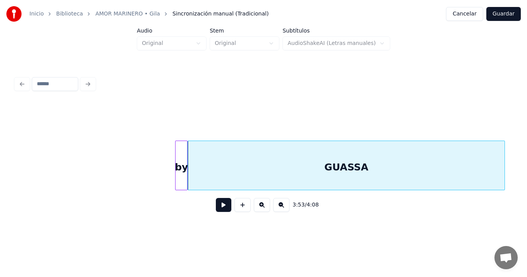
click at [183, 152] on div "by" at bounding box center [182, 167] width 12 height 53
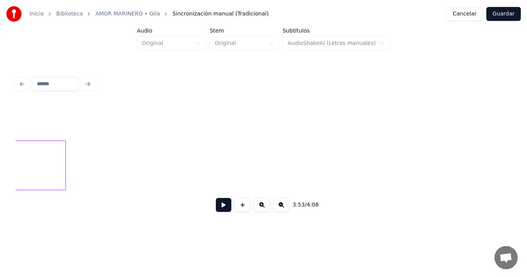
scroll to position [0, 18341]
click at [225, 208] on button at bounding box center [224, 205] width 16 height 14
click at [226, 208] on button at bounding box center [224, 205] width 16 height 14
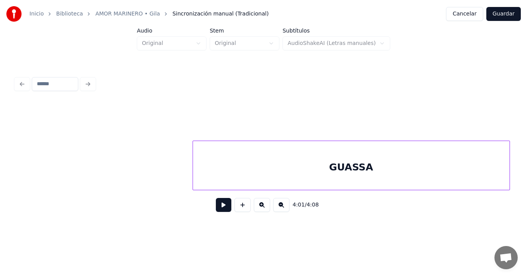
click at [237, 172] on div "GUASSA" at bounding box center [351, 167] width 317 height 53
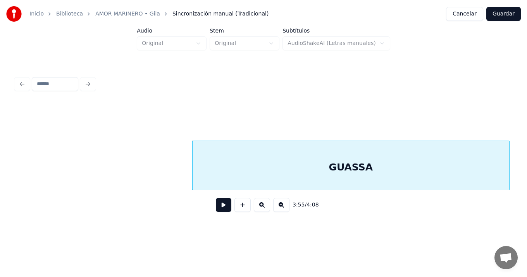
scroll to position [0, 18038]
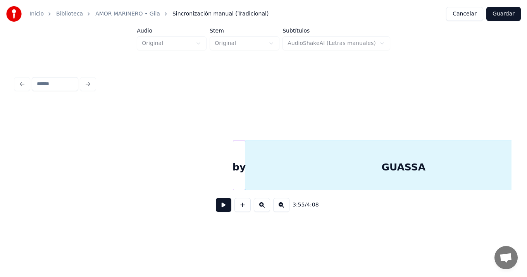
click at [238, 164] on div "by" at bounding box center [239, 167] width 12 height 53
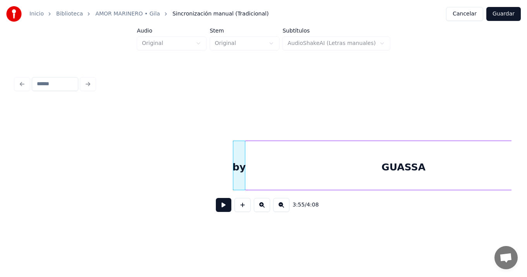
click at [224, 209] on button at bounding box center [224, 205] width 16 height 14
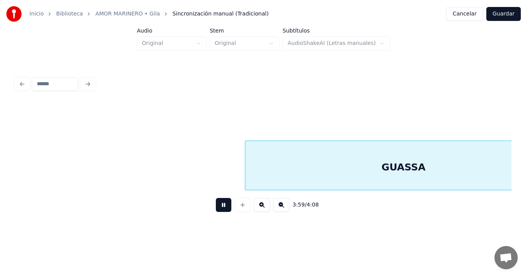
scroll to position [0, 18535]
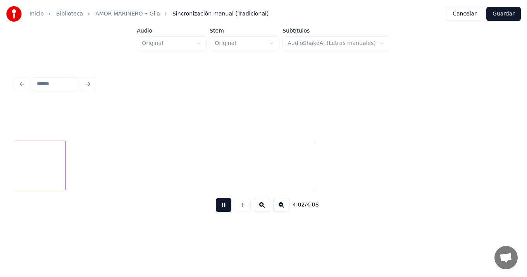
click at [216, 198] on button at bounding box center [224, 205] width 16 height 14
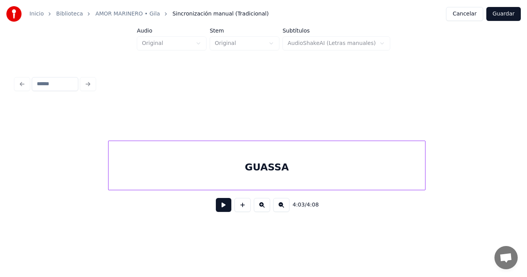
click at [130, 177] on div "GUASSA" at bounding box center [267, 167] width 317 height 53
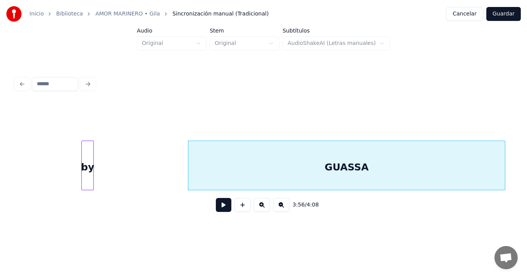
scroll to position [0, 18175]
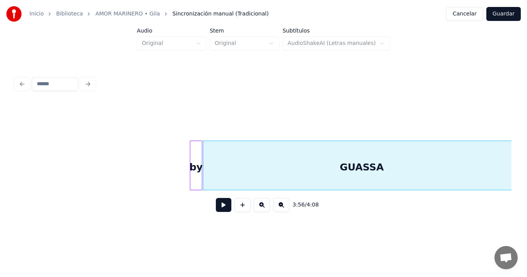
click at [195, 164] on div "by" at bounding box center [196, 167] width 12 height 53
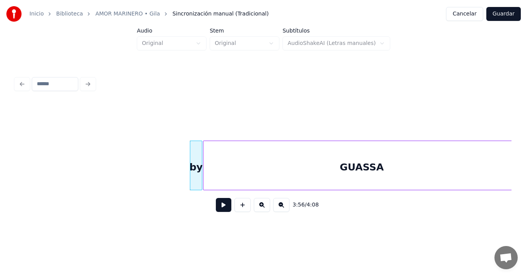
click at [225, 210] on button at bounding box center [224, 205] width 16 height 14
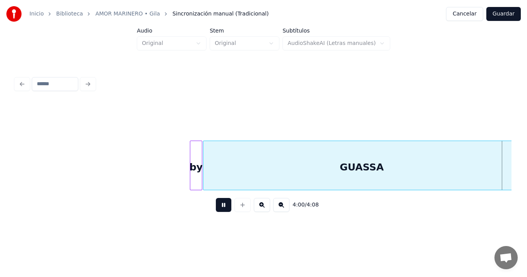
scroll to position [0, 18671]
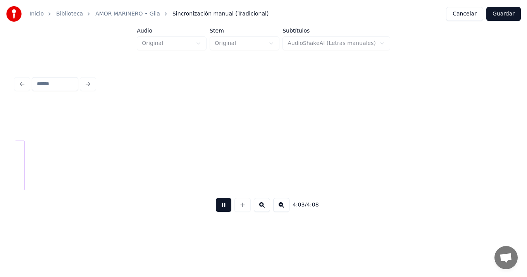
click at [216, 198] on button at bounding box center [224, 205] width 16 height 14
click at [507, 16] on button "Guardar" at bounding box center [504, 14] width 35 height 14
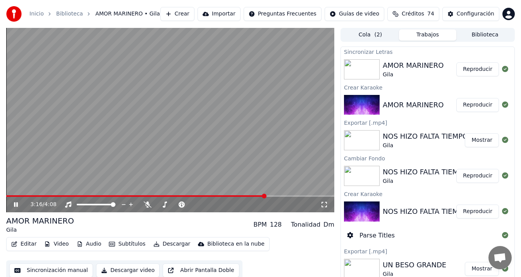
click at [265, 195] on span at bounding box center [170, 196] width 328 height 2
click at [119, 269] on button "Descargar video" at bounding box center [128, 271] width 64 height 14
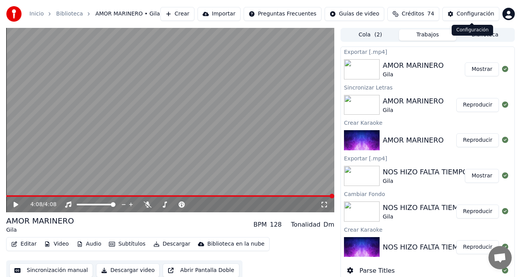
click at [477, 13] on div "Configuración" at bounding box center [476, 14] width 38 height 8
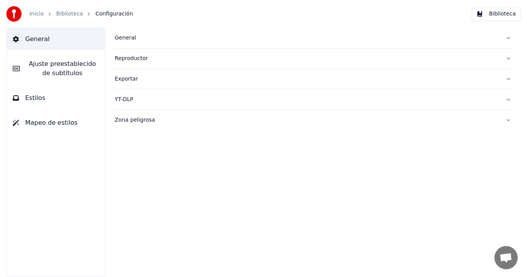
click at [82, 63] on span "Ajuste preestablecido de subtítulos" at bounding box center [62, 68] width 73 height 19
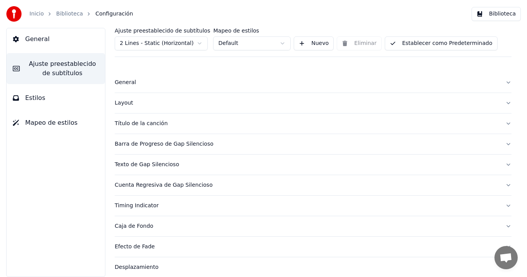
click at [156, 122] on div "Título de la canción" at bounding box center [307, 124] width 385 height 8
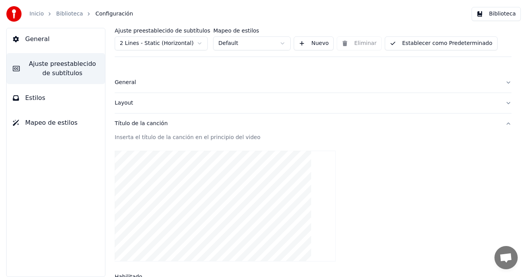
click at [76, 66] on span "Ajuste preestablecido de subtítulos" at bounding box center [62, 68] width 73 height 19
click at [502, 123] on button "Título de la canción" at bounding box center [313, 124] width 397 height 20
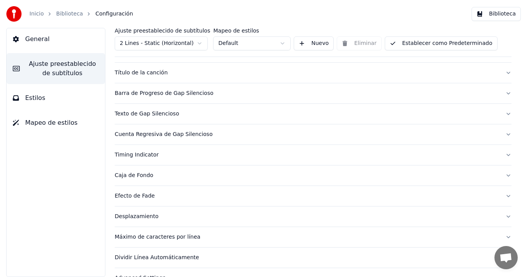
scroll to position [68, 0]
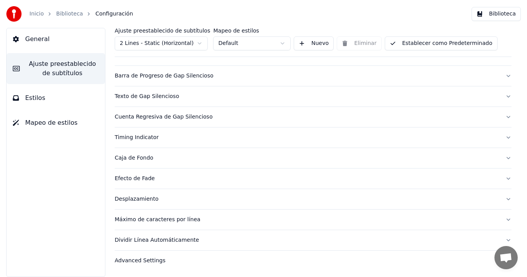
click at [155, 260] on div "Advanced Settings" at bounding box center [307, 261] width 385 height 8
click at [147, 261] on div "Advanced Settings" at bounding box center [307, 261] width 385 height 8
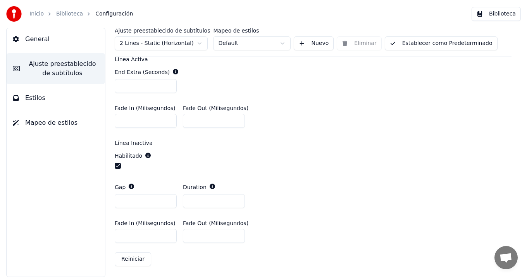
scroll to position [295, 0]
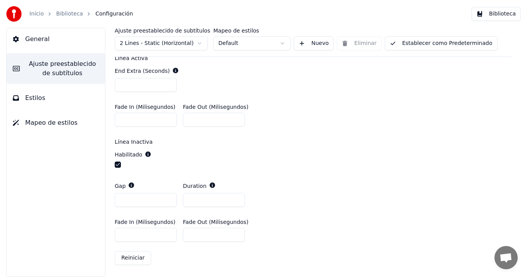
click at [64, 98] on button "Estilos" at bounding box center [56, 98] width 98 height 22
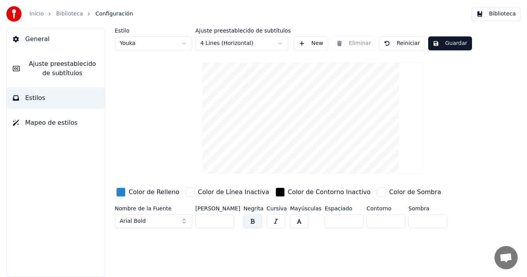
click at [488, 157] on div "Estilo Youka Ajuste preestablecido de subtítulos 4 Lines (Horizontal) New Elimi…" at bounding box center [313, 130] width 397 height 204
click at [504, 12] on button "Biblioteca" at bounding box center [496, 14] width 49 height 14
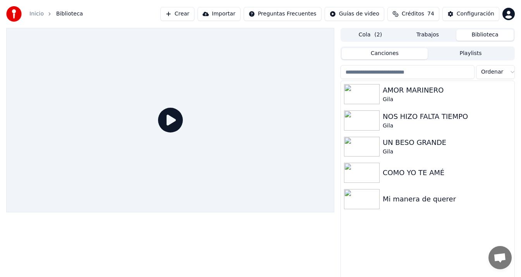
click at [188, 14] on button "Crear" at bounding box center [177, 14] width 34 height 14
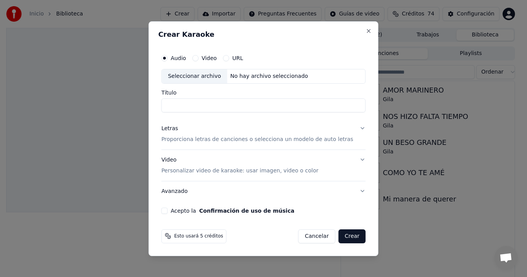
click at [207, 75] on div "Seleccionar archivo" at bounding box center [195, 76] width 66 height 14
drag, startPoint x: 221, startPoint y: 108, endPoint x: 171, endPoint y: 104, distance: 50.5
click at [171, 104] on input "**********" at bounding box center [263, 105] width 204 height 14
type input "*"
type input "**********"
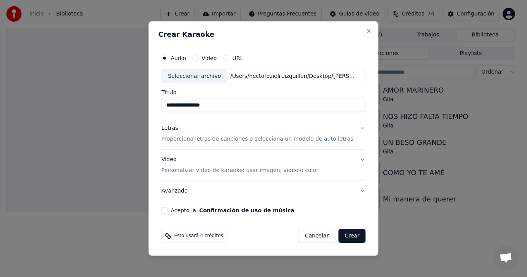
click at [214, 139] on p "Proporciona letras de canciones o selecciona un modelo de auto letras" at bounding box center [257, 140] width 192 height 8
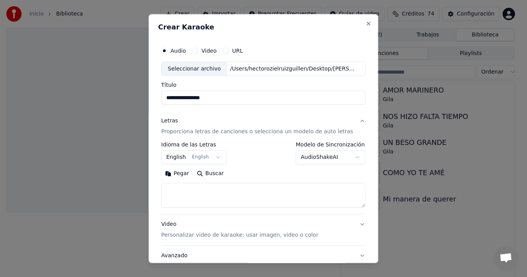
click at [218, 156] on button "English English" at bounding box center [193, 158] width 65 height 14
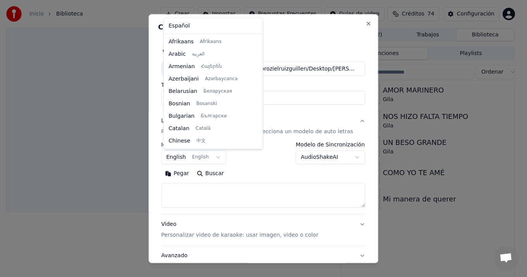
scroll to position [62, 0]
select select "**"
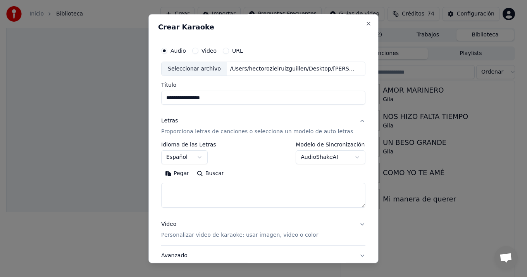
click at [181, 174] on button "Pegar" at bounding box center [177, 174] width 32 height 12
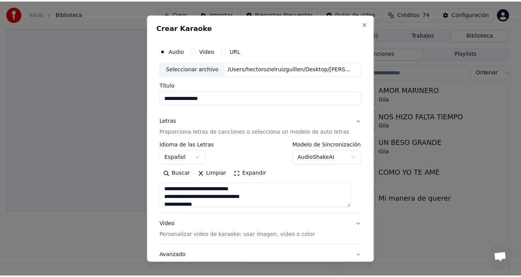
scroll to position [280, 0]
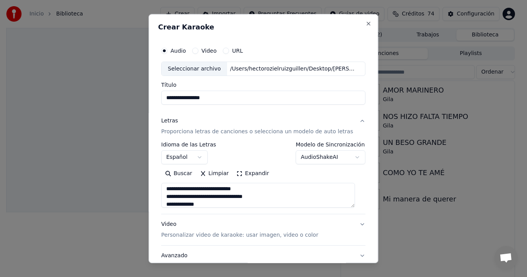
click at [354, 224] on button "Video Personalizar video de karaoke: usar imagen, video o color" at bounding box center [263, 230] width 204 height 31
type textarea "**********"
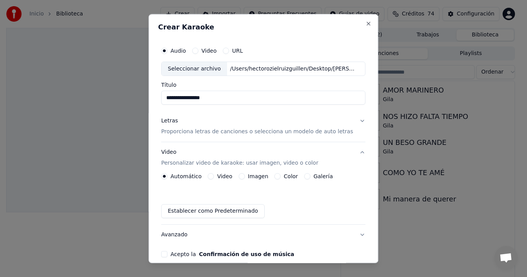
click at [286, 176] on label "Color" at bounding box center [291, 176] width 14 height 5
click at [281, 176] on button "Color" at bounding box center [278, 177] width 6 height 6
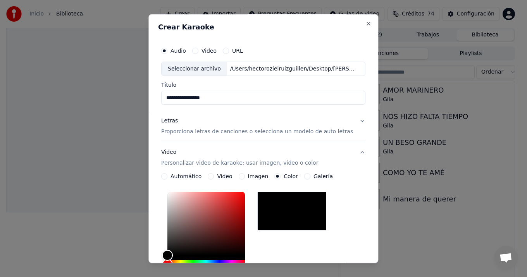
click at [355, 150] on button "Video Personalizar video de karaoke: usar imagen, video o color" at bounding box center [263, 158] width 204 height 31
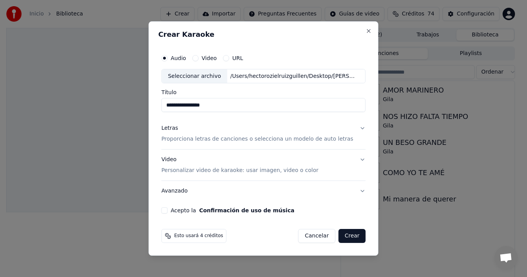
click at [349, 235] on button "Crear" at bounding box center [351, 236] width 27 height 14
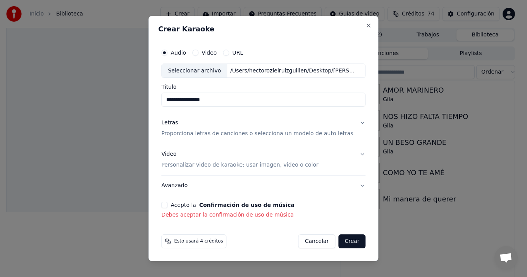
click at [167, 206] on button "Acepto la Confirmación de uso de música" at bounding box center [164, 205] width 6 height 6
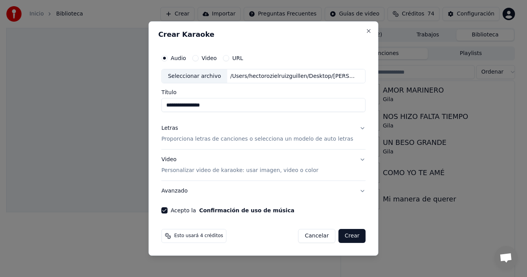
click at [348, 235] on button "Crear" at bounding box center [351, 236] width 27 height 14
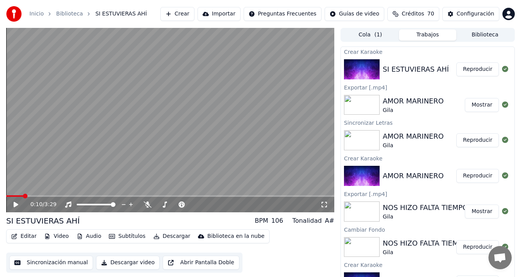
scroll to position [5, 0]
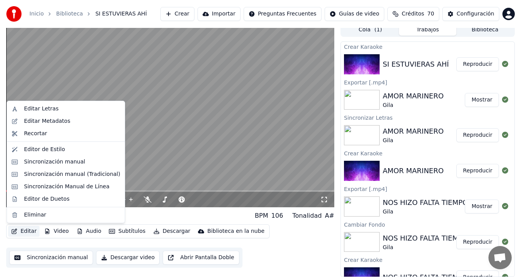
click at [14, 230] on icon "button" at bounding box center [14, 231] width 6 height 5
click at [69, 121] on div "Editar Metadatos" at bounding box center [72, 121] width 96 height 8
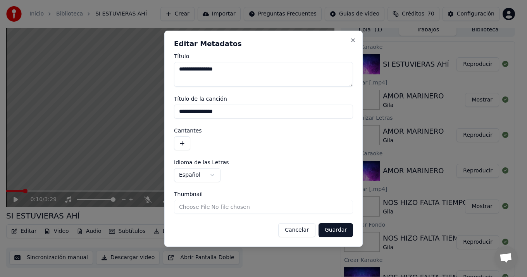
click at [181, 143] on button "button" at bounding box center [182, 143] width 16 height 14
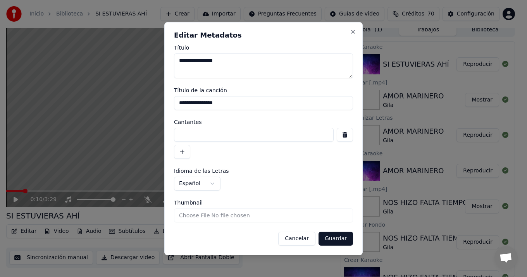
click at [186, 133] on input at bounding box center [254, 135] width 160 height 14
type input "****"
click at [342, 238] on button "Guardar" at bounding box center [336, 239] width 35 height 14
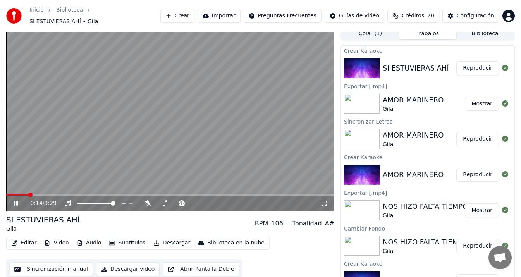
click at [14, 201] on icon at bounding box center [16, 203] width 4 height 5
click at [6, 193] on span at bounding box center [8, 195] width 5 height 5
click at [16, 201] on icon at bounding box center [16, 203] width 5 height 5
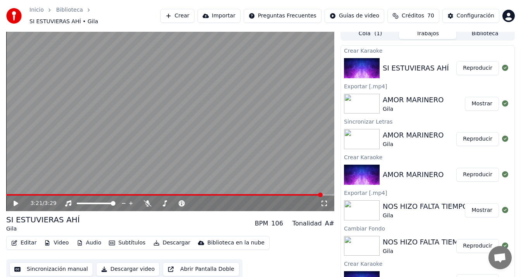
click at [21, 238] on button "Editar" at bounding box center [23, 243] width 31 height 11
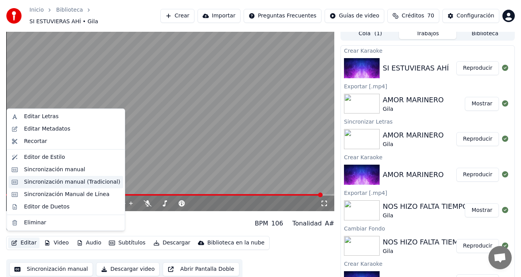
click at [96, 181] on div "Sincronización manual (Tradicional)" at bounding box center [72, 182] width 96 height 8
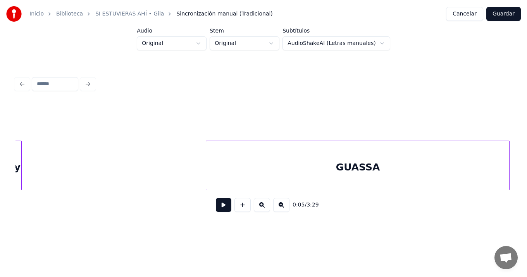
scroll to position [0, 15454]
click at [435, 172] on div "GUASSA" at bounding box center [359, 167] width 303 height 53
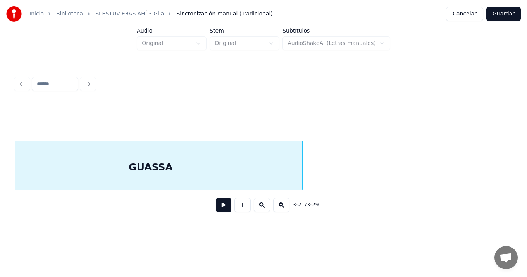
scroll to position [0, 15651]
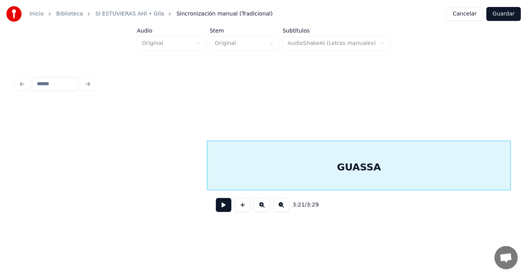
click at [435, 171] on div "GUASSA" at bounding box center [358, 167] width 303 height 53
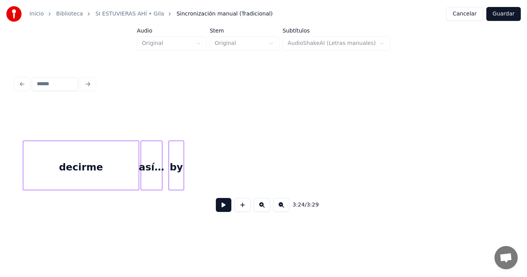
scroll to position [0, 15304]
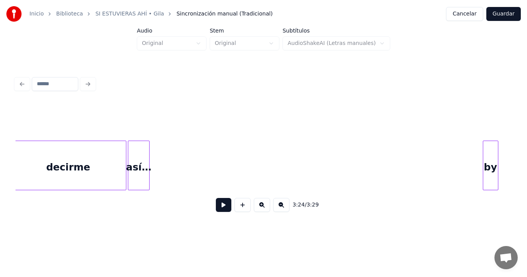
click at [489, 154] on div "by" at bounding box center [490, 167] width 15 height 53
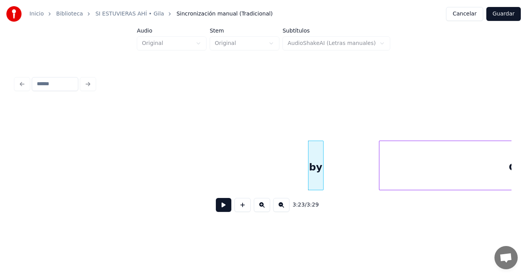
scroll to position [0, 15492]
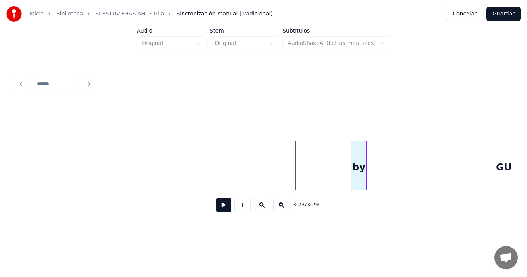
click at [357, 162] on div "by" at bounding box center [359, 167] width 15 height 53
click at [14, 154] on div "3:24 / 3:29" at bounding box center [263, 146] width 502 height 154
click at [224, 209] on button at bounding box center [224, 205] width 16 height 14
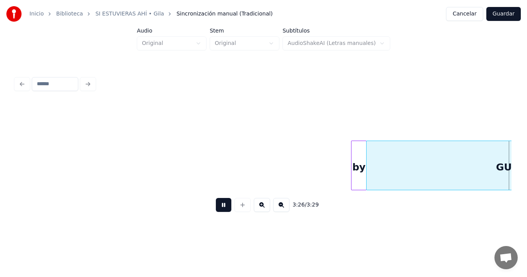
scroll to position [0, 15753]
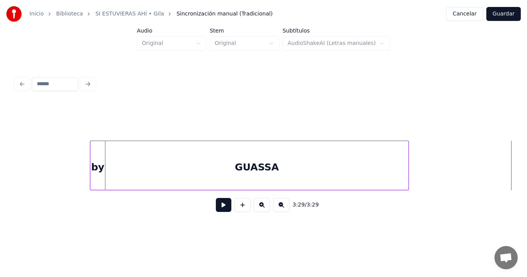
click at [216, 198] on button at bounding box center [224, 205] width 16 height 14
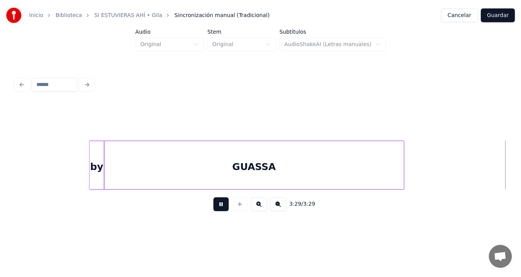
scroll to position [0, 0]
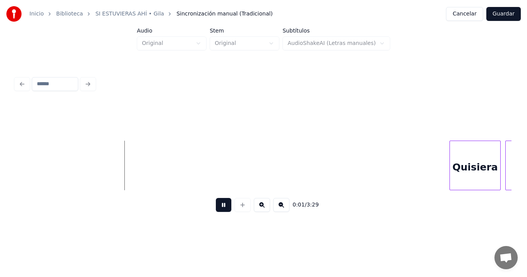
click at [216, 198] on button at bounding box center [224, 205] width 16 height 14
click at [508, 12] on button "Guardar" at bounding box center [504, 14] width 35 height 14
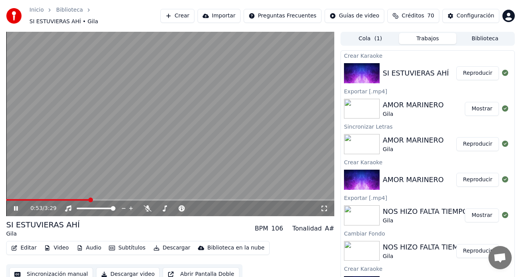
click at [301, 201] on div "0:53 / 3:29" at bounding box center [170, 209] width 328 height 16
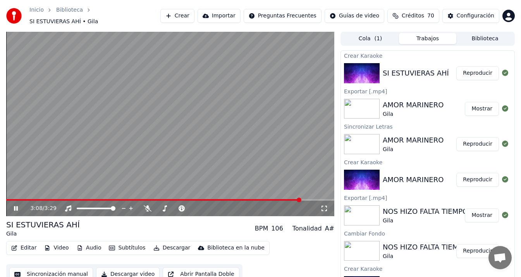
click at [300, 199] on span at bounding box center [170, 200] width 328 height 2
click at [16, 245] on icon "button" at bounding box center [14, 247] width 6 height 5
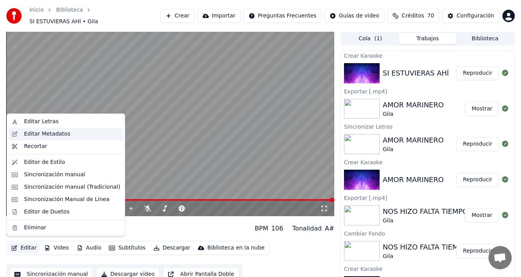
click at [63, 133] on div "Editar Metadatos" at bounding box center [47, 134] width 46 height 8
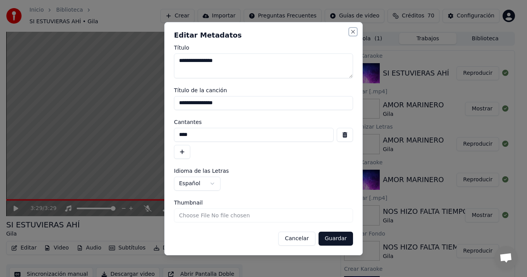
click at [354, 31] on button "Close" at bounding box center [353, 32] width 6 height 6
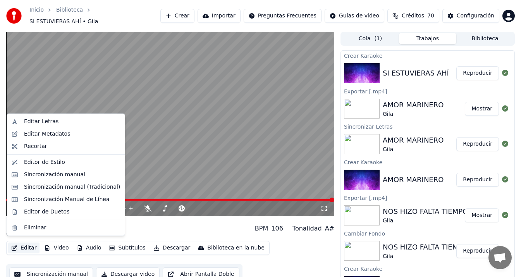
click at [16, 245] on icon "button" at bounding box center [14, 247] width 5 height 5
click at [44, 147] on div "Recortar" at bounding box center [35, 147] width 23 height 8
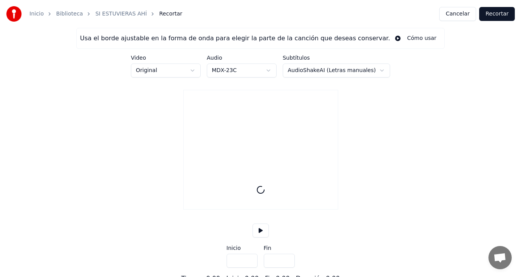
type input "*****"
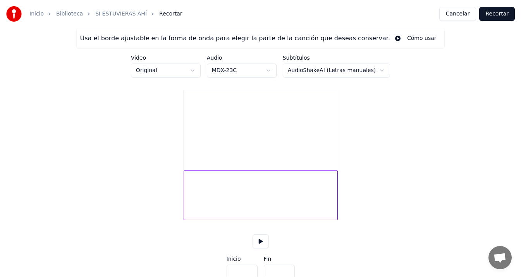
click at [157, 206] on div "Usa el borde ajustable en la forma de onda para elegir la parte de la canción q…" at bounding box center [260, 161] width 521 height 266
click at [453, 14] on button "Cancelar" at bounding box center [458, 14] width 37 height 14
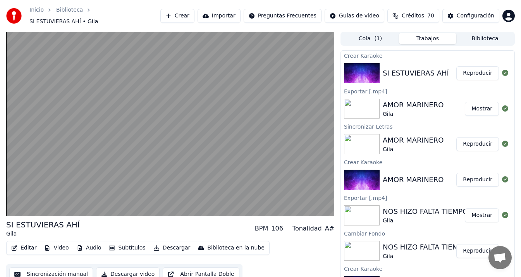
click at [47, 268] on button "Sincronización manual" at bounding box center [51, 274] width 84 height 14
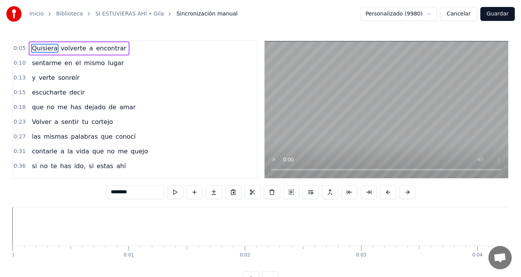
scroll to position [0, 613]
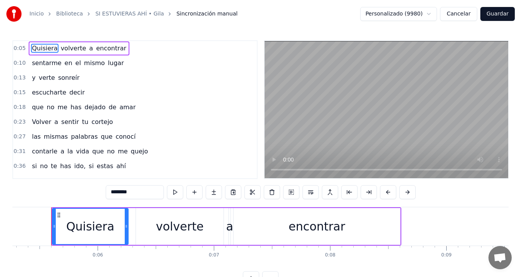
click at [457, 13] on button "Cancelar" at bounding box center [458, 14] width 37 height 14
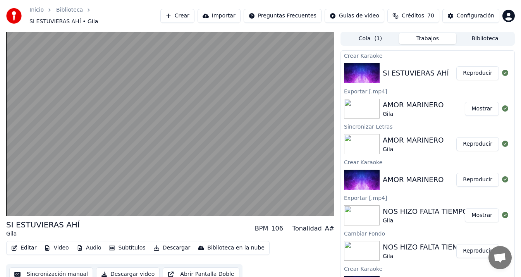
click at [17, 244] on button "Editar" at bounding box center [23, 248] width 31 height 11
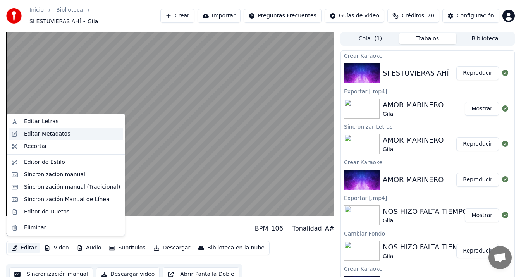
click at [77, 136] on div "Editar Metadatos" at bounding box center [72, 134] width 96 height 8
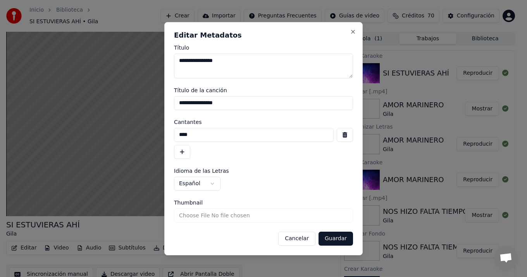
click at [195, 202] on span "Thumbnail" at bounding box center [188, 202] width 29 height 5
click at [195, 209] on input "Thumbnail" at bounding box center [263, 216] width 179 height 14
click at [233, 60] on textarea "**********" at bounding box center [263, 65] width 179 height 25
click at [354, 31] on button "Close" at bounding box center [353, 32] width 6 height 6
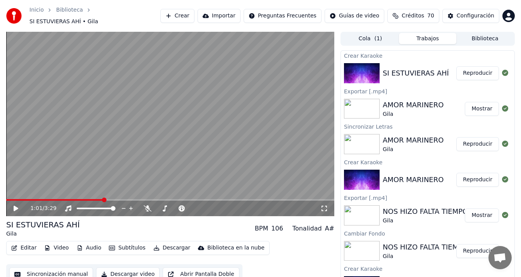
scroll to position [5, 0]
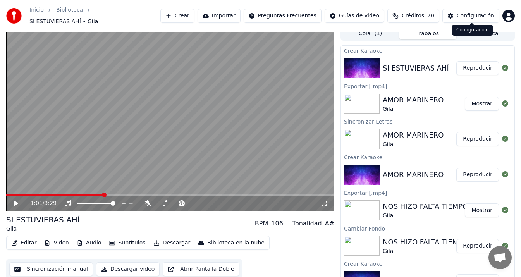
click at [472, 13] on div "Configuración" at bounding box center [476, 16] width 38 height 8
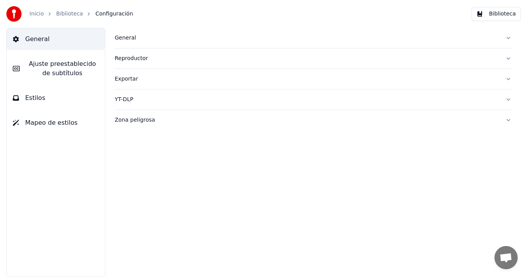
click at [130, 38] on div "General" at bounding box center [307, 38] width 385 height 8
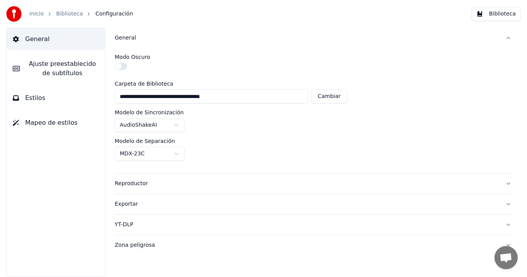
click at [85, 65] on span "Ajuste preestablecido de subtítulos" at bounding box center [62, 68] width 73 height 19
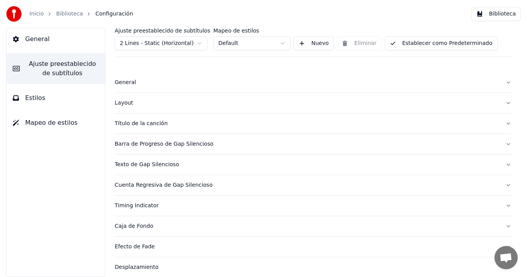
click at [124, 103] on div "Layout" at bounding box center [307, 103] width 385 height 8
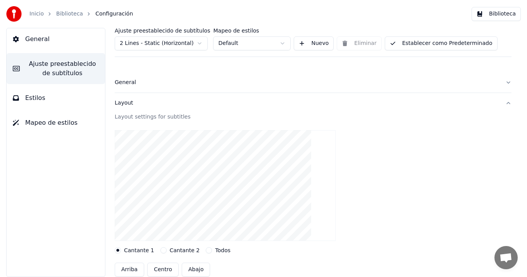
click at [124, 103] on div "Layout" at bounding box center [307, 103] width 385 height 8
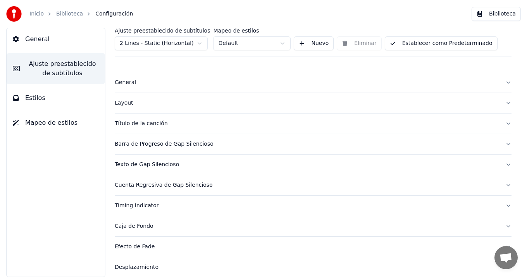
click at [137, 122] on div "Título de la canción" at bounding box center [307, 124] width 385 height 8
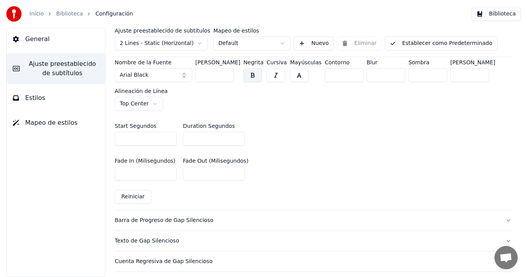
scroll to position [369, 0]
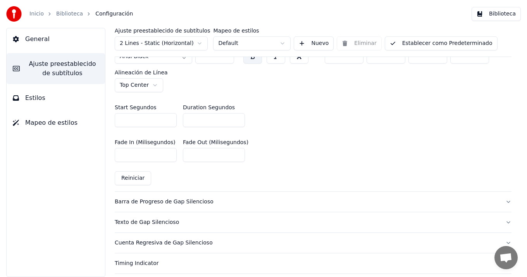
click at [238, 119] on input "*" at bounding box center [214, 120] width 62 height 14
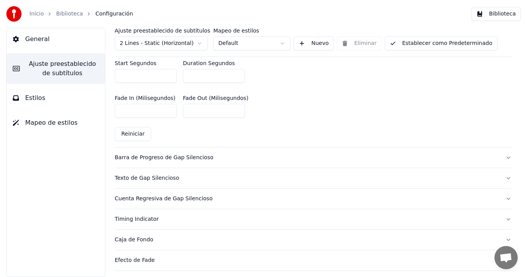
scroll to position [426, 0]
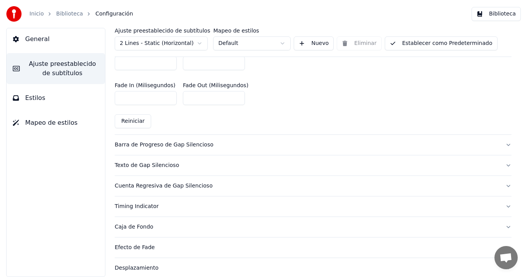
click at [133, 120] on button "Reiniciar" at bounding box center [133, 121] width 36 height 14
click at [128, 119] on button "Reiniciar" at bounding box center [133, 121] width 36 height 14
type input "*"
click at [237, 62] on input "*" at bounding box center [214, 63] width 62 height 14
click at [380, 100] on div "Fade In (Milisegundos) *** Fade Out (Milisegundos) ***" at bounding box center [313, 93] width 397 height 35
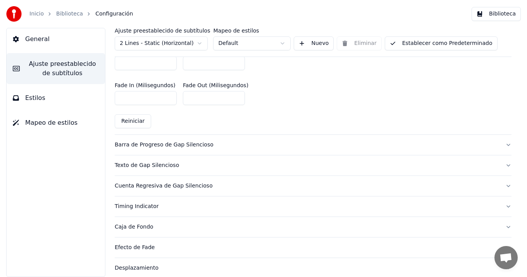
click at [425, 43] on button "Establecer como Predeterminado" at bounding box center [441, 43] width 113 height 14
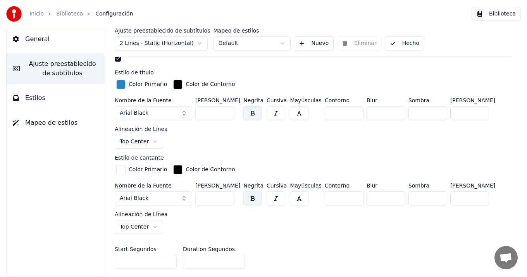
scroll to position [188, 0]
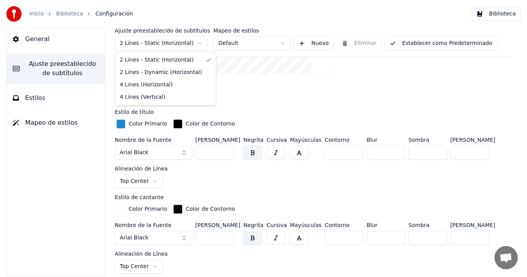
click at [198, 43] on html "Inicio Biblioteca Configuración Biblioteca General Ajuste preestablecido de sub…" at bounding box center [263, 138] width 527 height 277
type input "***"
type input "*"
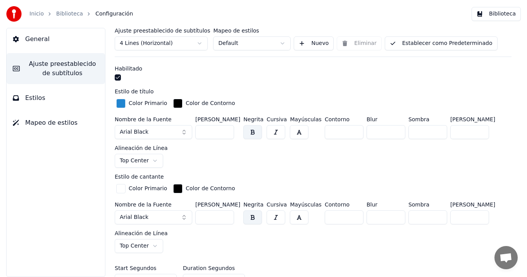
scroll to position [167, 0]
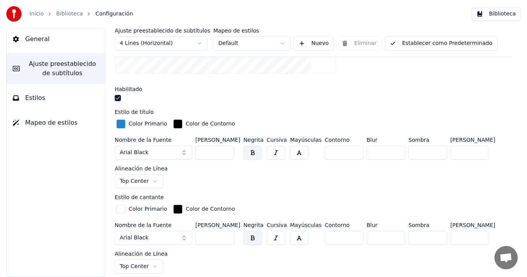
click at [447, 43] on button "Establecer como Predeterminado" at bounding box center [441, 43] width 113 height 14
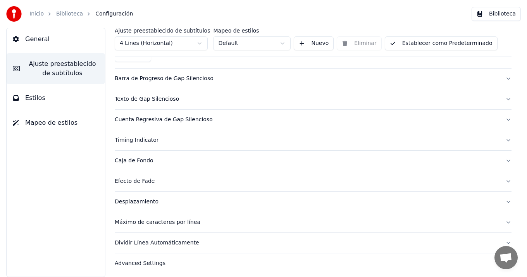
scroll to position [473, 0]
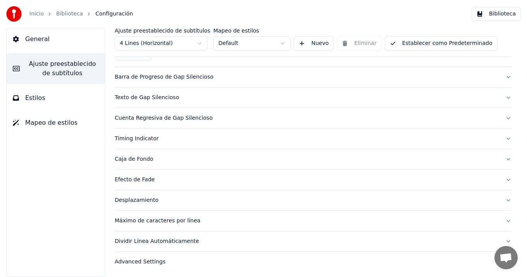
click at [14, 38] on icon at bounding box center [16, 39] width 6 height 6
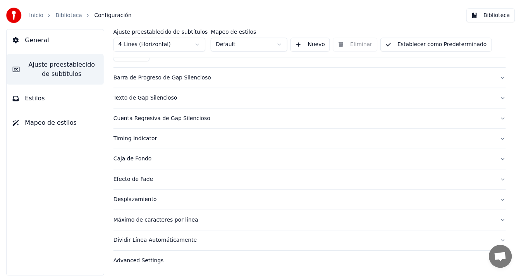
scroll to position [0, 0]
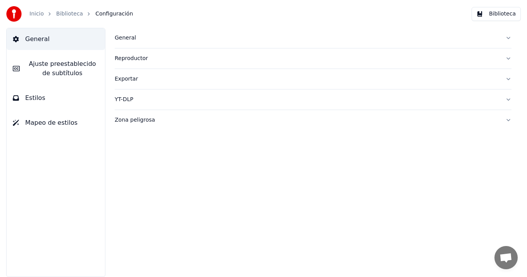
click at [502, 16] on button "Biblioteca" at bounding box center [496, 14] width 49 height 14
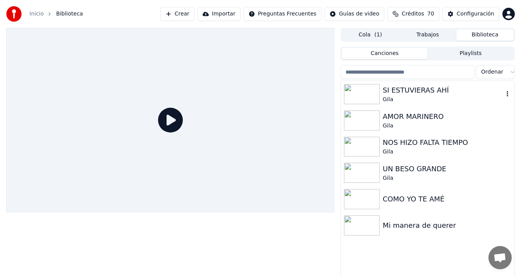
click at [376, 88] on img at bounding box center [362, 94] width 36 height 20
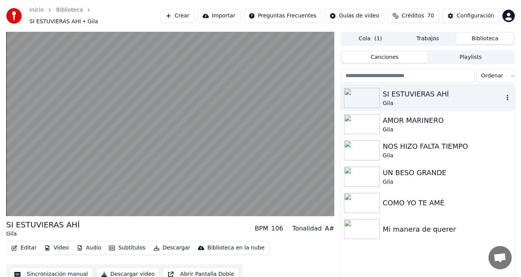
scroll to position [11, 0]
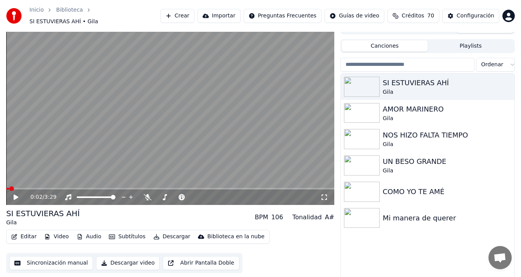
click at [9, 186] on span at bounding box center [11, 188] width 5 height 5
click at [11, 186] on span at bounding box center [13, 188] width 5 height 5
drag, startPoint x: 15, startPoint y: 182, endPoint x: 6, endPoint y: 182, distance: 8.9
click at [6, 182] on video at bounding box center [170, 113] width 328 height 185
click at [6, 186] on span at bounding box center [8, 188] width 5 height 5
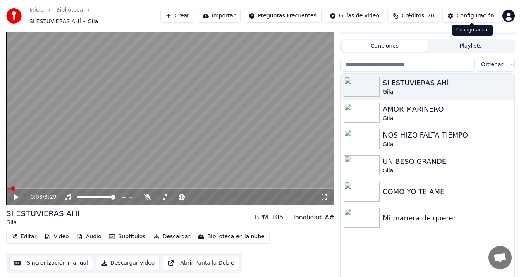
click at [474, 14] on div "Configuración" at bounding box center [476, 16] width 38 height 8
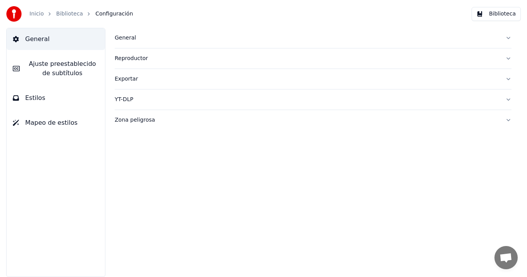
click at [74, 67] on span "Ajuste preestablecido de subtítulos" at bounding box center [62, 68] width 73 height 19
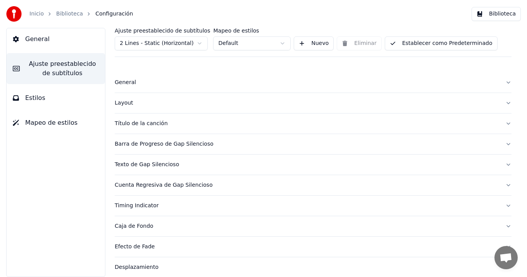
click at [156, 124] on div "Título de la canción" at bounding box center [307, 124] width 385 height 8
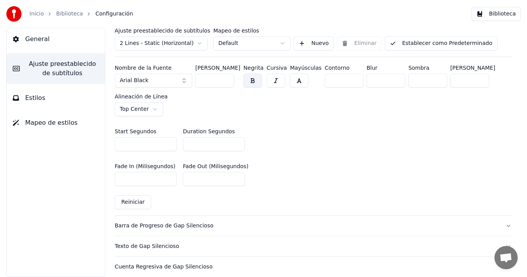
scroll to position [342, 0]
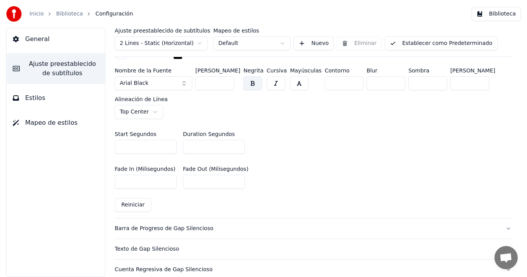
type input "*"
click at [236, 147] on input "*" at bounding box center [214, 147] width 62 height 14
click at [357, 153] on div "Start Segundos * Duration Segundos *" at bounding box center [313, 142] width 397 height 35
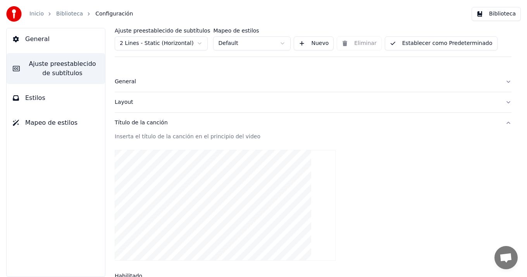
scroll to position [0, 0]
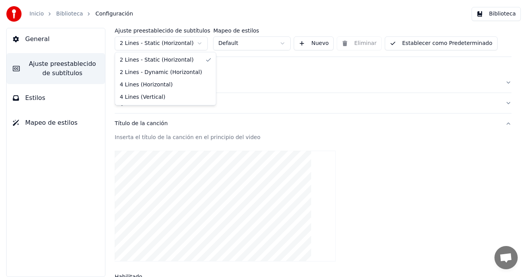
click at [200, 41] on html "Inicio Biblioteca Configuración Biblioteca General Ajuste preestablecido de sub…" at bounding box center [263, 138] width 527 height 277
type input "***"
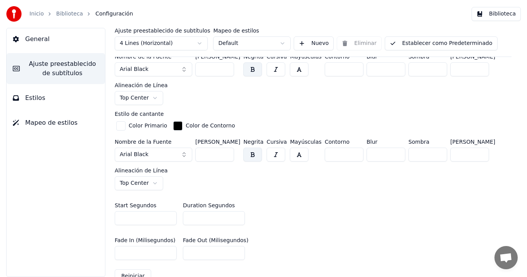
scroll to position [292, 0]
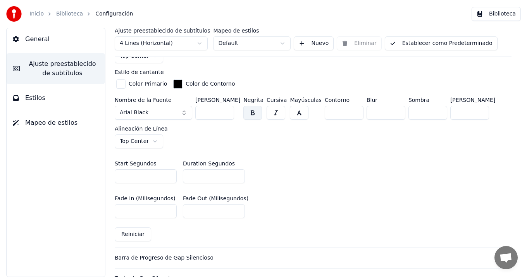
click at [236, 175] on input "*" at bounding box center [214, 176] width 62 height 14
type input "*"
click at [236, 175] on input "*" at bounding box center [214, 176] width 62 height 14
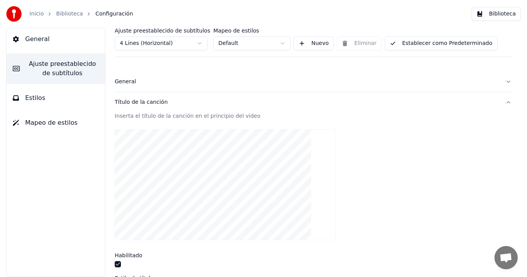
scroll to position [0, 0]
click at [420, 43] on button "Establecer como Predeterminado" at bounding box center [441, 43] width 113 height 14
click at [67, 72] on span "Ajuste preestablecido de subtítulos" at bounding box center [62, 68] width 73 height 19
click at [72, 64] on span "Ajuste preestablecido de subtítulos" at bounding box center [62, 68] width 73 height 19
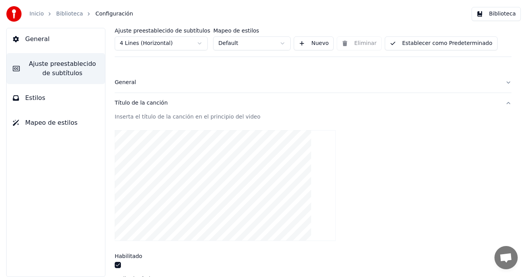
click at [501, 102] on button "Título de la canción" at bounding box center [313, 103] width 397 height 20
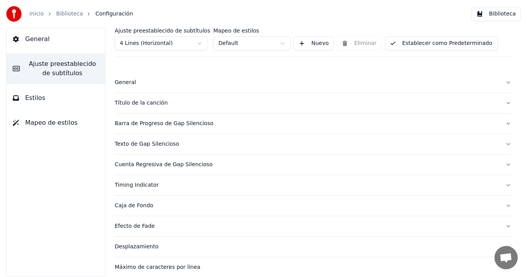
click at [53, 39] on button "General" at bounding box center [56, 39] width 98 height 22
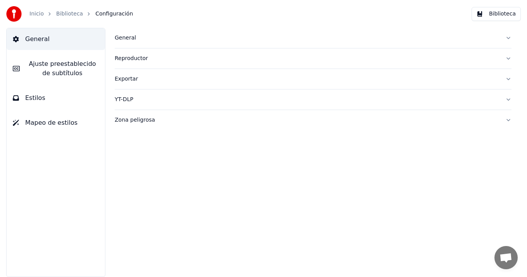
click at [66, 69] on span "Ajuste preestablecido de subtítulos" at bounding box center [62, 68] width 73 height 19
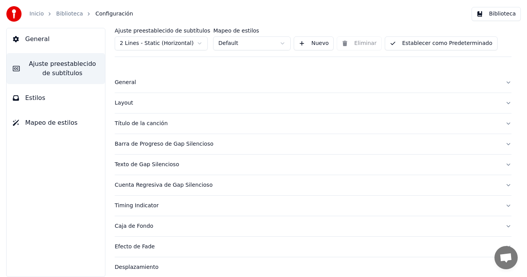
click at [68, 95] on button "Estilos" at bounding box center [56, 98] width 98 height 22
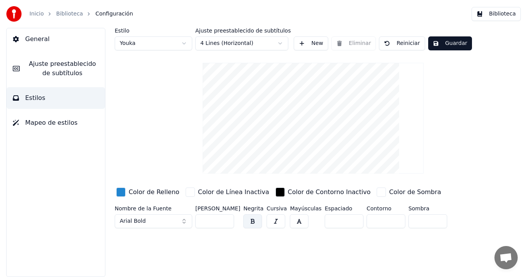
click at [440, 45] on button "Guardar" at bounding box center [450, 43] width 44 height 14
click at [33, 38] on span "General" at bounding box center [37, 39] width 24 height 9
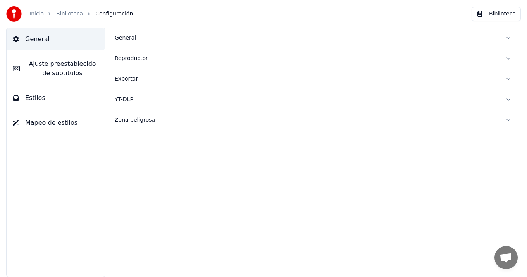
click at [497, 14] on button "Biblioteca" at bounding box center [496, 14] width 49 height 14
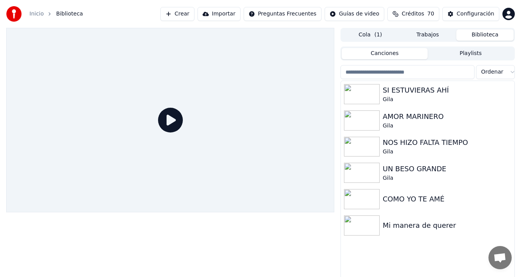
click at [140, 148] on div at bounding box center [170, 120] width 328 height 185
click at [409, 89] on div "SI ESTUVIERAS AHÍ" at bounding box center [443, 90] width 121 height 11
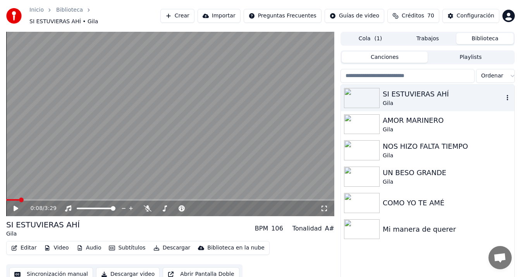
scroll to position [11, 0]
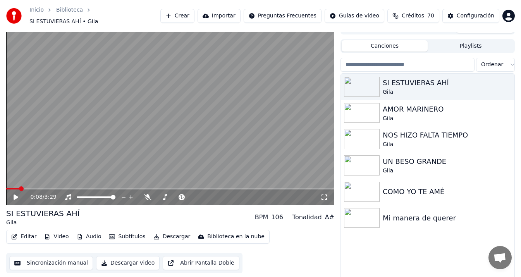
click at [312, 188] on span at bounding box center [170, 189] width 328 height 2
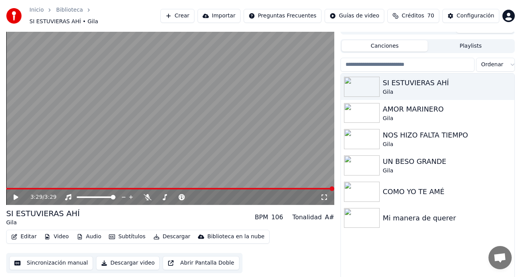
click at [29, 231] on button "Editar" at bounding box center [23, 236] width 31 height 11
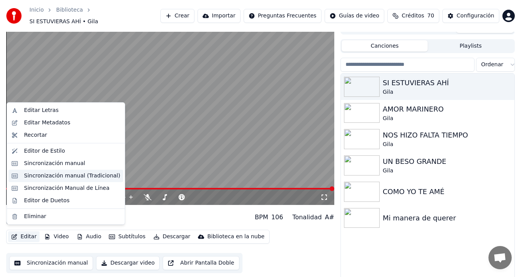
click at [93, 175] on div "Sincronización manual (Tradicional)" at bounding box center [72, 176] width 96 height 8
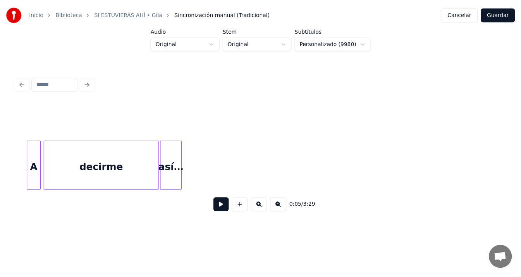
scroll to position [0, 15295]
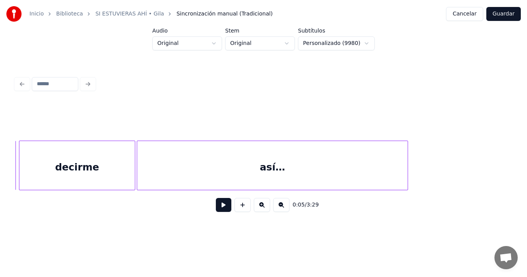
click at [407, 187] on div "así…" at bounding box center [272, 166] width 271 height 50
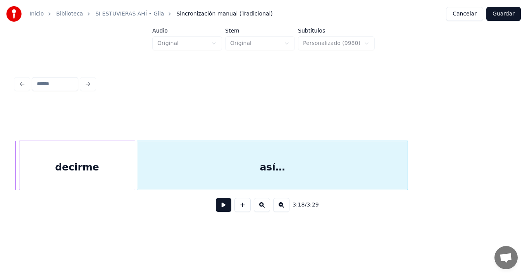
click at [501, 16] on button "Guardar" at bounding box center [504, 14] width 35 height 14
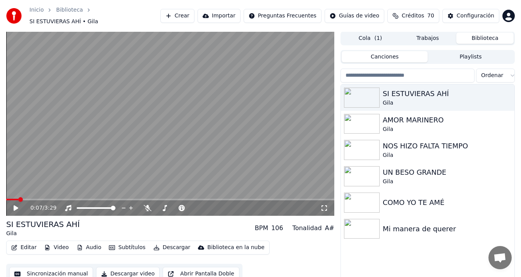
scroll to position [11, 0]
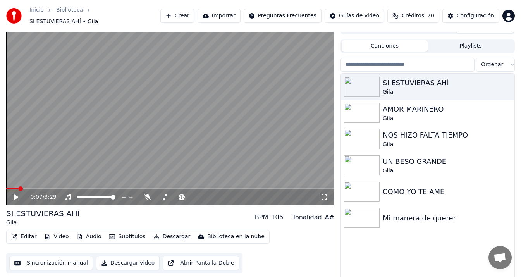
click at [303, 183] on video at bounding box center [170, 113] width 328 height 185
click at [305, 190] on div "0:08 / 3:29" at bounding box center [170, 198] width 328 height 16
click at [301, 188] on span at bounding box center [170, 189] width 328 height 2
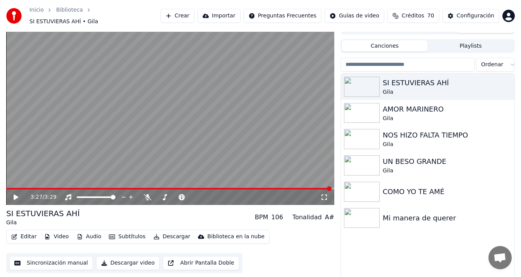
click at [133, 260] on button "Descargar video" at bounding box center [128, 263] width 64 height 14
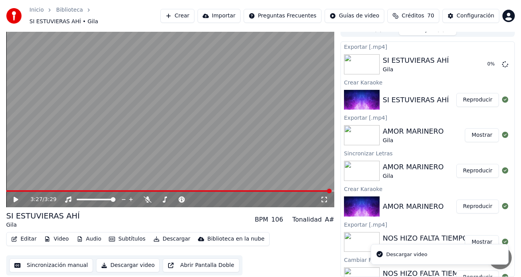
scroll to position [5, 0]
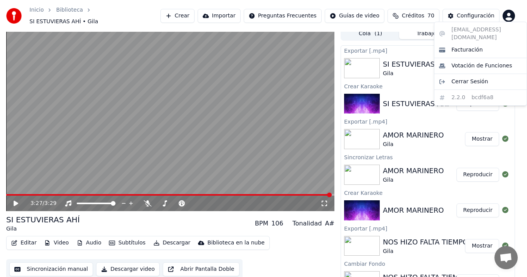
click at [508, 12] on html "Inicio Biblioteca SI ESTUVIERAS AHÍ • [PERSON_NAME] Importar Preguntas Frecuent…" at bounding box center [263, 133] width 527 height 277
click at [465, 78] on span "Cerrar Sesión" at bounding box center [470, 82] width 37 height 8
